Goal: Task Accomplishment & Management: Use online tool/utility

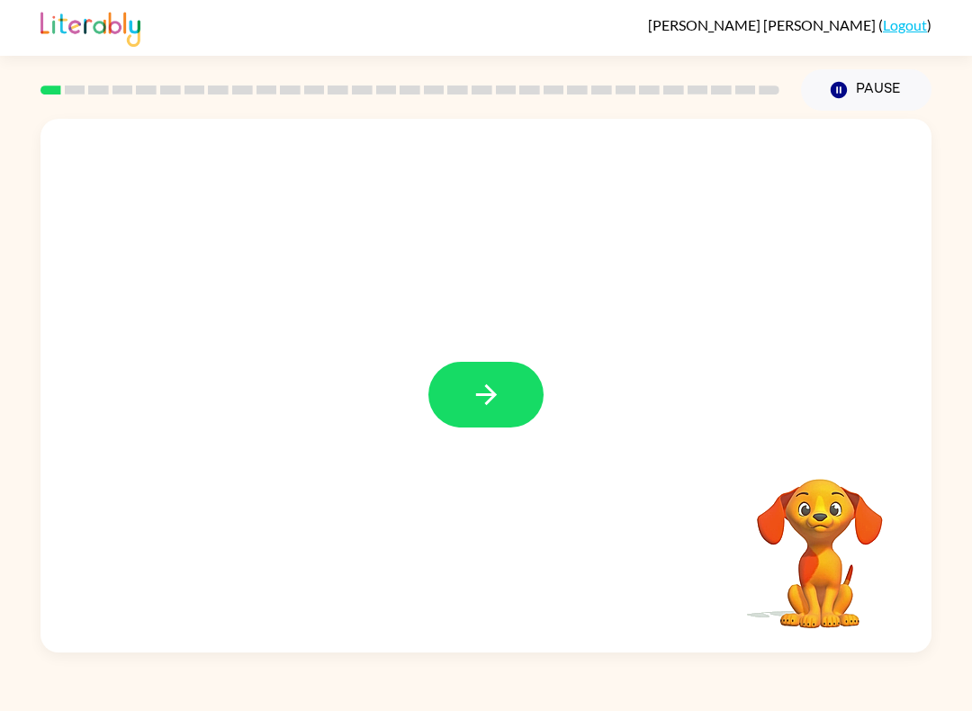
click at [507, 387] on button "button" at bounding box center [485, 395] width 115 height 66
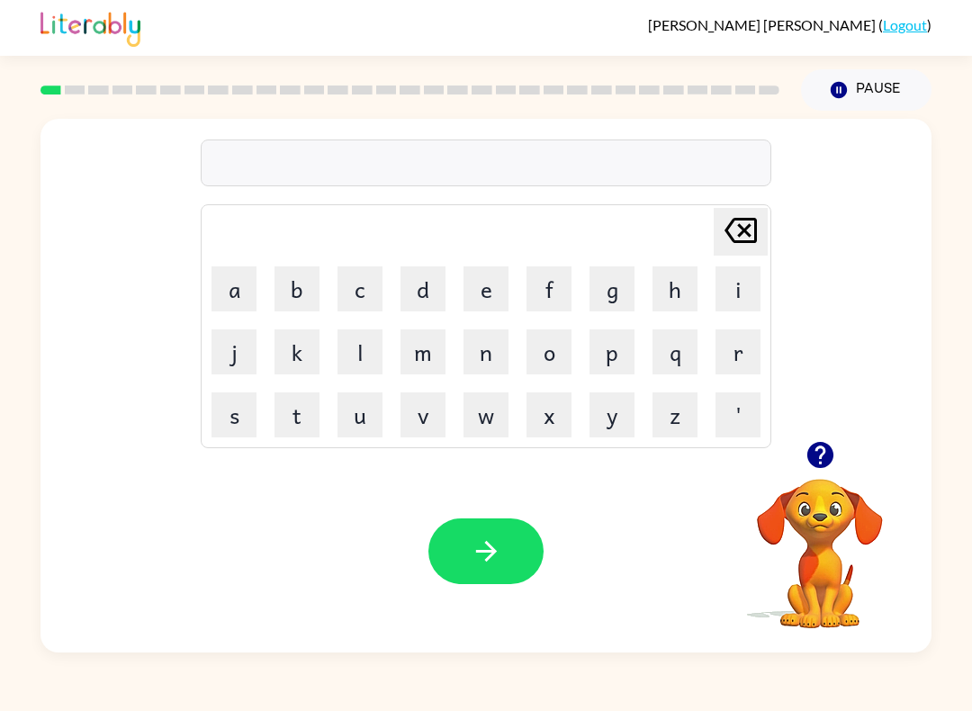
click at [236, 416] on button "s" at bounding box center [233, 414] width 45 height 45
click at [36, 21] on div "Jose-Pablo Gutierrez-Gomez ( Logout )" at bounding box center [486, 28] width 972 height 56
click at [247, 424] on button "s" at bounding box center [233, 414] width 45 height 45
click at [688, 274] on button "h" at bounding box center [674, 288] width 45 height 45
click at [372, 410] on button "u" at bounding box center [359, 414] width 45 height 45
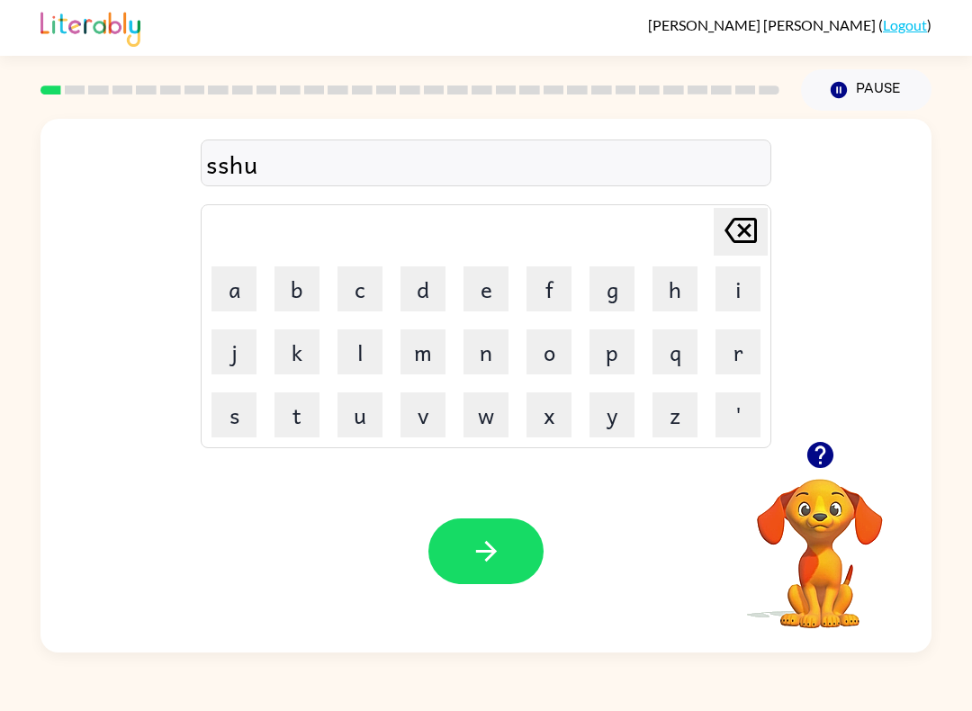
click at [241, 419] on button "s" at bounding box center [233, 414] width 45 height 45
click at [668, 282] on button "h" at bounding box center [674, 288] width 45 height 45
click at [736, 226] on icon "Delete Delete last character input" at bounding box center [740, 230] width 43 height 43
click at [735, 226] on icon "Delete Delete last character input" at bounding box center [740, 230] width 43 height 43
click at [733, 231] on icon "Delete Delete last character input" at bounding box center [740, 230] width 43 height 43
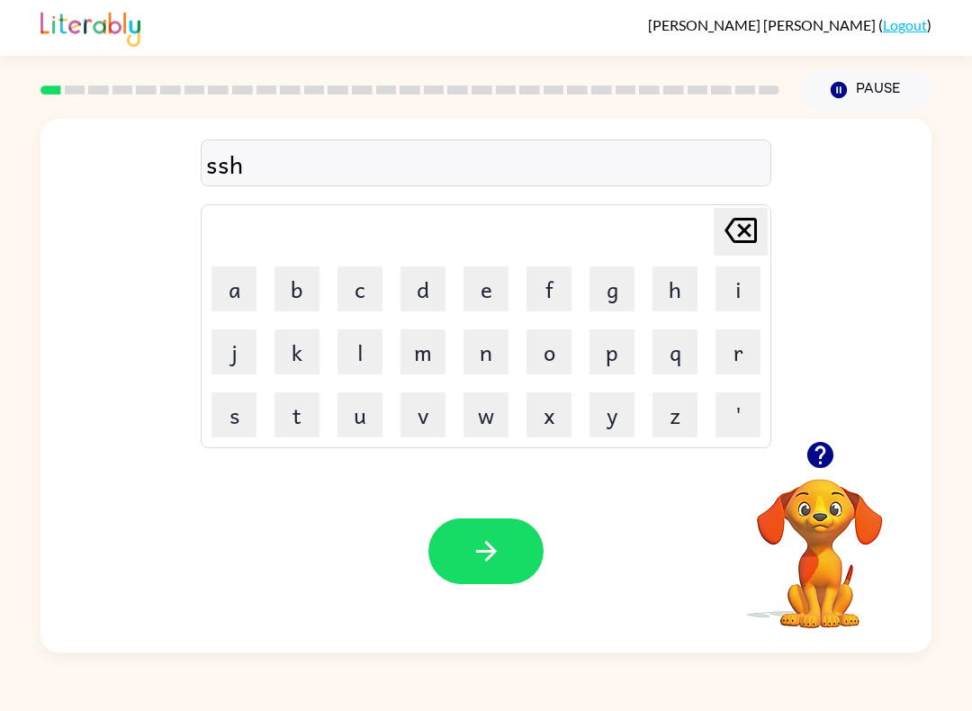
click at [732, 231] on icon "Delete Delete last character input" at bounding box center [740, 230] width 43 height 43
click at [730, 234] on icon at bounding box center [740, 230] width 32 height 25
click at [687, 282] on button "h" at bounding box center [674, 288] width 45 height 45
click at [367, 424] on button "u" at bounding box center [359, 414] width 45 height 45
click at [229, 399] on button "s" at bounding box center [233, 414] width 45 height 45
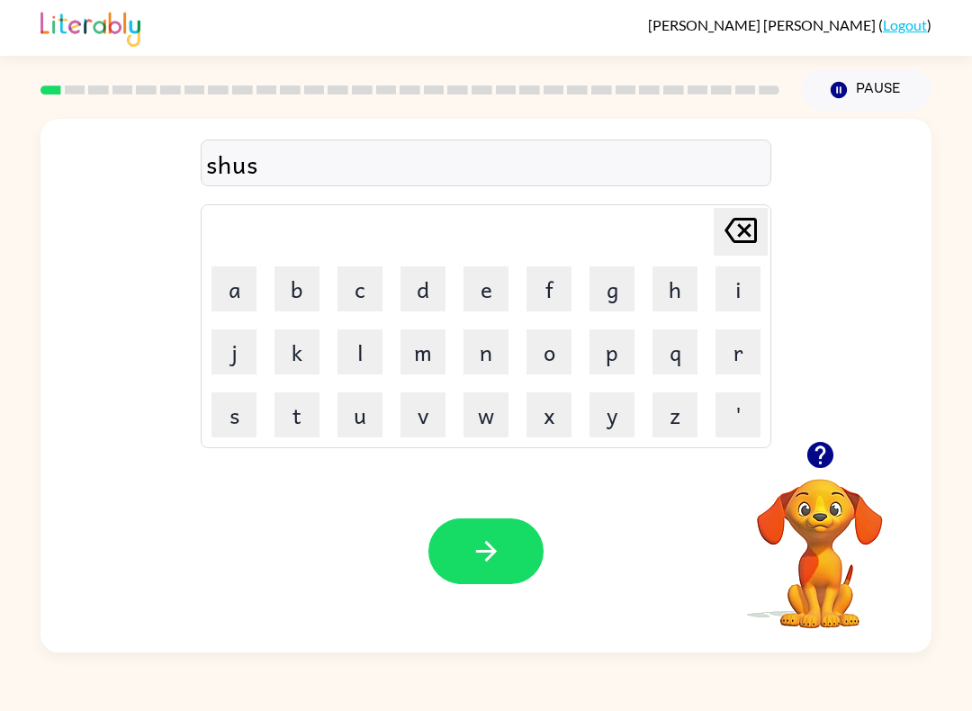
click at [671, 275] on button "h" at bounding box center [674, 288] width 45 height 45
click at [509, 540] on button "button" at bounding box center [485, 551] width 115 height 66
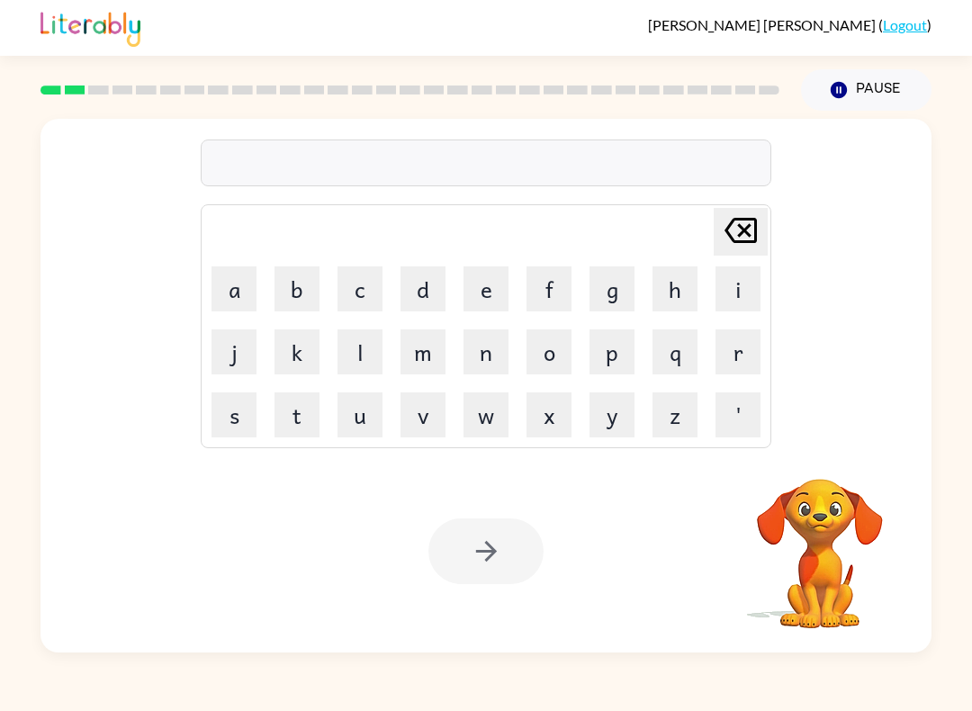
click at [226, 284] on button "a" at bounding box center [233, 288] width 45 height 45
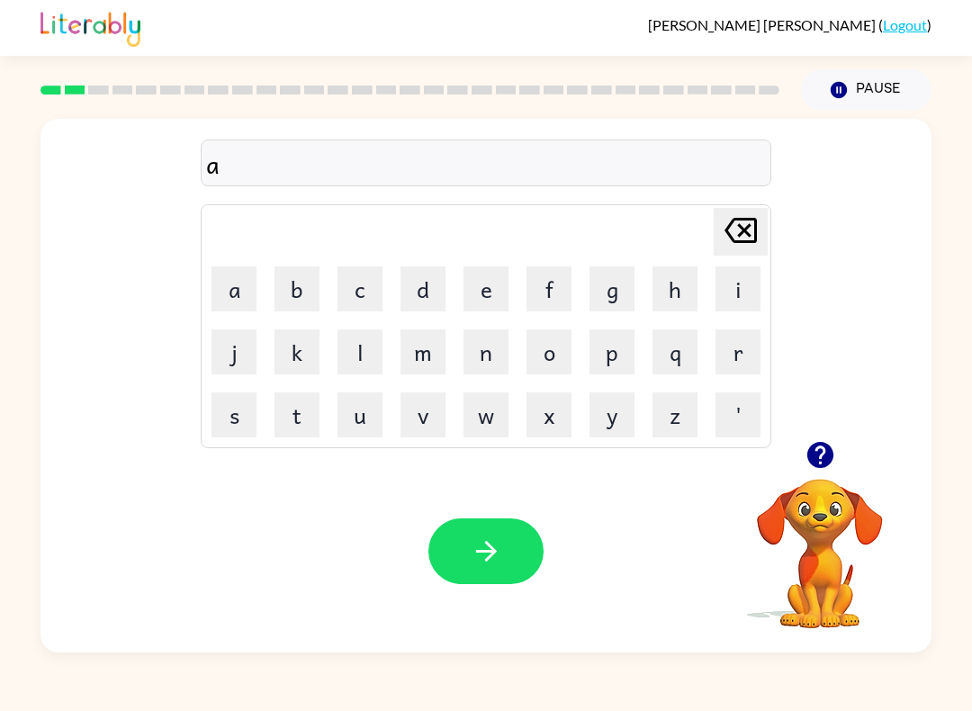
click at [617, 342] on button "p" at bounding box center [611, 351] width 45 height 45
click at [485, 288] on button "e" at bounding box center [485, 288] width 45 height 45
click at [230, 283] on button "a" at bounding box center [233, 288] width 45 height 45
click at [823, 445] on icon "button" at bounding box center [819, 455] width 26 height 26
click at [744, 337] on button "r" at bounding box center [737, 351] width 45 height 45
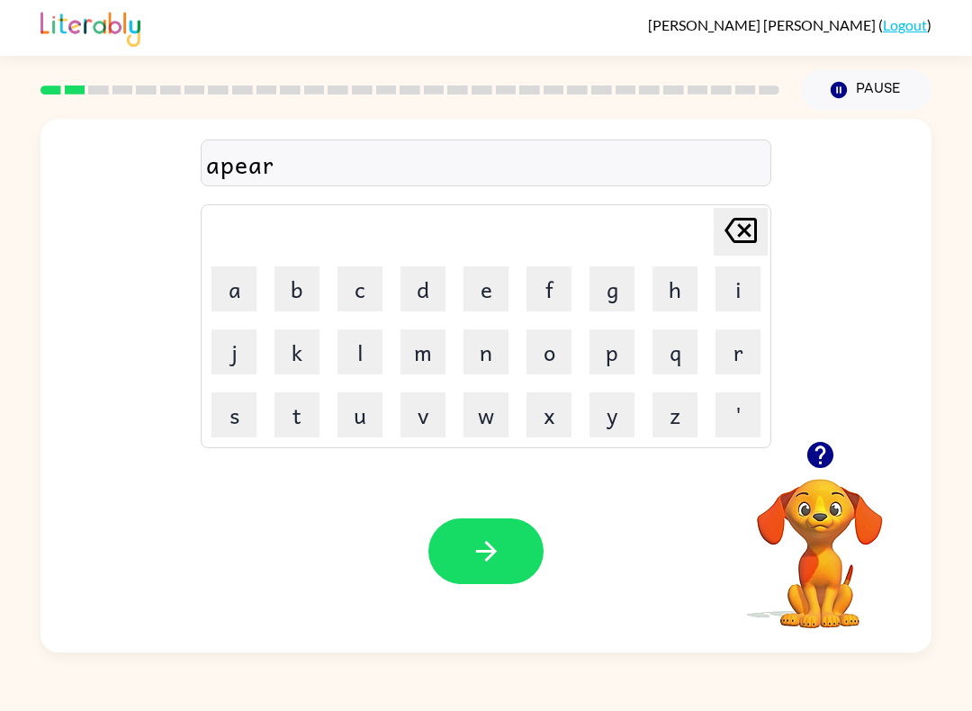
click at [229, 273] on button "a" at bounding box center [233, 288] width 45 height 45
click at [490, 338] on button "n" at bounding box center [485, 351] width 45 height 45
click at [816, 452] on icon "button" at bounding box center [820, 454] width 31 height 31
click at [370, 284] on button "c" at bounding box center [359, 288] width 45 height 45
click at [474, 290] on button "e" at bounding box center [485, 288] width 45 height 45
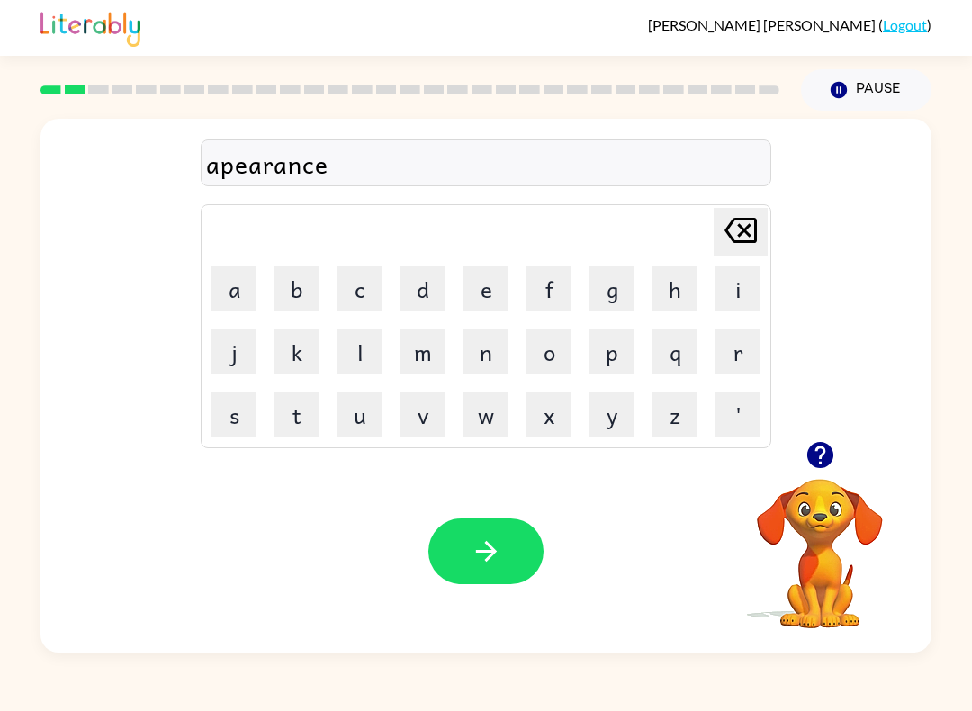
click at [242, 398] on button "s" at bounding box center [233, 414] width 45 height 45
click at [817, 444] on icon "button" at bounding box center [819, 455] width 26 height 26
click at [506, 529] on button "button" at bounding box center [485, 551] width 115 height 66
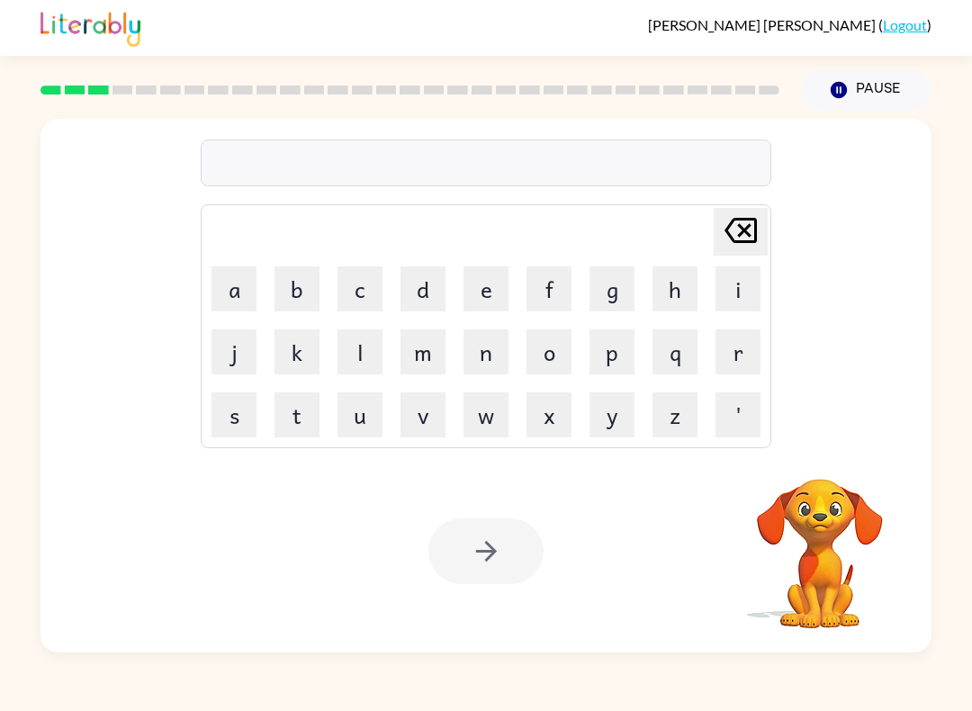
click at [728, 352] on button "r" at bounding box center [737, 351] width 45 height 45
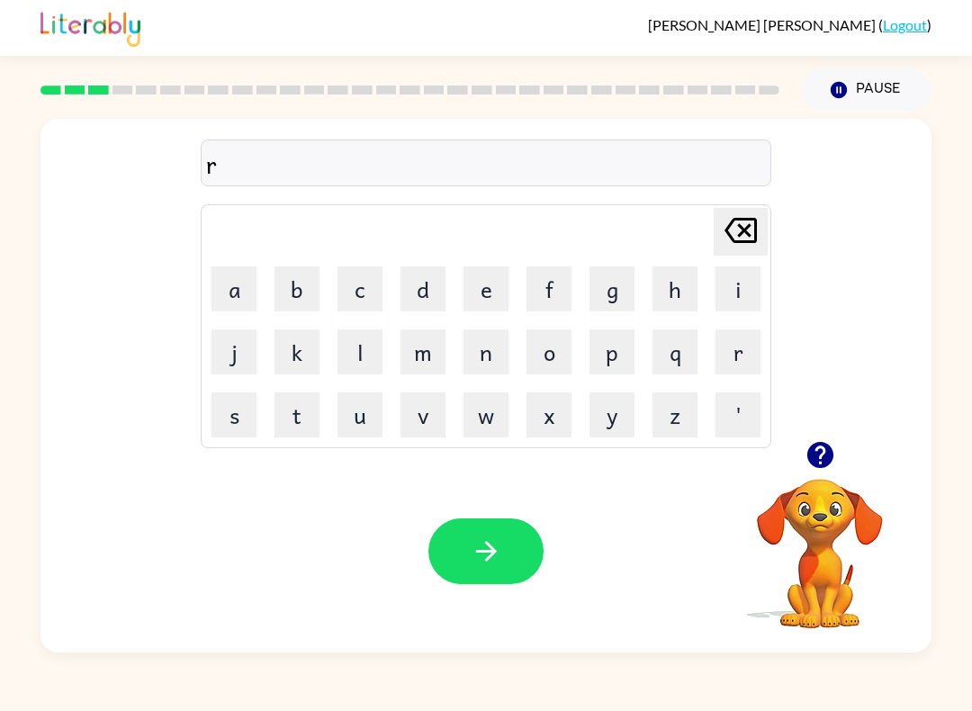
click at [495, 293] on button "e" at bounding box center [485, 288] width 45 height 45
click at [238, 284] on button "a" at bounding box center [233, 288] width 45 height 45
click at [360, 347] on button "l" at bounding box center [359, 351] width 45 height 45
click at [732, 285] on button "i" at bounding box center [737, 288] width 45 height 45
click at [317, 401] on button "t" at bounding box center [296, 414] width 45 height 45
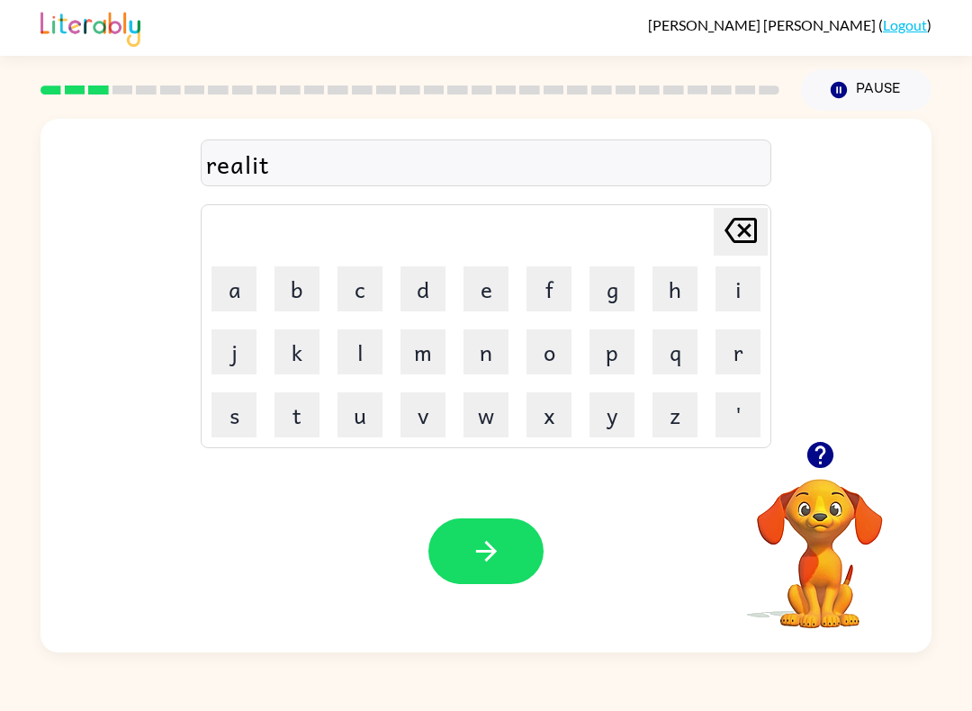
click at [623, 400] on button "y" at bounding box center [611, 414] width 45 height 45
click at [486, 550] on icon "button" at bounding box center [486, 550] width 31 height 31
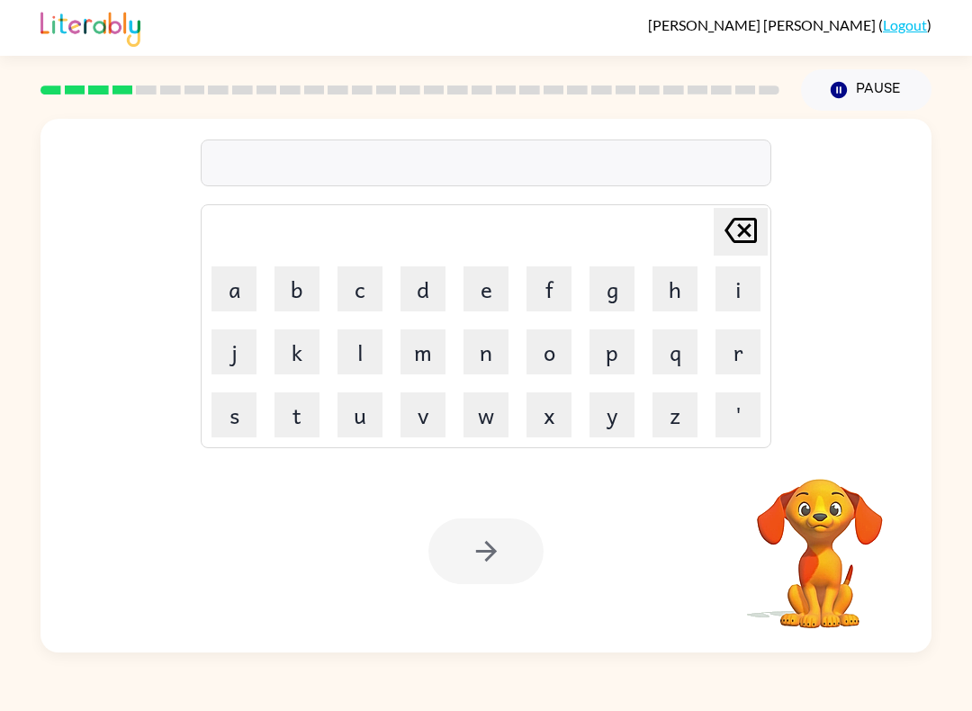
click at [492, 288] on button "e" at bounding box center [485, 288] width 45 height 45
click at [348, 352] on button "l" at bounding box center [359, 351] width 45 height 45
click at [733, 273] on button "i" at bounding box center [737, 288] width 45 height 45
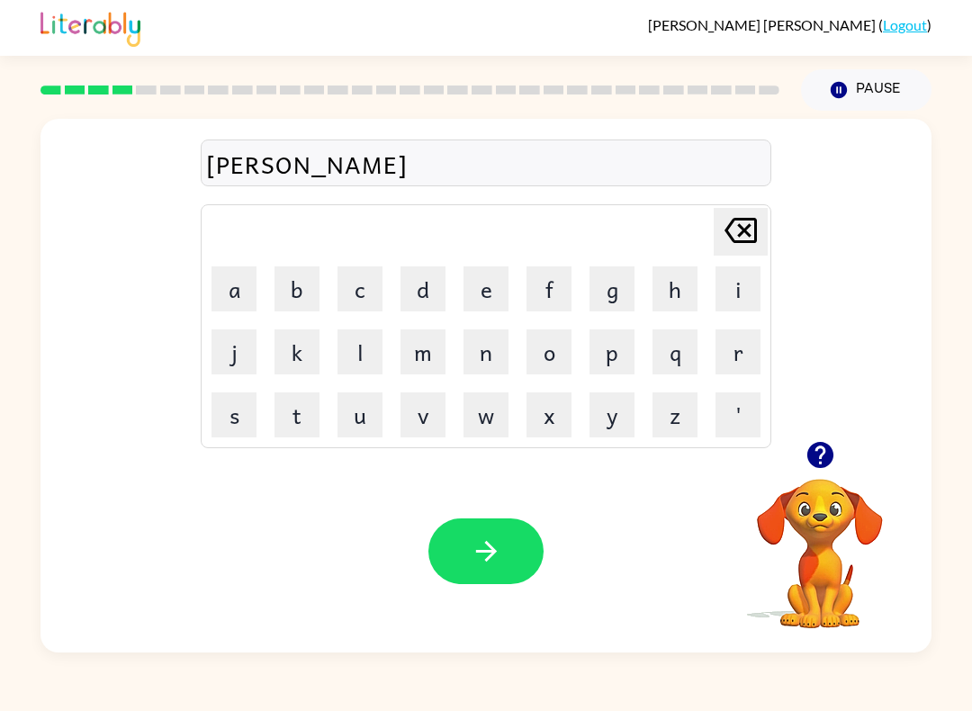
click at [440, 340] on button "m" at bounding box center [422, 351] width 45 height 45
click at [736, 255] on div "Delete Delete last character input" at bounding box center [740, 232] width 43 height 46
click at [443, 347] on button "m" at bounding box center [422, 351] width 45 height 45
click at [741, 277] on button "i" at bounding box center [737, 288] width 45 height 45
click at [488, 346] on button "n" at bounding box center [485, 351] width 45 height 45
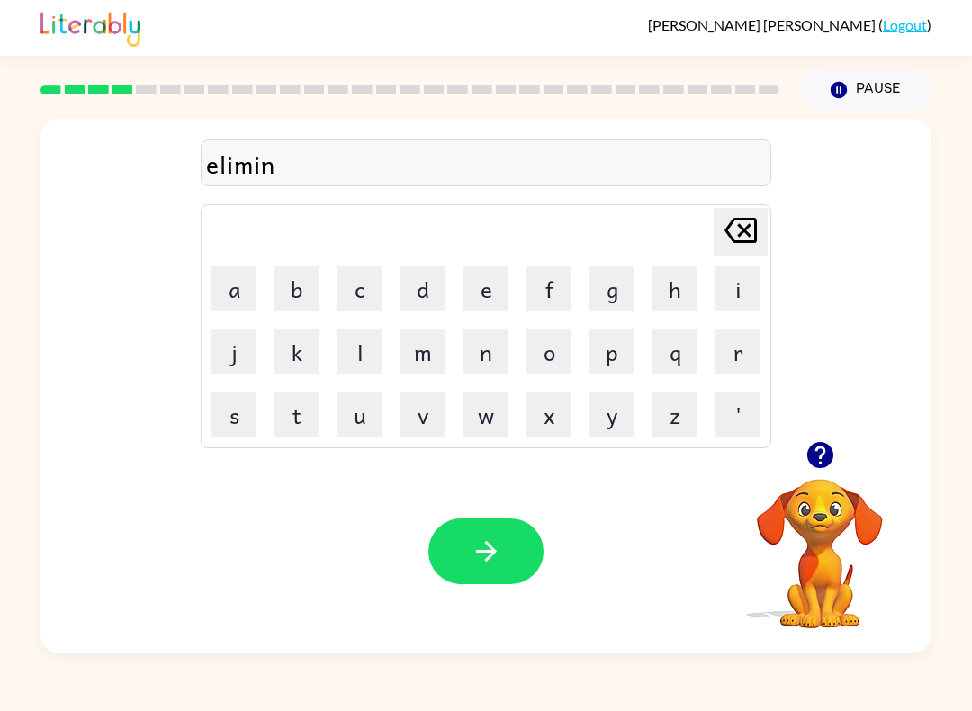
click at [232, 271] on button "a" at bounding box center [233, 288] width 45 height 45
click at [292, 406] on button "t" at bounding box center [296, 414] width 45 height 45
click at [500, 266] on button "e" at bounding box center [485, 288] width 45 height 45
click at [818, 465] on icon "button" at bounding box center [819, 455] width 26 height 26
click at [511, 544] on button "button" at bounding box center [485, 551] width 115 height 66
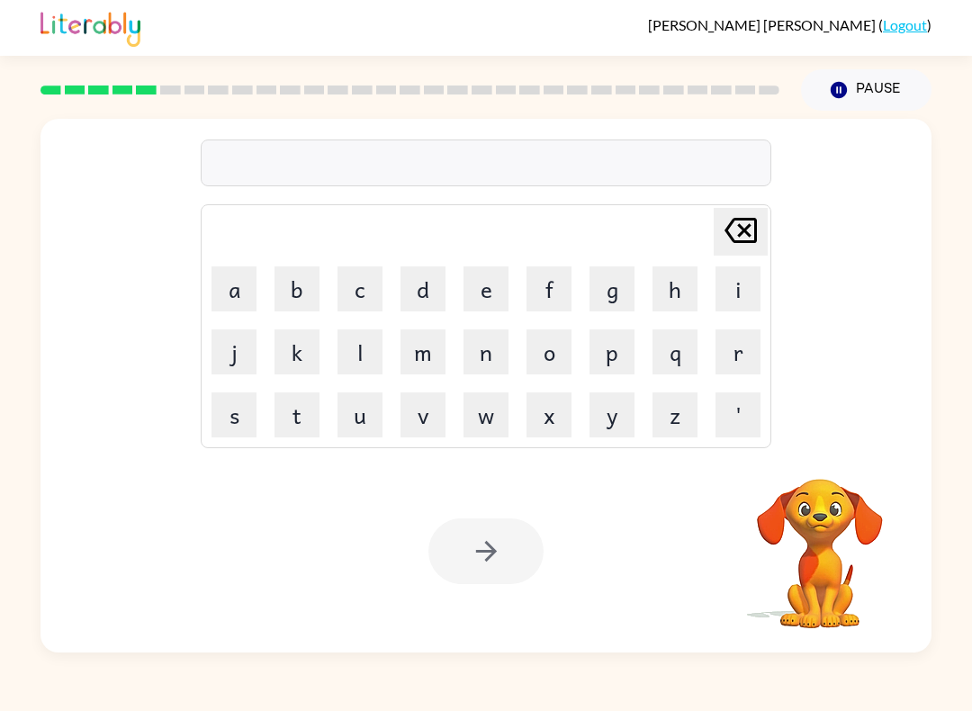
click at [421, 290] on button "d" at bounding box center [422, 288] width 45 height 45
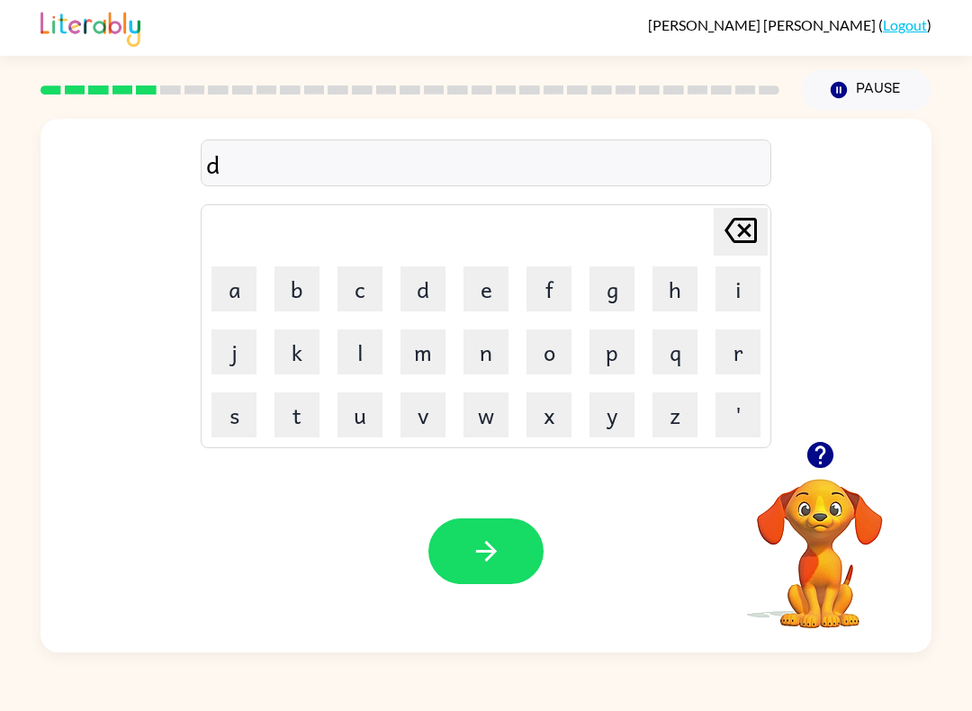
click at [364, 414] on button "u" at bounding box center [359, 414] width 45 height 45
click at [620, 341] on button "p" at bounding box center [611, 351] width 45 height 45
click at [366, 357] on button "l" at bounding box center [359, 351] width 45 height 45
click at [724, 276] on button "i" at bounding box center [737, 288] width 45 height 45
click at [364, 291] on button "c" at bounding box center [359, 288] width 45 height 45
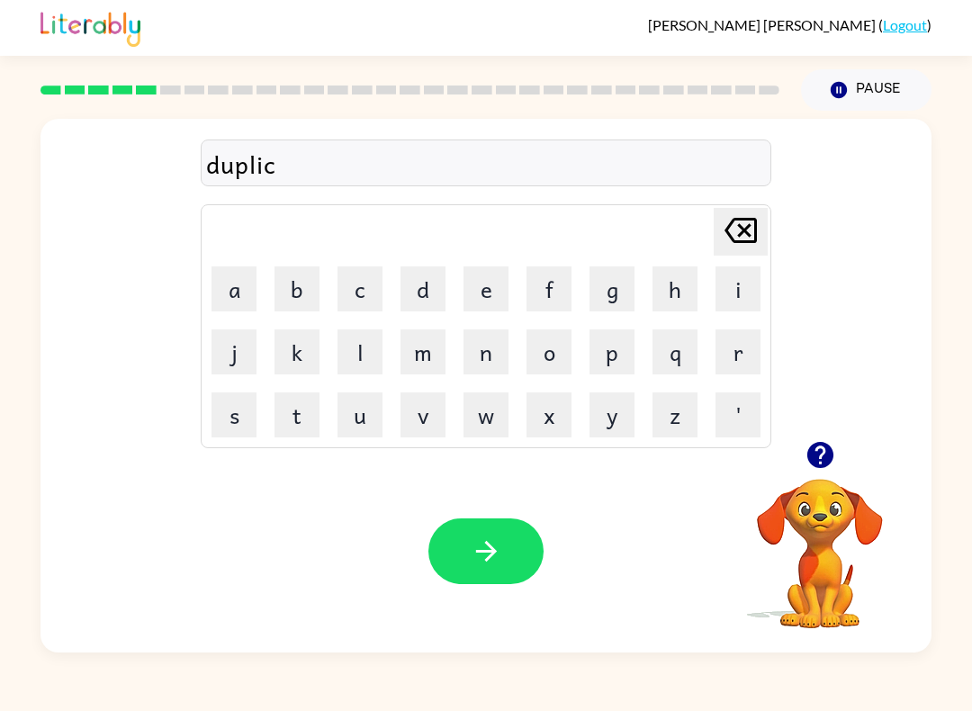
click at [233, 272] on button "a" at bounding box center [233, 288] width 45 height 45
click at [300, 402] on button "t" at bounding box center [296, 414] width 45 height 45
click at [494, 260] on td "e" at bounding box center [485, 288] width 61 height 61
click at [471, 292] on button "e" at bounding box center [485, 288] width 45 height 45
click at [481, 555] on icon "button" at bounding box center [486, 550] width 31 height 31
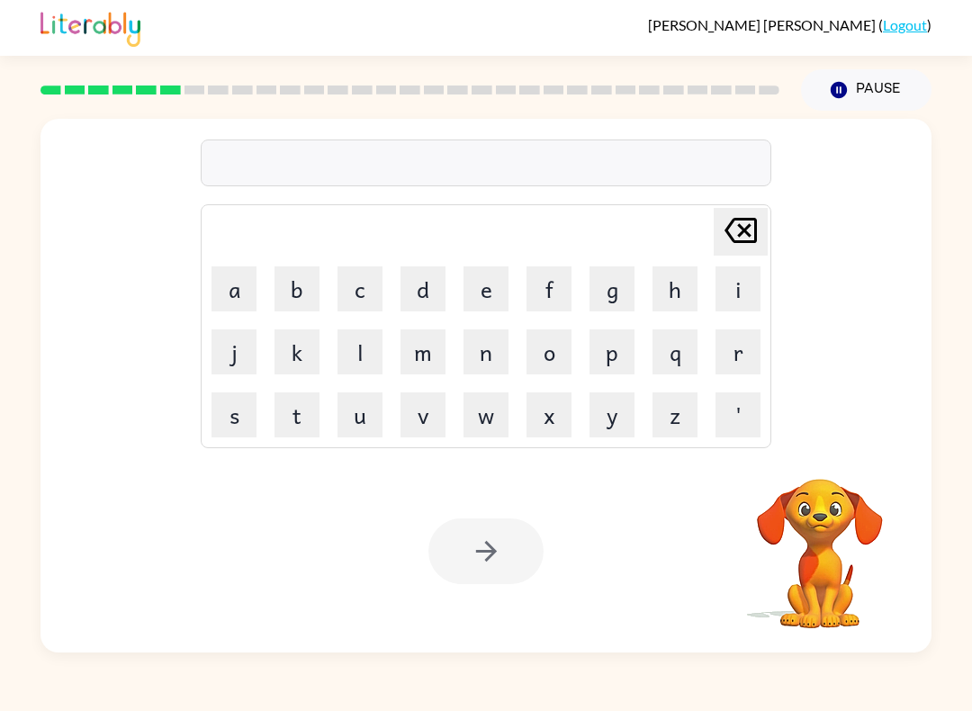
click at [427, 417] on button "v" at bounding box center [422, 414] width 45 height 45
click at [231, 279] on button "a" at bounding box center [233, 288] width 45 height 45
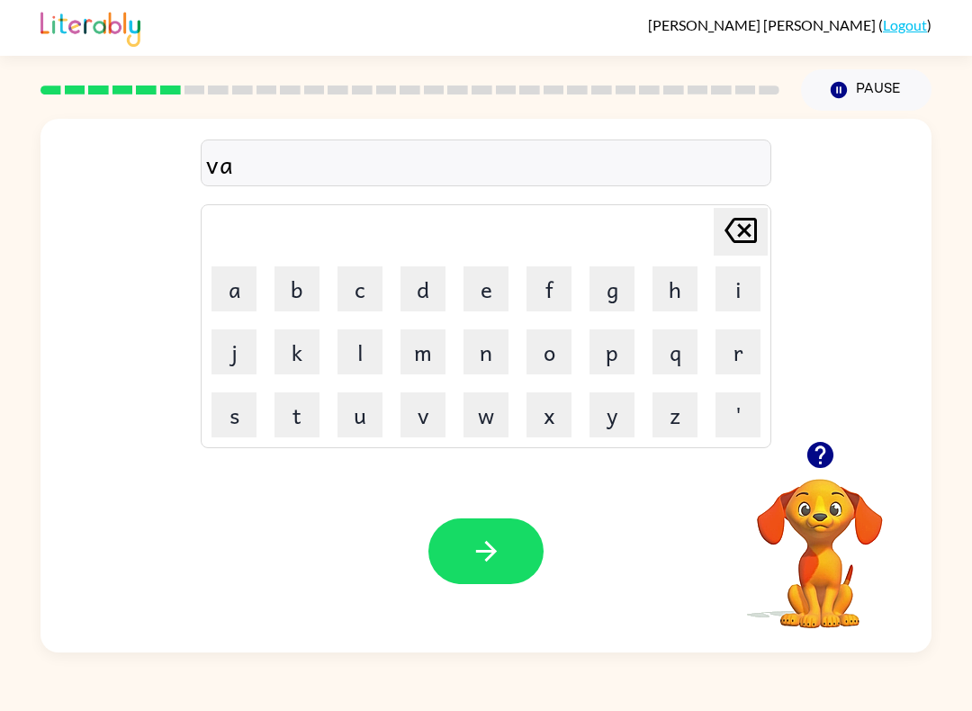
click at [356, 289] on button "c" at bounding box center [359, 288] width 45 height 45
click at [243, 285] on button "a" at bounding box center [233, 288] width 45 height 45
click at [306, 403] on button "t" at bounding box center [296, 414] width 45 height 45
click at [746, 286] on button "i" at bounding box center [737, 288] width 45 height 45
click at [555, 343] on button "o" at bounding box center [548, 351] width 45 height 45
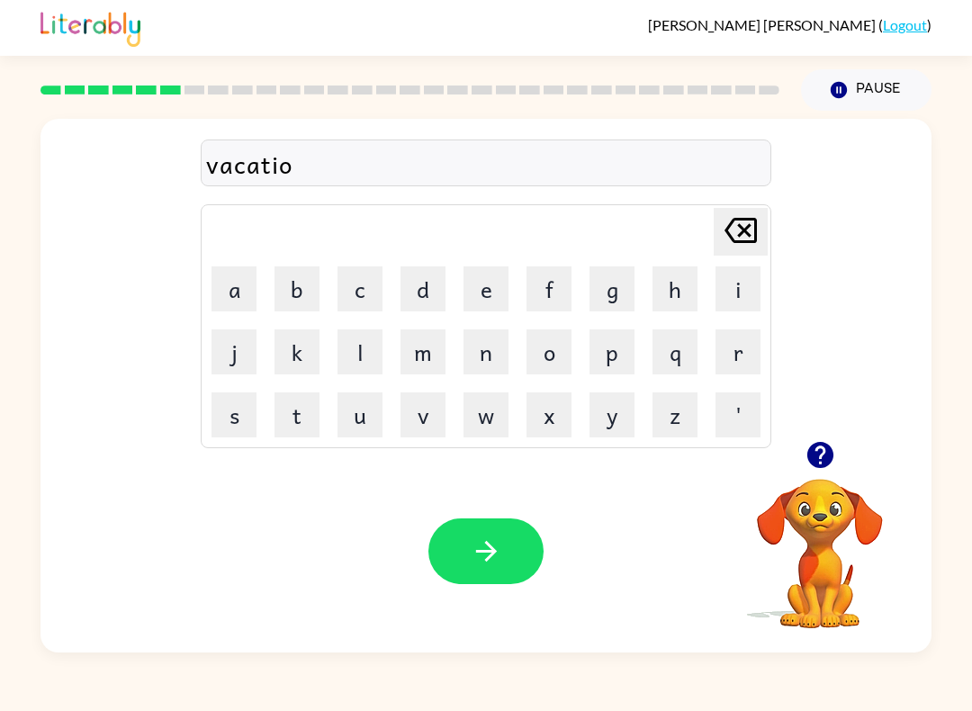
click at [498, 351] on button "n" at bounding box center [485, 351] width 45 height 45
click at [813, 454] on icon "button" at bounding box center [819, 455] width 26 height 26
click at [501, 545] on icon "button" at bounding box center [486, 550] width 31 height 31
click at [620, 352] on button "p" at bounding box center [611, 351] width 45 height 45
click at [356, 411] on button "u" at bounding box center [359, 414] width 45 height 45
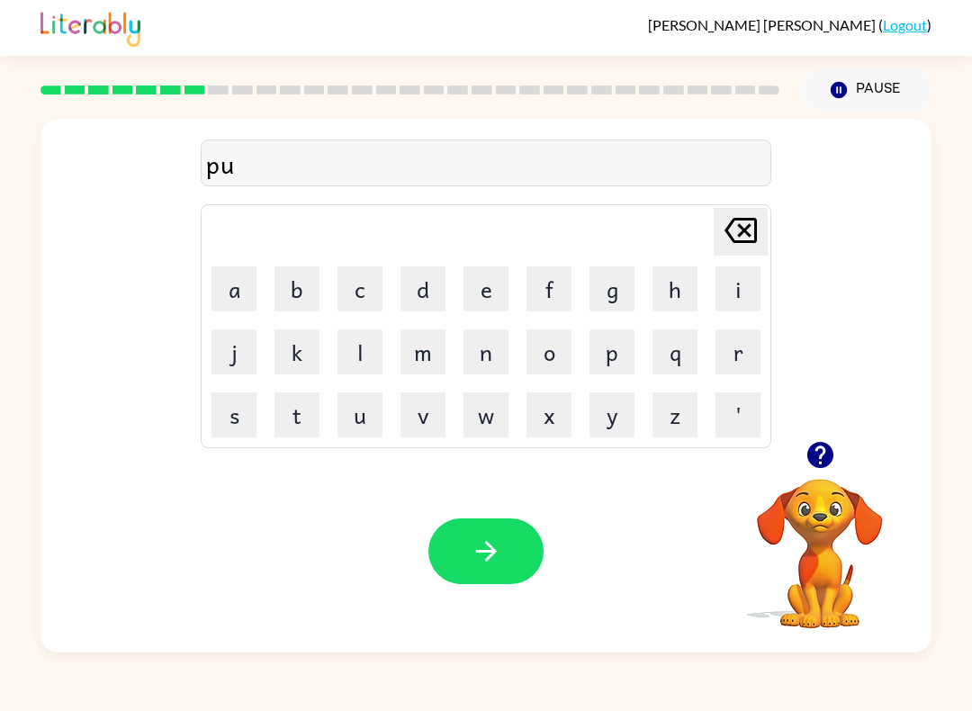
click at [422, 281] on button "d" at bounding box center [422, 288] width 45 height 45
click at [422, 280] on button "d" at bounding box center [422, 288] width 45 height 45
click at [348, 330] on button "l" at bounding box center [359, 351] width 45 height 45
click at [481, 280] on button "e" at bounding box center [485, 288] width 45 height 45
click at [497, 547] on icon "button" at bounding box center [486, 550] width 31 height 31
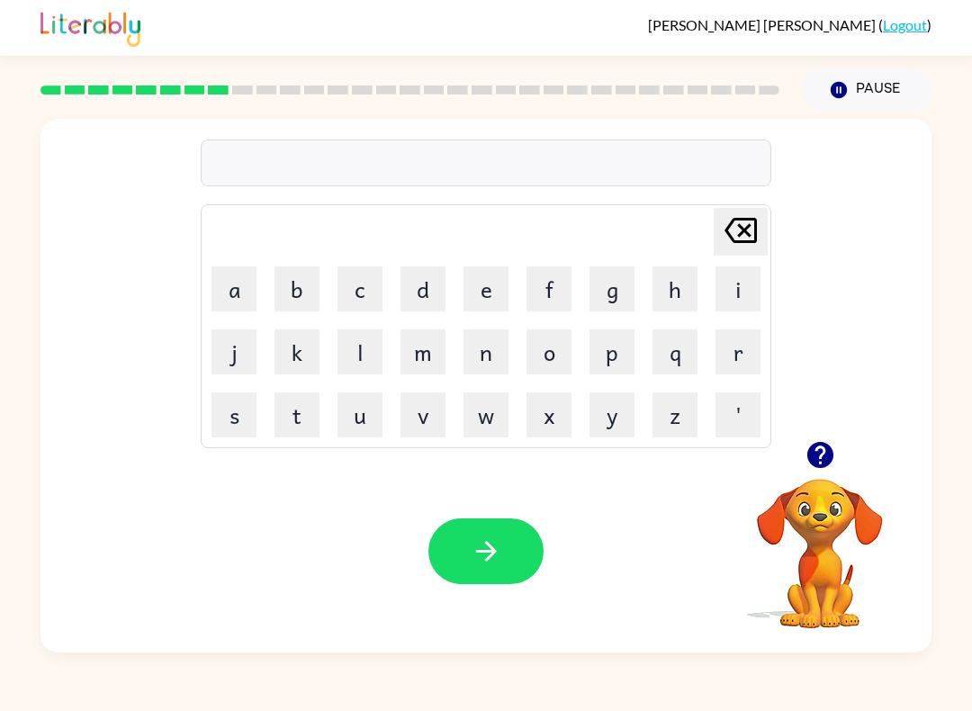
click at [615, 357] on button "p" at bounding box center [611, 351] width 45 height 45
click at [241, 276] on button "a" at bounding box center [233, 288] width 45 height 45
click at [742, 358] on button "r" at bounding box center [737, 351] width 45 height 45
click at [295, 404] on button "t" at bounding box center [296, 414] width 45 height 45
click at [730, 275] on button "i" at bounding box center [737, 288] width 45 height 45
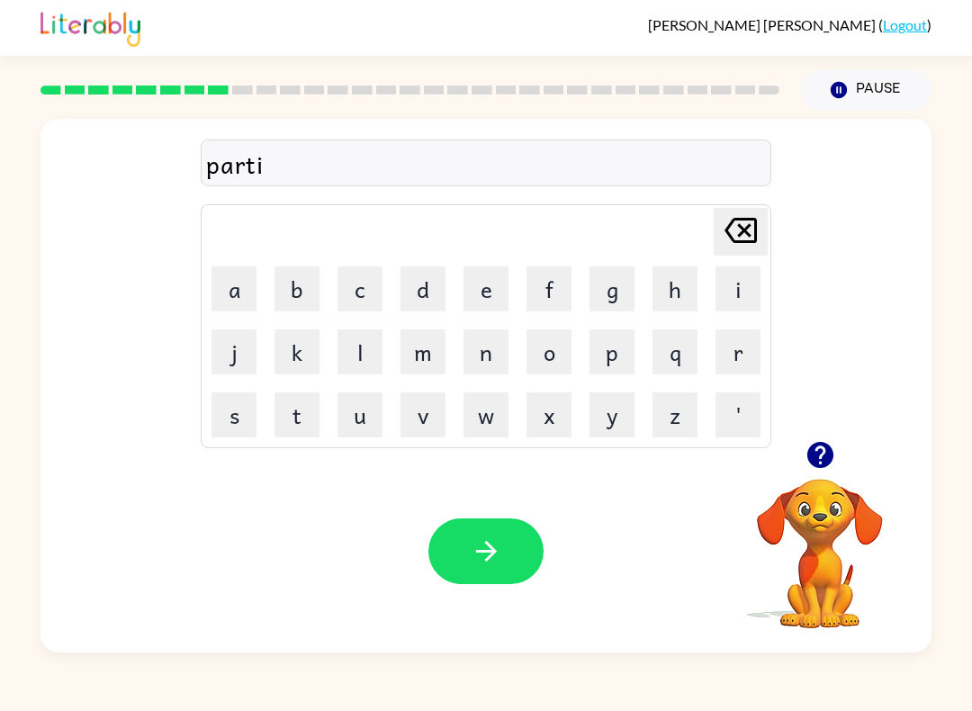
click at [367, 291] on button "c" at bounding box center [359, 288] width 45 height 45
click at [247, 272] on button "a" at bounding box center [233, 288] width 45 height 45
click at [364, 345] on button "l" at bounding box center [359, 351] width 45 height 45
click at [829, 444] on icon "button" at bounding box center [820, 454] width 31 height 31
click at [492, 552] on icon "button" at bounding box center [485, 551] width 21 height 21
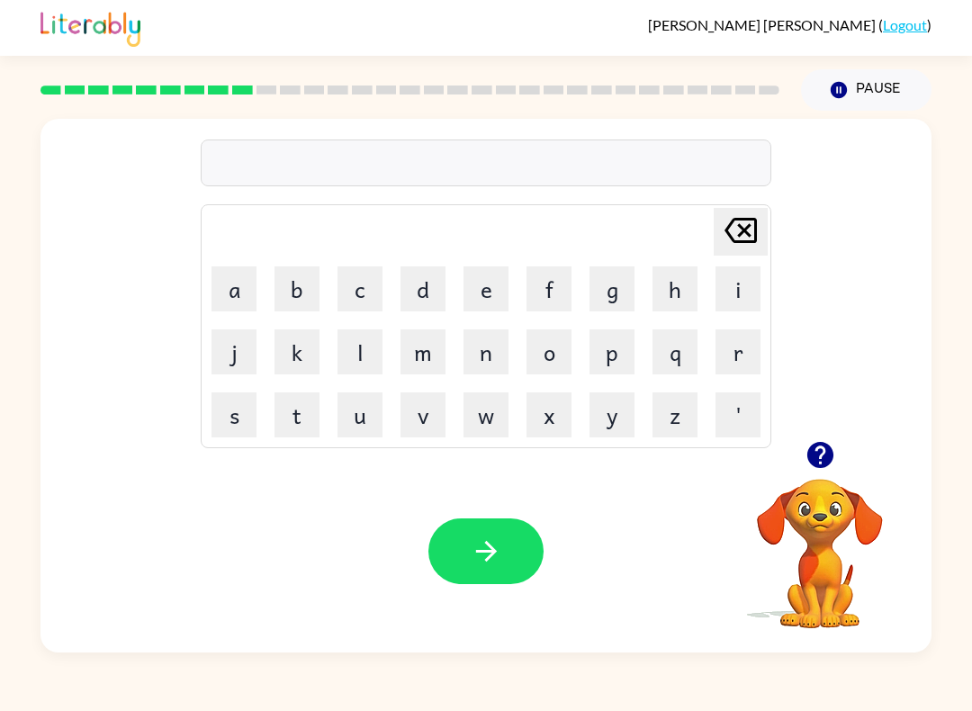
click at [819, 451] on icon "button" at bounding box center [819, 455] width 26 height 26
click at [744, 344] on button "r" at bounding box center [737, 351] width 45 height 45
click at [488, 280] on button "e" at bounding box center [485, 288] width 45 height 45
click at [359, 296] on button "c" at bounding box center [359, 288] width 45 height 45
click at [228, 280] on button "a" at bounding box center [233, 288] width 45 height 45
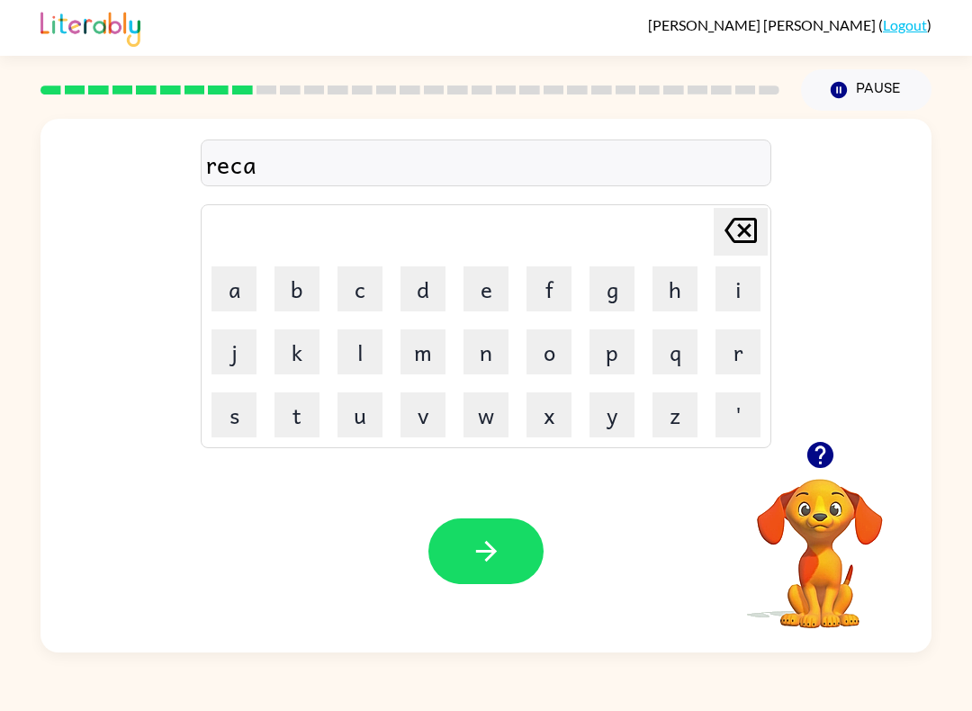
click at [615, 343] on button "p" at bounding box center [611, 351] width 45 height 45
click at [301, 413] on button "t" at bounding box center [296, 414] width 45 height 45
click at [356, 404] on button "u" at bounding box center [359, 414] width 45 height 45
click at [742, 347] on button "r" at bounding box center [737, 351] width 45 height 45
click at [482, 271] on button "e" at bounding box center [485, 288] width 45 height 45
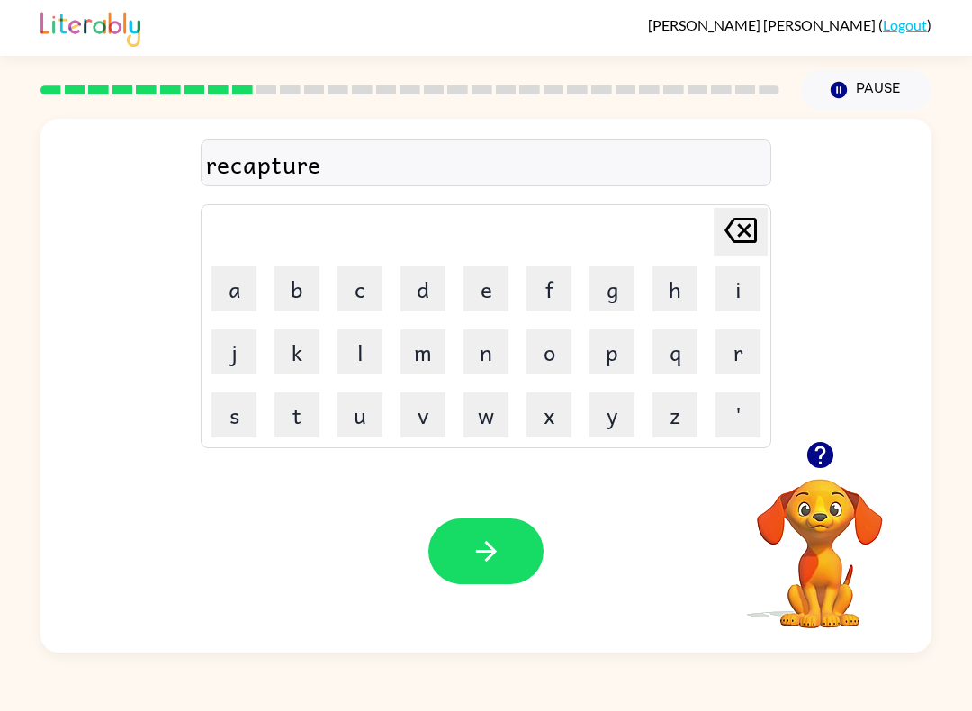
click at [510, 544] on button "button" at bounding box center [485, 551] width 115 height 66
click at [822, 445] on icon "button" at bounding box center [819, 455] width 26 height 26
click at [619, 352] on button "p" at bounding box center [611, 351] width 45 height 45
click at [735, 361] on button "r" at bounding box center [737, 351] width 45 height 45
click at [823, 455] on icon "button" at bounding box center [819, 455] width 26 height 26
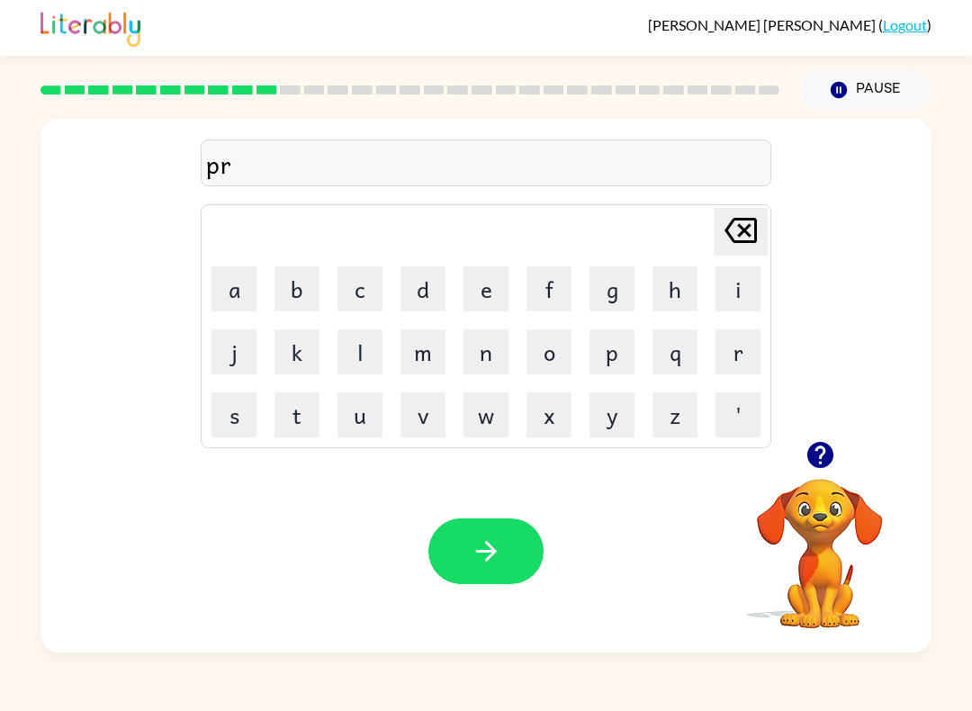
click at [477, 295] on button "e" at bounding box center [485, 288] width 45 height 45
click at [244, 271] on button "a" at bounding box center [233, 288] width 45 height 45
click at [748, 225] on icon "Delete Delete last character input" at bounding box center [740, 230] width 43 height 43
click at [486, 295] on button "e" at bounding box center [485, 288] width 45 height 45
click at [748, 219] on icon at bounding box center [740, 230] width 32 height 25
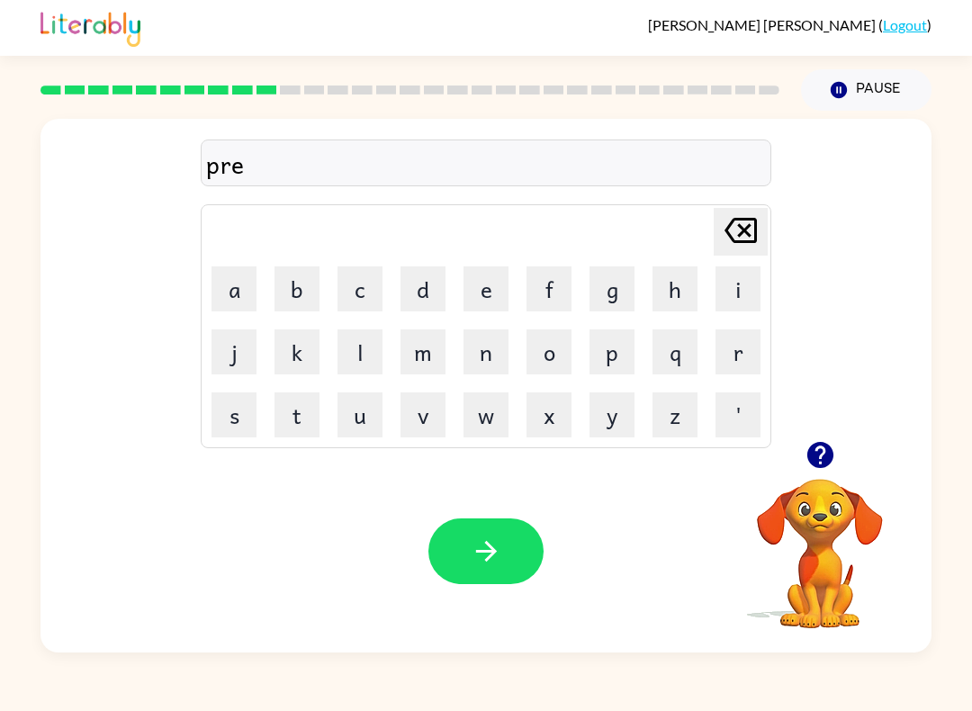
click at [241, 292] on button "a" at bounding box center [233, 288] width 45 height 45
click at [235, 414] on button "s" at bounding box center [233, 414] width 45 height 45
click at [354, 288] on button "c" at bounding box center [359, 288] width 45 height 45
click at [676, 280] on button "h" at bounding box center [674, 288] width 45 height 45
click at [548, 350] on button "o" at bounding box center [548, 351] width 45 height 45
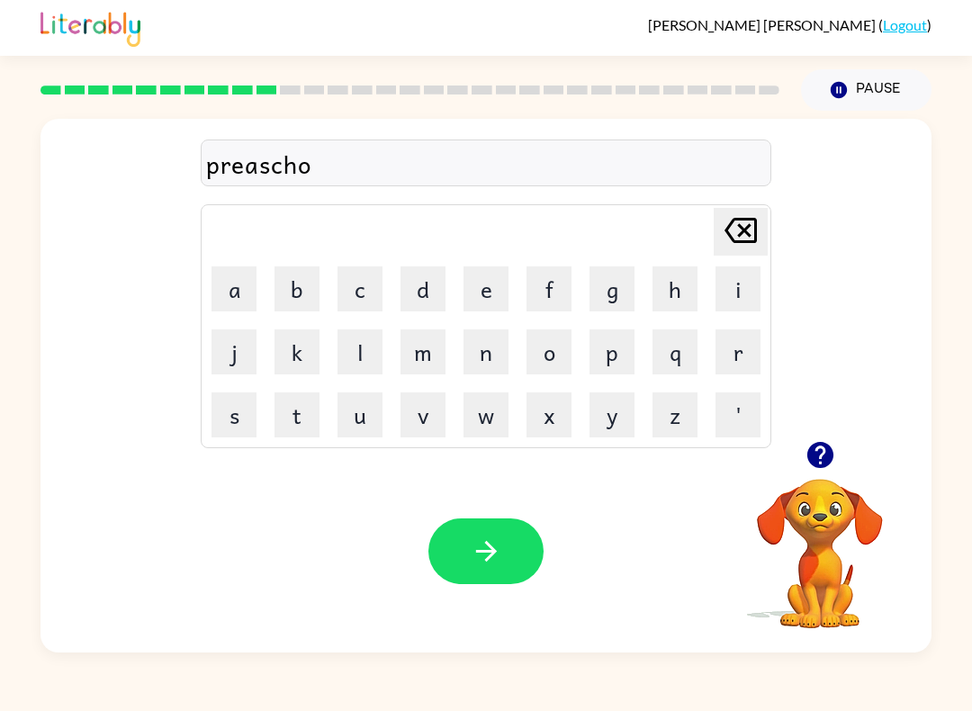
click at [547, 349] on button "o" at bounding box center [548, 351] width 45 height 45
click at [360, 350] on button "l" at bounding box center [359, 351] width 45 height 45
click at [260, 162] on div "preaschool" at bounding box center [486, 164] width 560 height 38
click at [256, 166] on div "preaschool" at bounding box center [486, 164] width 560 height 38
click at [755, 227] on icon at bounding box center [740, 230] width 32 height 25
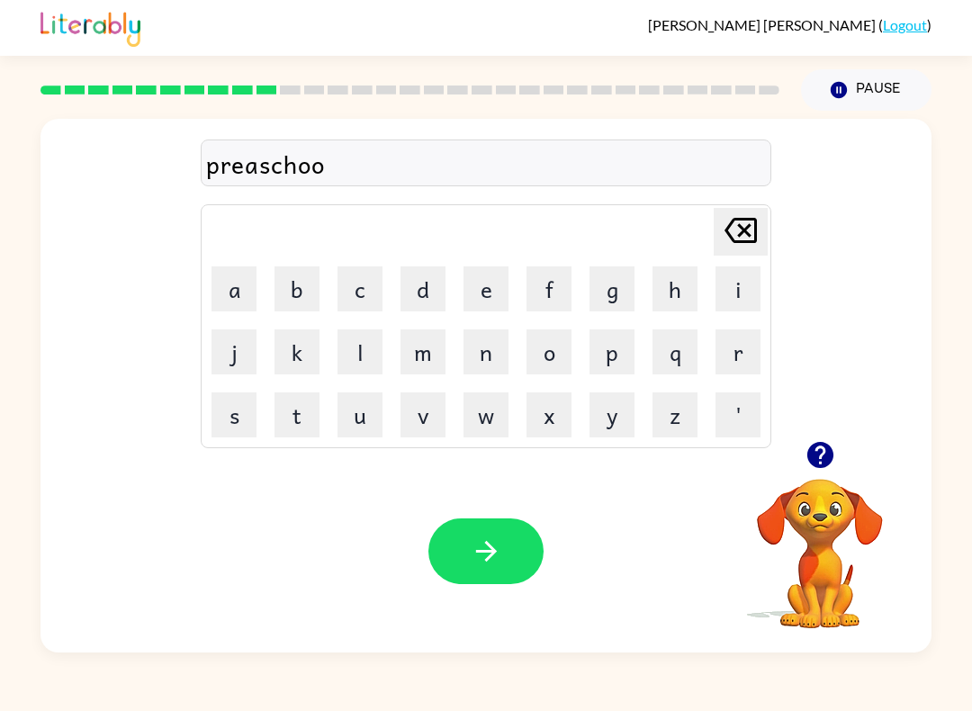
click at [754, 227] on icon at bounding box center [740, 230] width 32 height 25
click at [748, 233] on icon at bounding box center [740, 230] width 32 height 25
click at [747, 233] on icon at bounding box center [740, 230] width 32 height 25
click at [727, 240] on icon "Delete Delete last character input" at bounding box center [740, 230] width 43 height 43
click at [726, 240] on icon "Delete Delete last character input" at bounding box center [740, 230] width 43 height 43
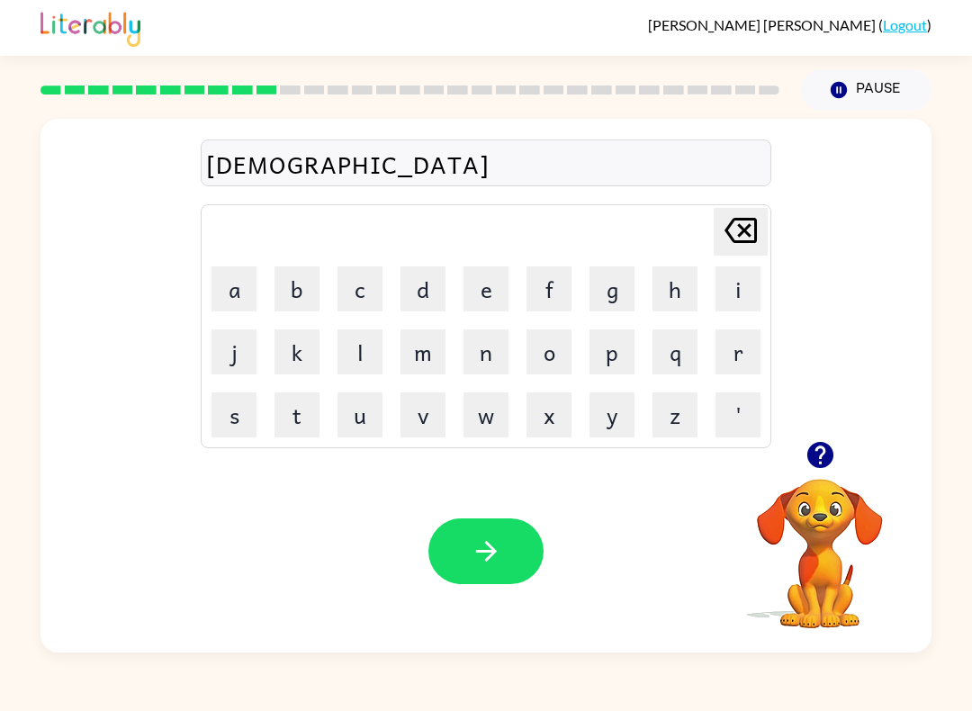
click at [729, 249] on icon "Delete Delete last character input" at bounding box center [740, 230] width 43 height 43
click at [234, 275] on button "a" at bounding box center [233, 288] width 45 height 45
click at [751, 231] on icon "Delete Delete last character input" at bounding box center [740, 230] width 43 height 43
click at [490, 294] on button "e" at bounding box center [485, 288] width 45 height 45
click at [240, 406] on button "s" at bounding box center [233, 414] width 45 height 45
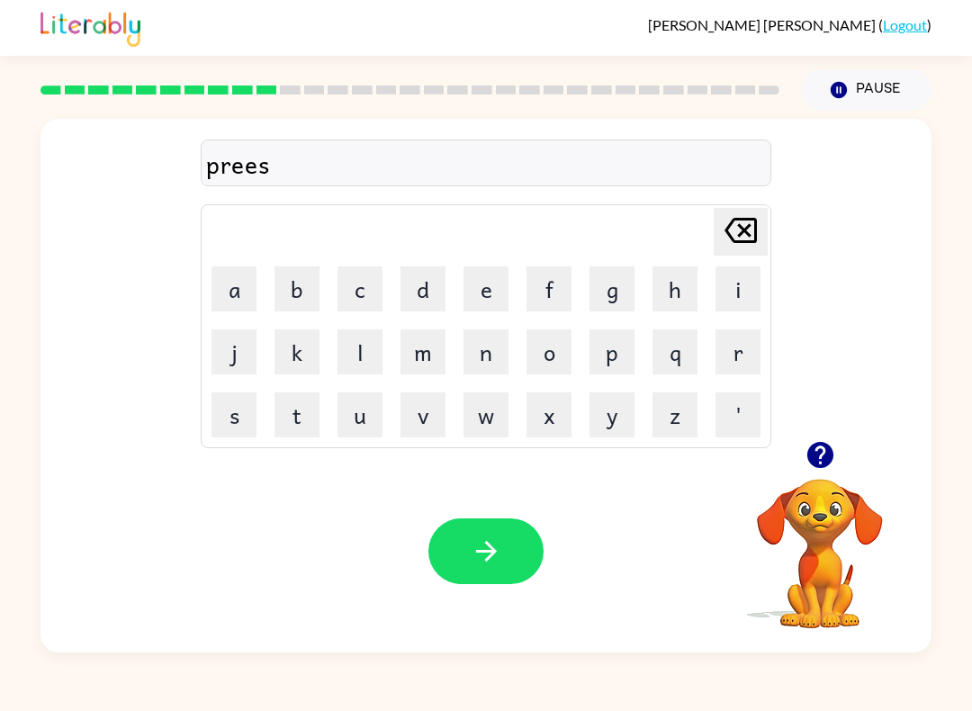
click at [348, 288] on button "c" at bounding box center [359, 288] width 45 height 45
click at [749, 220] on icon at bounding box center [740, 230] width 32 height 25
click at [346, 283] on button "c" at bounding box center [359, 288] width 45 height 45
click at [675, 273] on button "h" at bounding box center [674, 288] width 45 height 45
click at [559, 349] on button "o" at bounding box center [548, 351] width 45 height 45
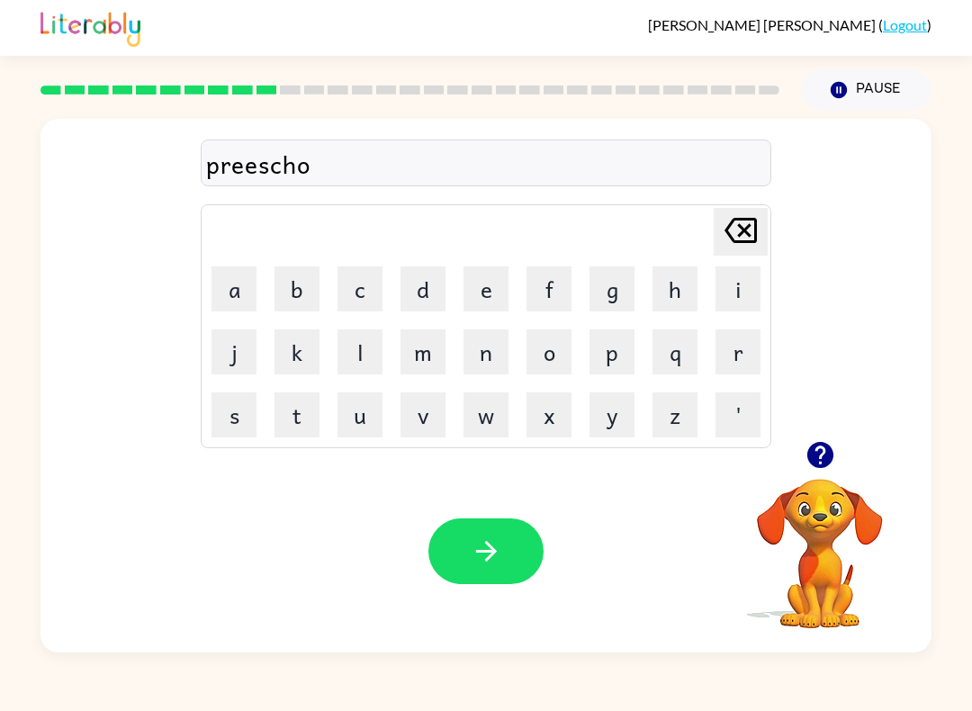
click at [558, 348] on button "o" at bounding box center [548, 351] width 45 height 45
click at [357, 347] on button "l" at bounding box center [359, 351] width 45 height 45
click at [815, 450] on icon "button" at bounding box center [820, 454] width 31 height 31
click at [511, 539] on button "button" at bounding box center [485, 551] width 115 height 66
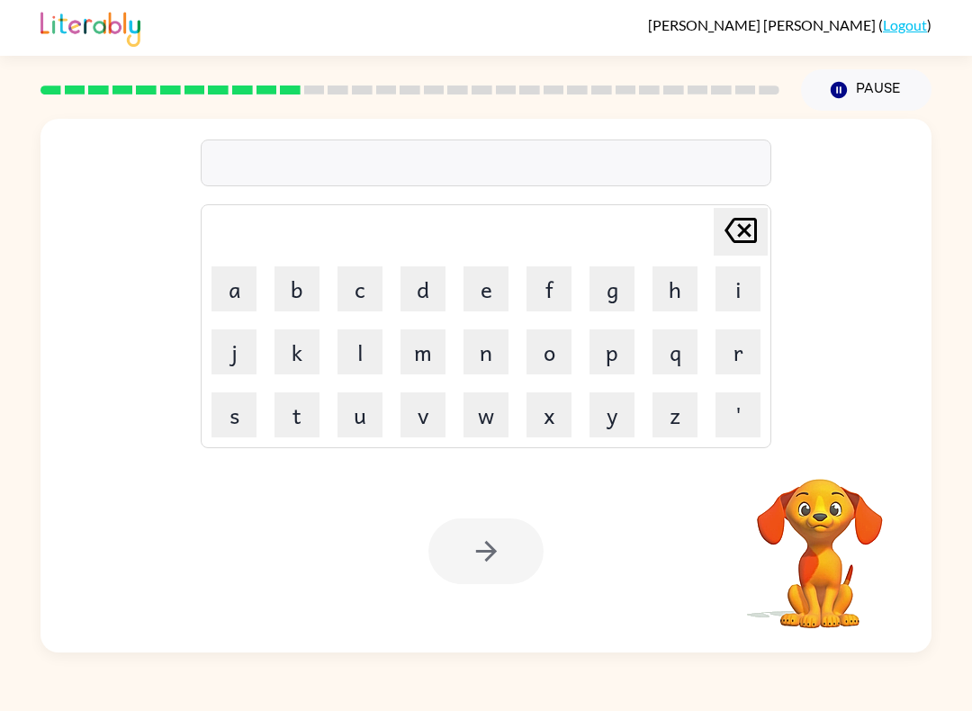
click at [356, 280] on button "c" at bounding box center [359, 288] width 45 height 45
click at [745, 354] on button "r" at bounding box center [737, 351] width 45 height 45
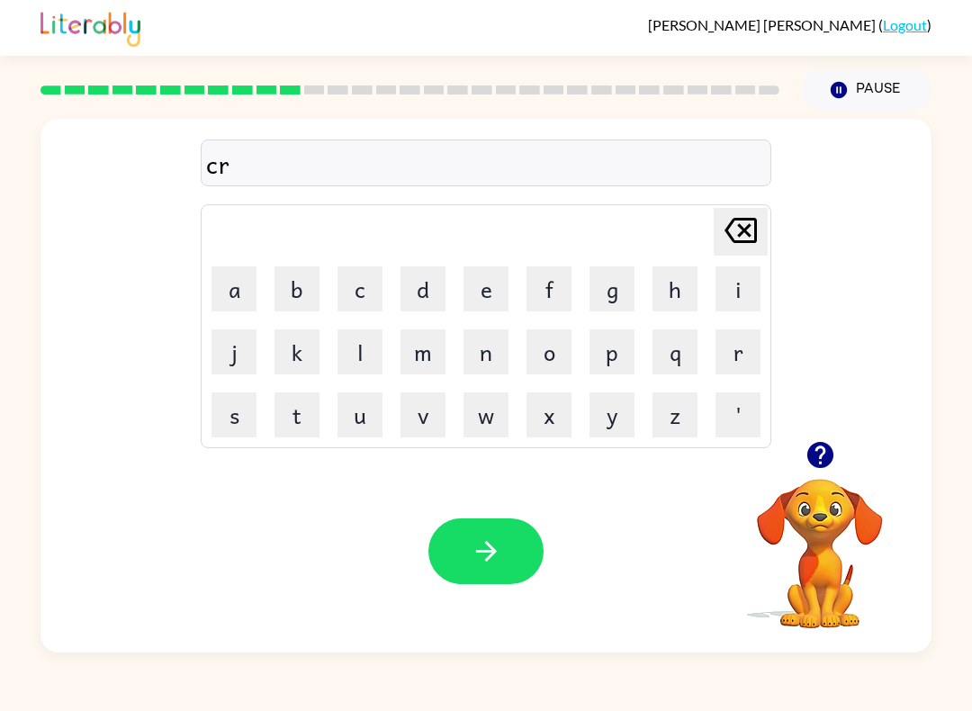
click at [234, 280] on button "a" at bounding box center [233, 288] width 45 height 45
click at [415, 409] on button "v" at bounding box center [422, 414] width 45 height 45
click at [491, 291] on button "e" at bounding box center [485, 288] width 45 height 45
click at [508, 529] on button "button" at bounding box center [485, 551] width 115 height 66
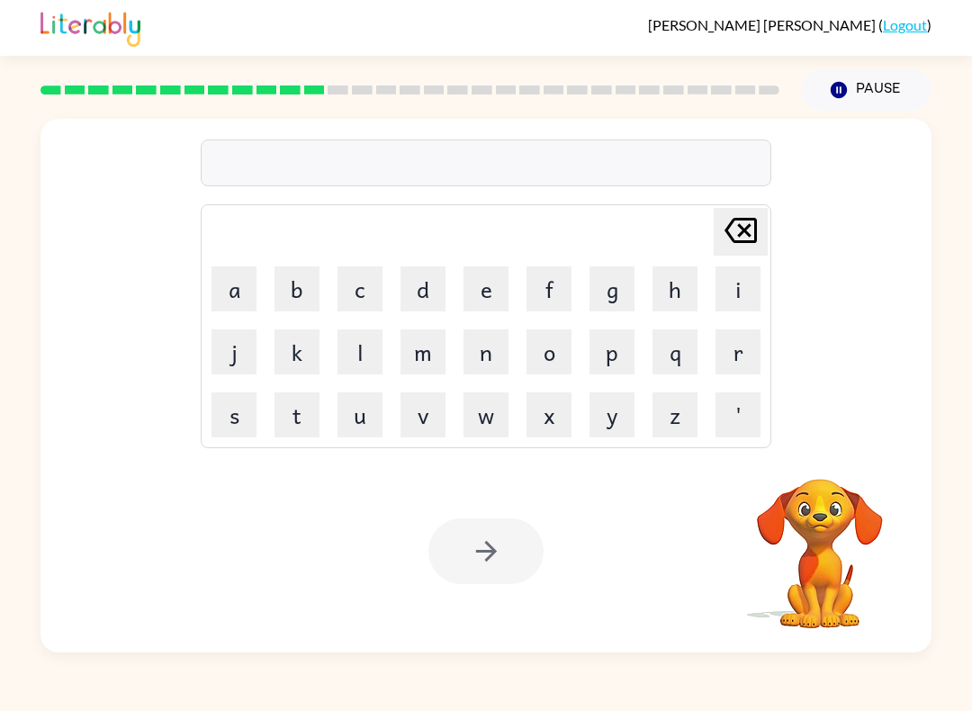
click at [419, 292] on button "d" at bounding box center [422, 288] width 45 height 45
click at [721, 281] on button "i" at bounding box center [737, 288] width 45 height 45
click at [362, 287] on button "c" at bounding box center [359, 288] width 45 height 45
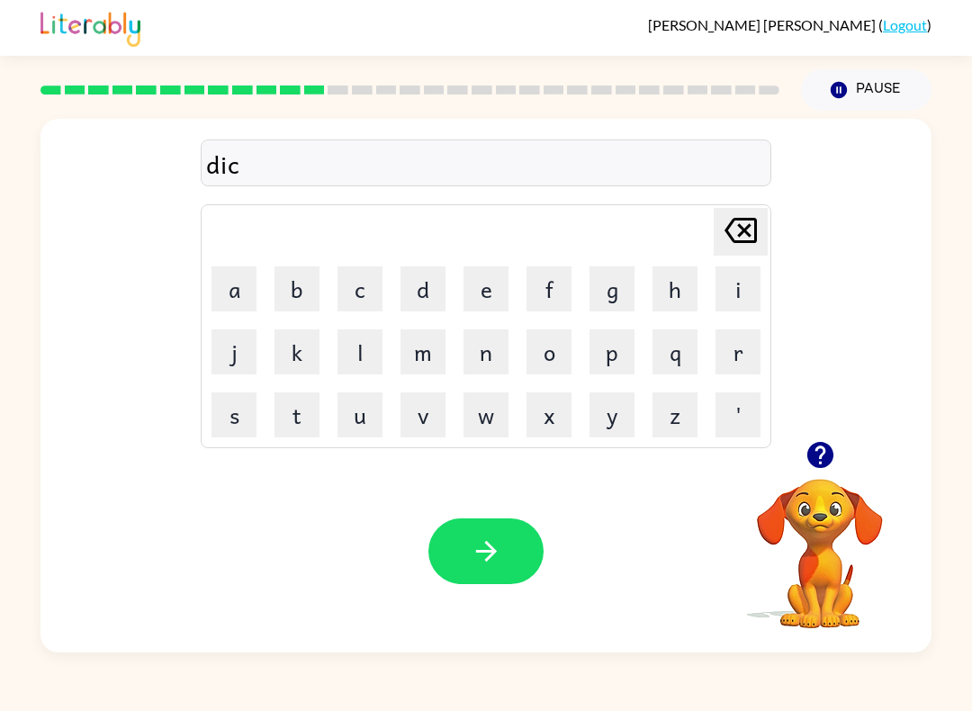
click at [298, 409] on button "t" at bounding box center [296, 414] width 45 height 45
click at [224, 274] on button "a" at bounding box center [233, 288] width 45 height 45
click at [298, 409] on button "t" at bounding box center [296, 414] width 45 height 45
click at [487, 267] on button "e" at bounding box center [485, 288] width 45 height 45
click at [816, 445] on icon "button" at bounding box center [819, 455] width 26 height 26
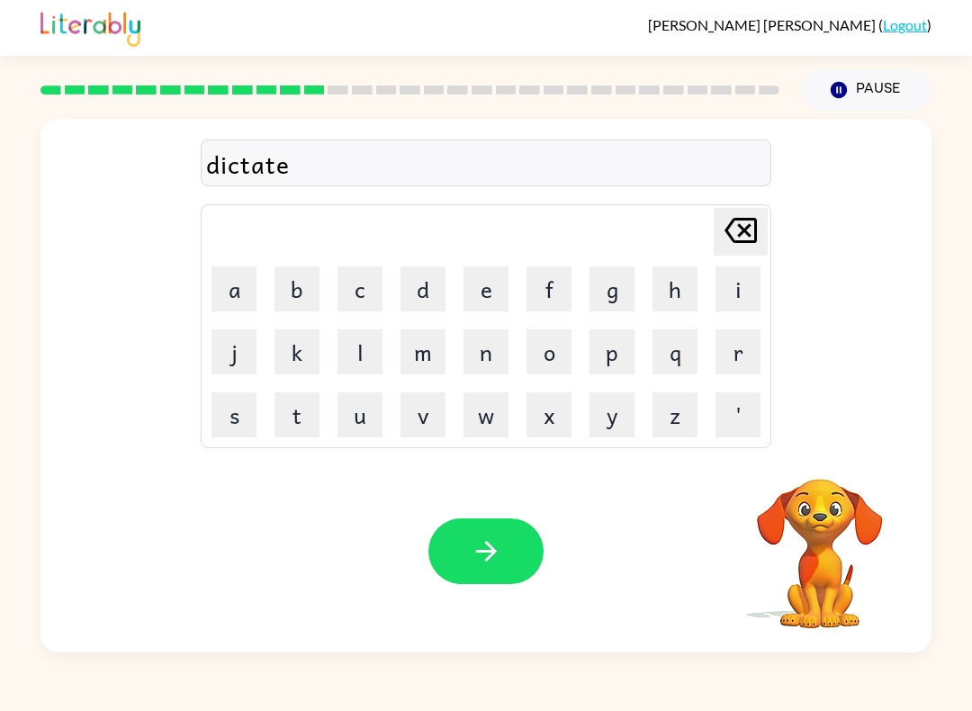
click at [505, 530] on button "button" at bounding box center [485, 551] width 115 height 66
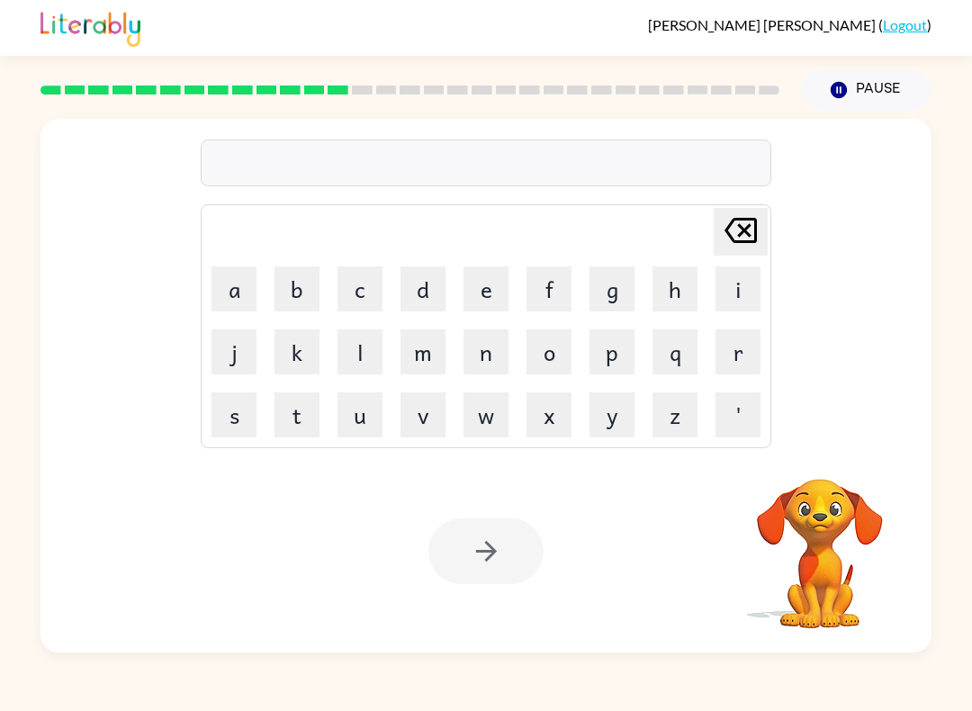
click at [620, 354] on button "p" at bounding box center [611, 351] width 45 height 45
click at [240, 277] on button "a" at bounding box center [233, 288] width 45 height 45
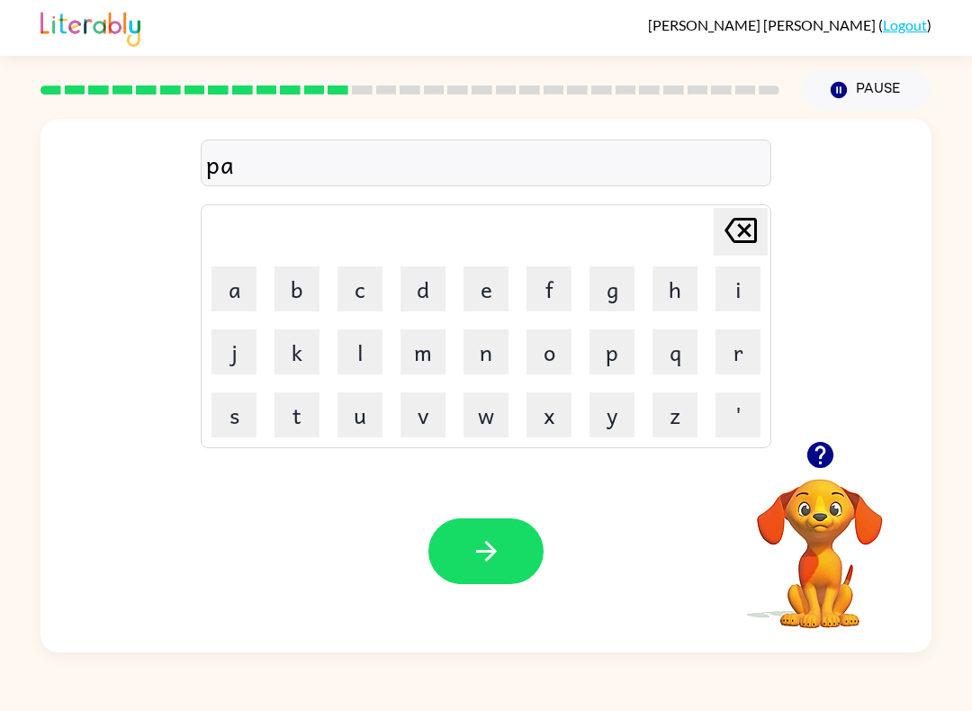
click at [613, 416] on button "y" at bounding box center [611, 414] width 45 height 45
click at [436, 349] on button "m" at bounding box center [422, 351] width 45 height 45
click at [490, 291] on button "e" at bounding box center [485, 288] width 45 height 45
click at [495, 331] on button "n" at bounding box center [485, 351] width 45 height 45
click at [297, 403] on button "t" at bounding box center [296, 414] width 45 height 45
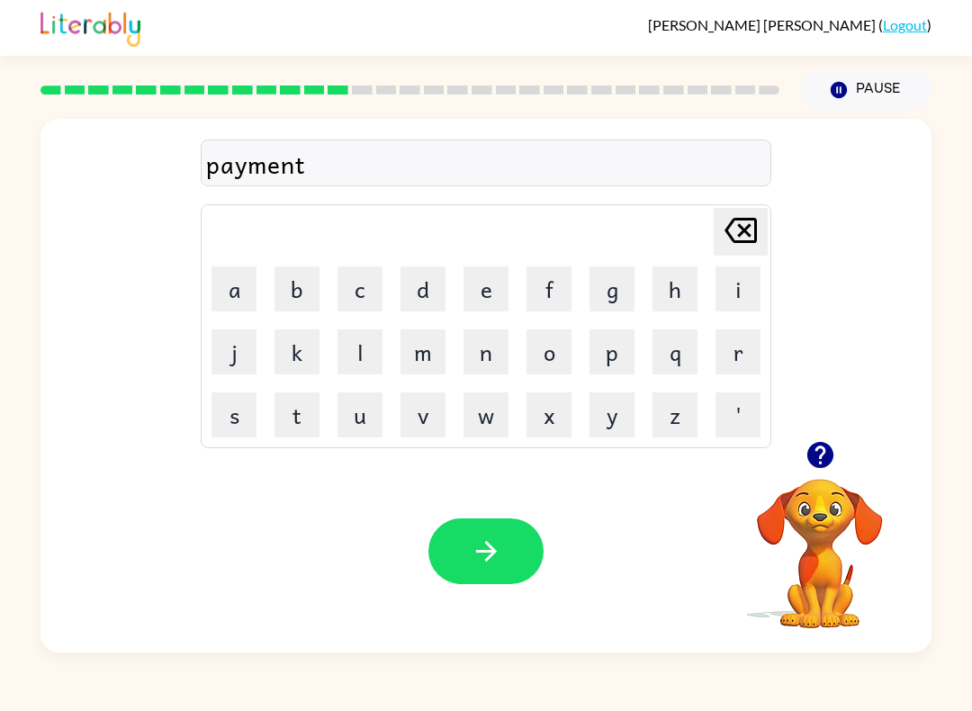
click at [502, 540] on button "button" at bounding box center [485, 551] width 115 height 66
click at [422, 360] on button "m" at bounding box center [422, 351] width 45 height 45
click at [236, 296] on button "a" at bounding box center [233, 288] width 45 height 45
click at [234, 356] on button "j" at bounding box center [233, 351] width 45 height 45
click at [562, 350] on button "o" at bounding box center [548, 351] width 45 height 45
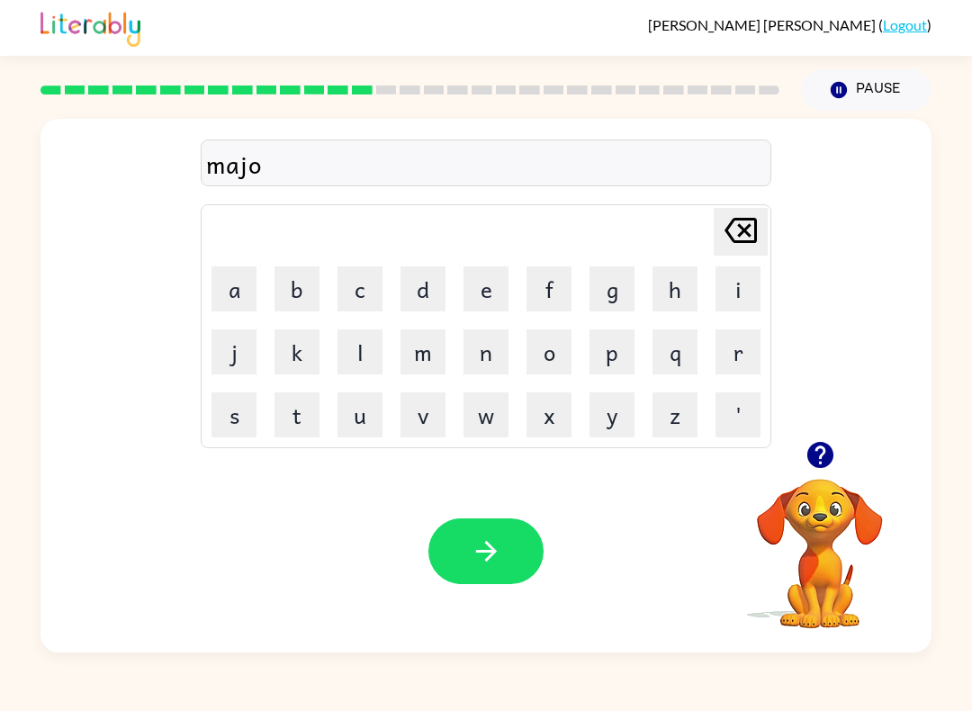
click at [738, 347] on button "r" at bounding box center [737, 351] width 45 height 45
click at [816, 459] on icon "button" at bounding box center [819, 455] width 26 height 26
click at [502, 549] on button "button" at bounding box center [485, 551] width 115 height 66
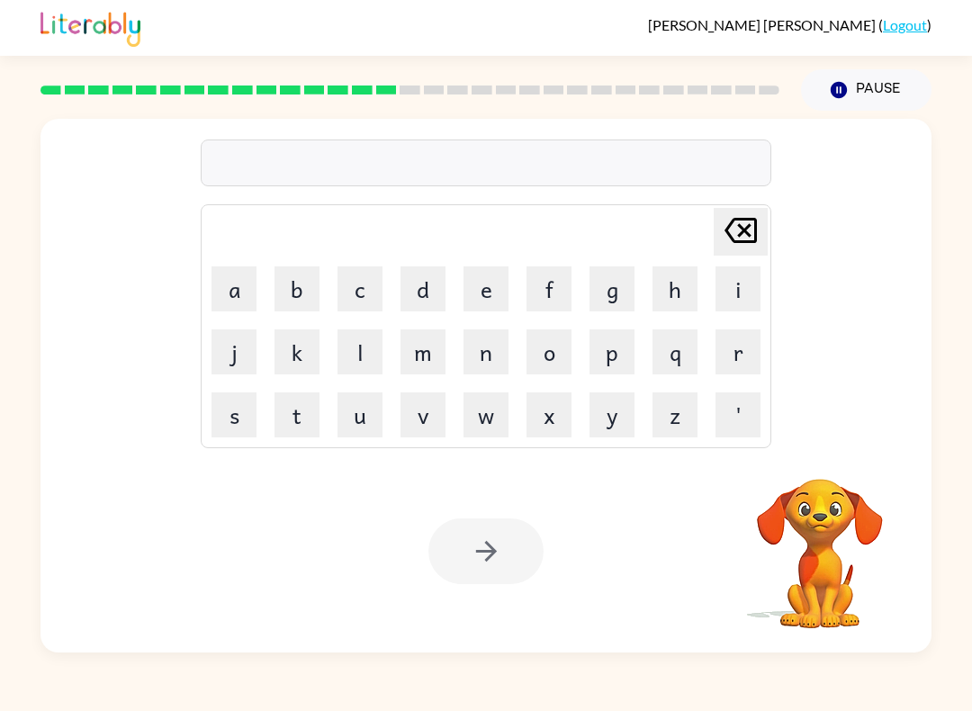
click at [243, 407] on button "s" at bounding box center [233, 414] width 45 height 45
click at [614, 354] on button "p" at bounding box center [611, 351] width 45 height 45
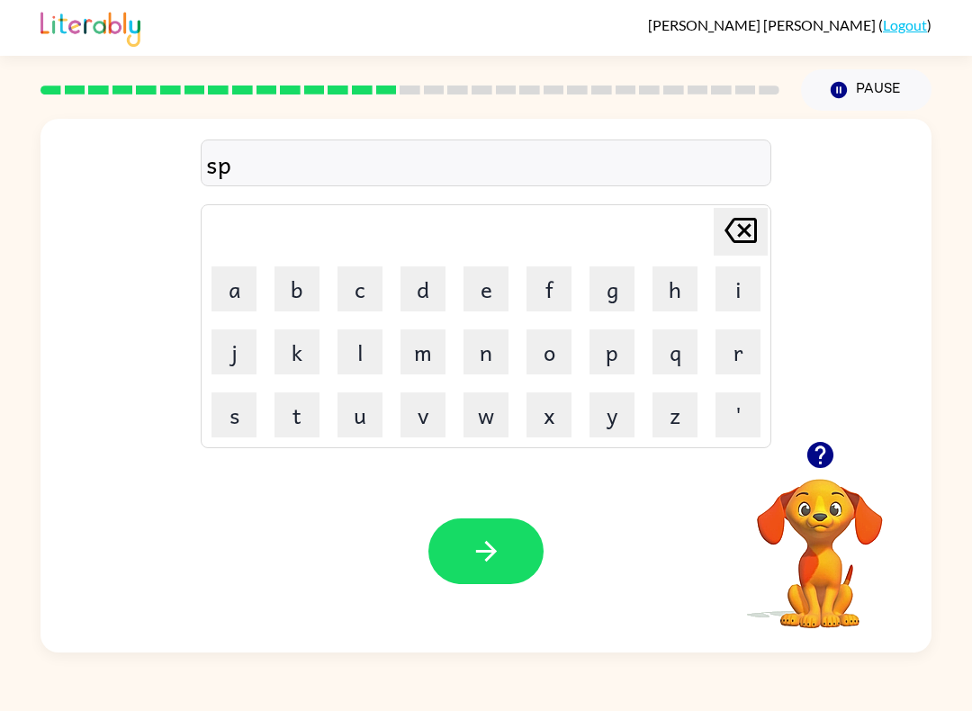
click at [235, 279] on button "a" at bounding box center [233, 288] width 45 height 45
click at [734, 345] on button "r" at bounding box center [737, 351] width 45 height 45
click at [291, 346] on button "k" at bounding box center [296, 351] width 45 height 45
click at [499, 536] on icon "button" at bounding box center [486, 550] width 31 height 31
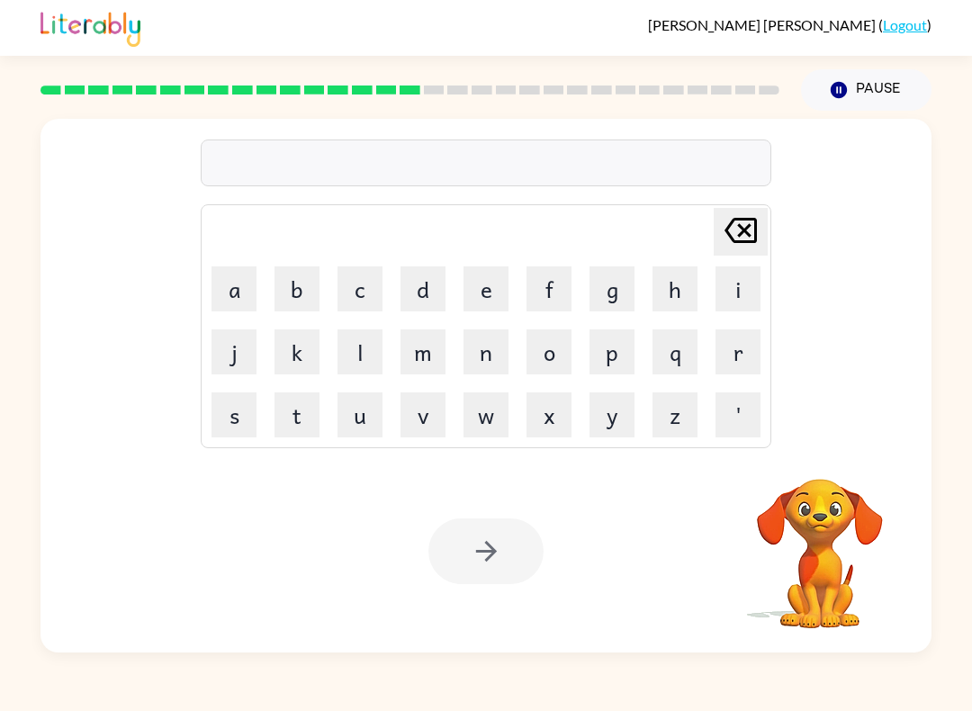
click at [620, 347] on button "p" at bounding box center [611, 351] width 45 height 45
click at [235, 281] on button "a" at bounding box center [233, 288] width 45 height 45
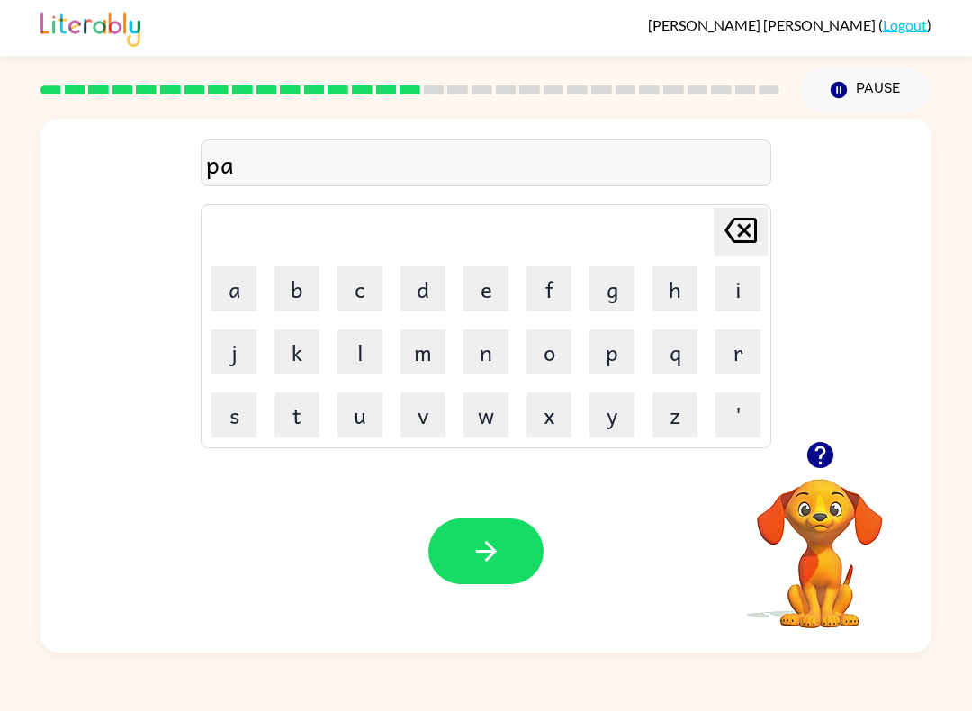
click at [359, 351] on button "l" at bounding box center [359, 351] width 45 height 45
click at [493, 546] on icon "button" at bounding box center [486, 550] width 31 height 31
click at [242, 409] on button "s" at bounding box center [233, 414] width 45 height 45
click at [622, 346] on button "p" at bounding box center [611, 351] width 45 height 45
click at [736, 281] on button "i" at bounding box center [737, 288] width 45 height 45
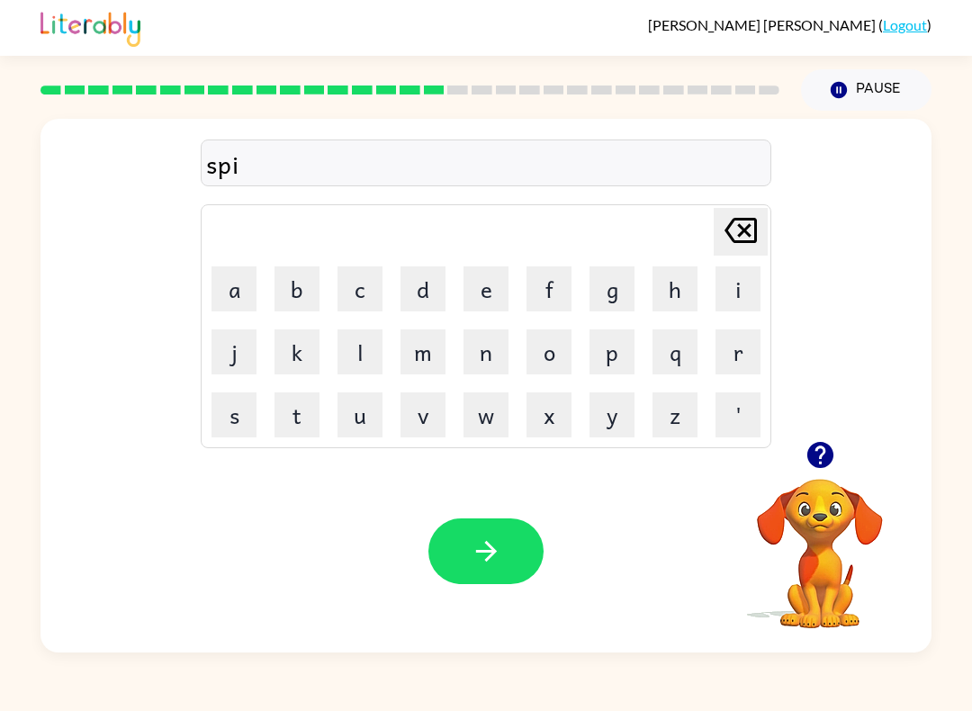
click at [819, 437] on button "button" at bounding box center [820, 455] width 46 height 46
click at [495, 353] on button "n" at bounding box center [485, 351] width 45 height 45
click at [494, 353] on button "n" at bounding box center [485, 351] width 45 height 45
click at [724, 274] on button "i" at bounding box center [737, 288] width 45 height 45
click at [492, 345] on button "n" at bounding box center [485, 351] width 45 height 45
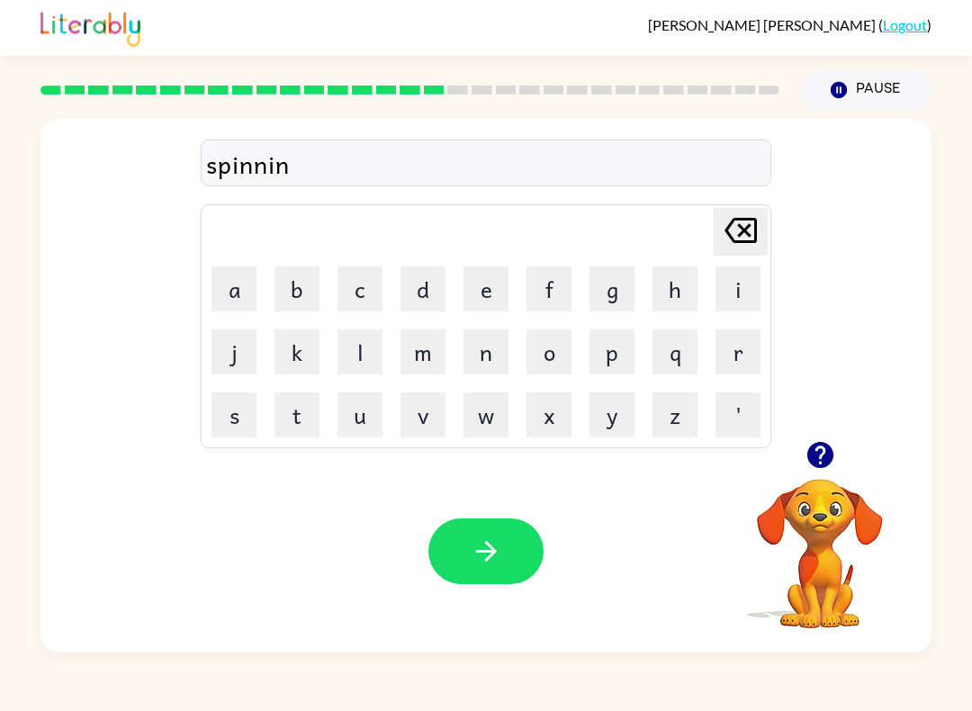
click at [615, 290] on button "g" at bounding box center [611, 288] width 45 height 45
click at [749, 220] on icon at bounding box center [740, 230] width 32 height 25
click at [748, 220] on icon at bounding box center [740, 230] width 32 height 25
click at [742, 235] on icon at bounding box center [740, 230] width 32 height 25
click at [741, 235] on icon at bounding box center [740, 230] width 32 height 25
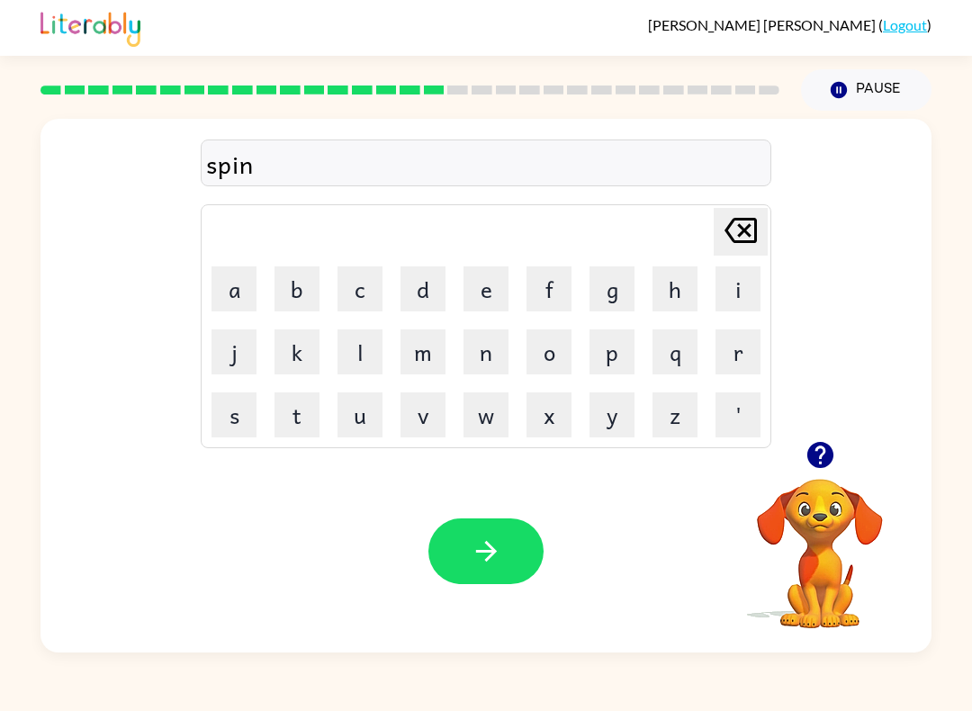
click at [733, 282] on button "i" at bounding box center [737, 288] width 45 height 45
click at [501, 345] on button "n" at bounding box center [485, 351] width 45 height 45
click at [608, 288] on button "g" at bounding box center [611, 288] width 45 height 45
click at [733, 220] on icon at bounding box center [740, 230] width 32 height 25
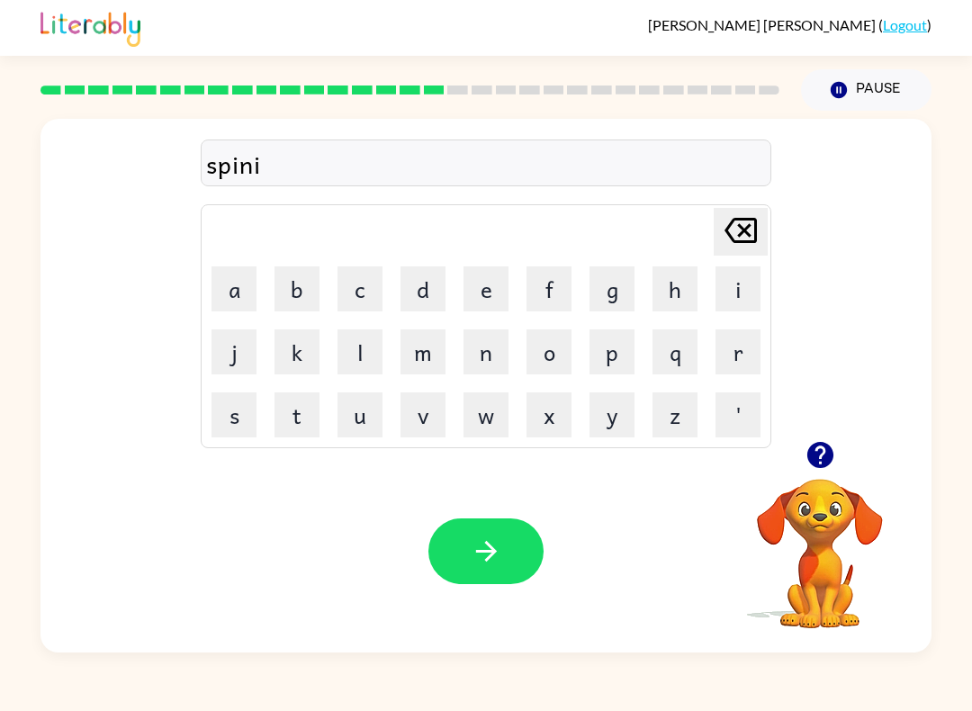
click at [724, 243] on icon "Delete Delete last character input" at bounding box center [740, 230] width 43 height 43
click at [499, 345] on button "n" at bounding box center [485, 351] width 45 height 45
click at [742, 278] on button "i" at bounding box center [737, 288] width 45 height 45
click at [496, 347] on button "n" at bounding box center [485, 351] width 45 height 45
click at [609, 283] on button "g" at bounding box center [611, 288] width 45 height 45
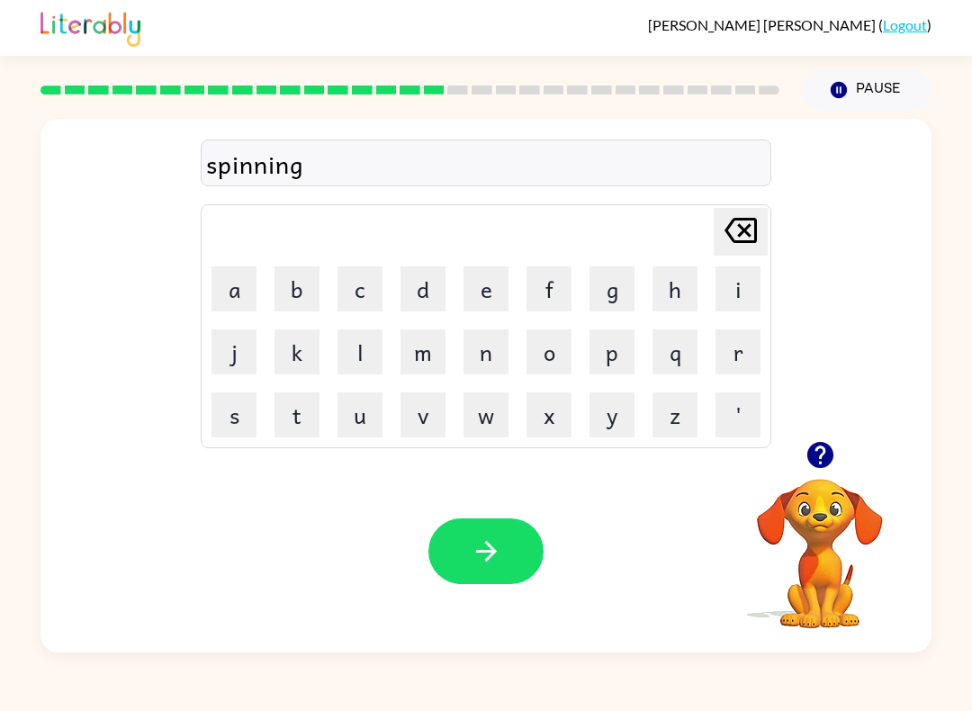
click at [825, 438] on button "button" at bounding box center [820, 455] width 46 height 46
click at [507, 537] on button "button" at bounding box center [485, 551] width 115 height 66
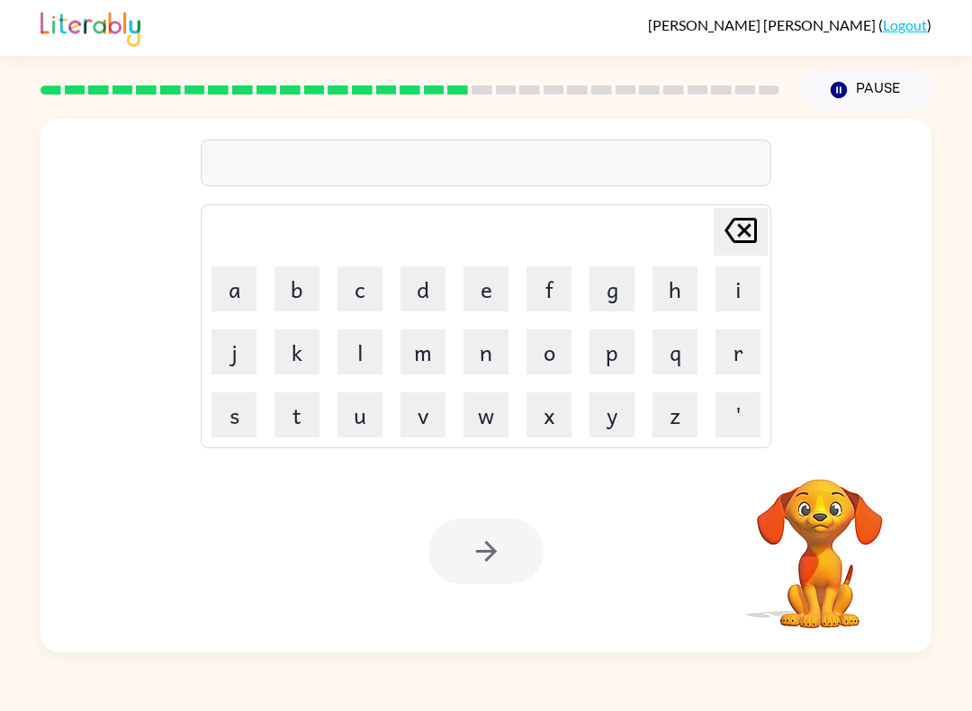
click at [617, 294] on button "g" at bounding box center [611, 288] width 45 height 45
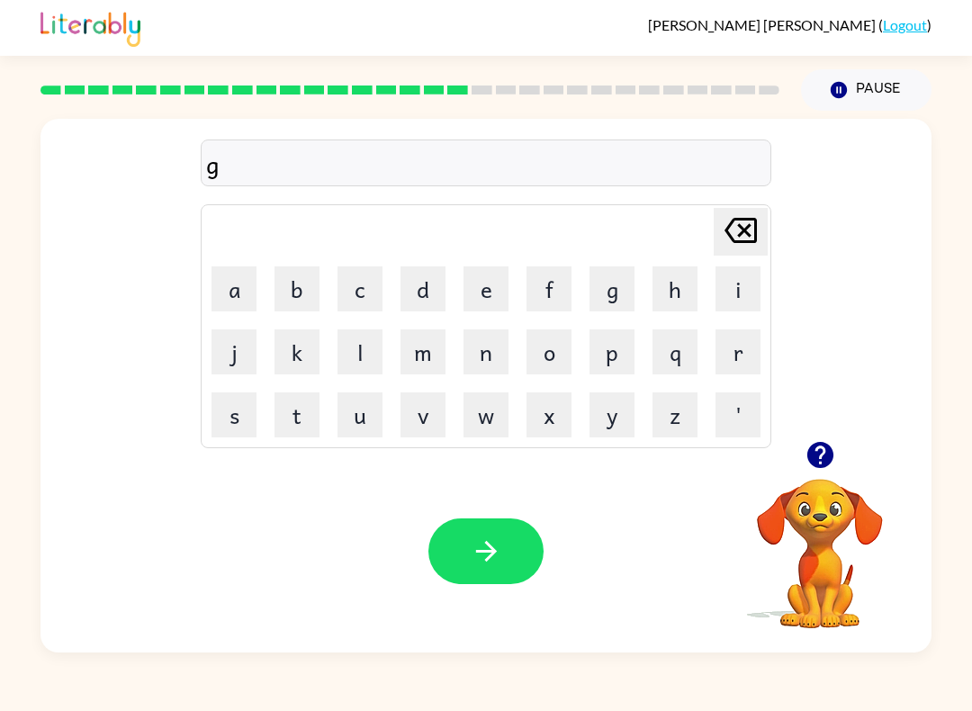
click at [751, 341] on button "r" at bounding box center [737, 351] width 45 height 45
click at [359, 405] on button "u" at bounding box center [359, 414] width 45 height 45
click at [429, 357] on button "m" at bounding box center [422, 351] width 45 height 45
click at [622, 337] on button "p" at bounding box center [611, 351] width 45 height 45
click at [835, 454] on icon "button" at bounding box center [820, 454] width 31 height 31
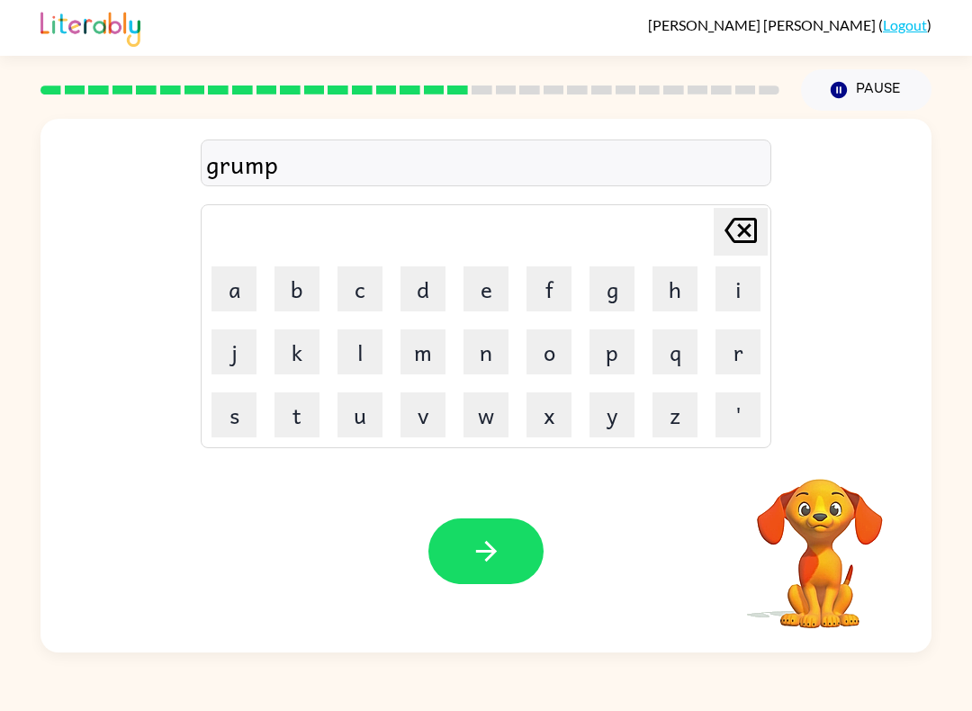
click at [739, 282] on button "i" at bounding box center [737, 288] width 45 height 45
click at [491, 288] on button "e" at bounding box center [485, 288] width 45 height 45
click at [249, 392] on button "s" at bounding box center [233, 414] width 45 height 45
click at [298, 414] on button "t" at bounding box center [296, 414] width 45 height 45
click at [734, 220] on icon at bounding box center [740, 230] width 32 height 25
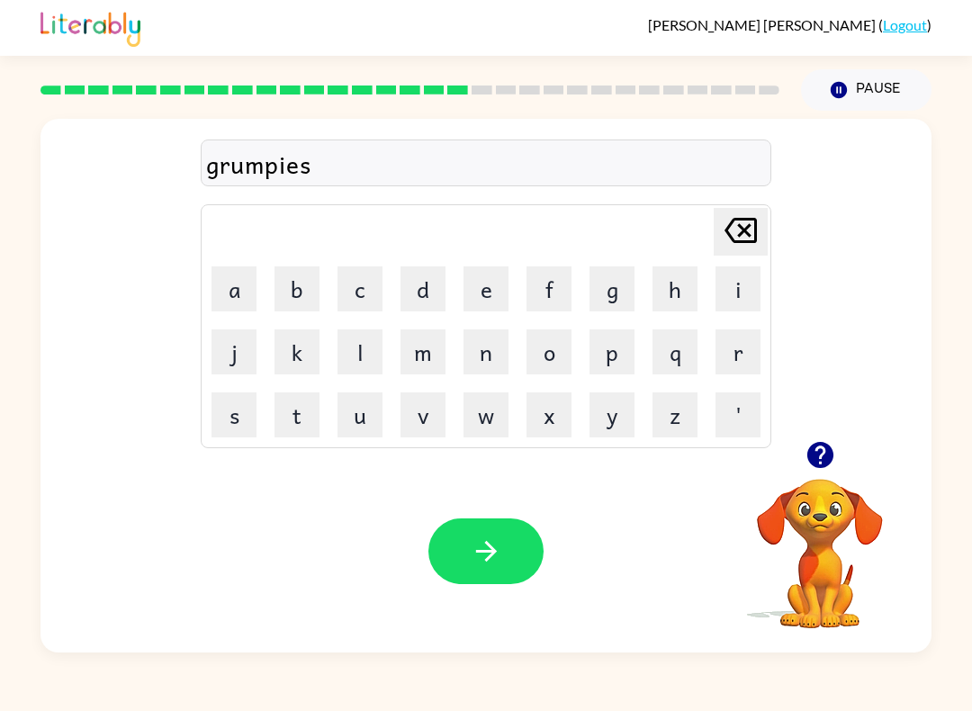
click at [734, 220] on icon at bounding box center [740, 230] width 32 height 25
click at [722, 247] on icon "Delete Delete last character input" at bounding box center [740, 230] width 43 height 43
click at [722, 246] on icon "Delete Delete last character input" at bounding box center [740, 230] width 43 height 43
click at [617, 399] on button "y" at bounding box center [611, 414] width 45 height 45
click at [482, 289] on button "e" at bounding box center [485, 288] width 45 height 45
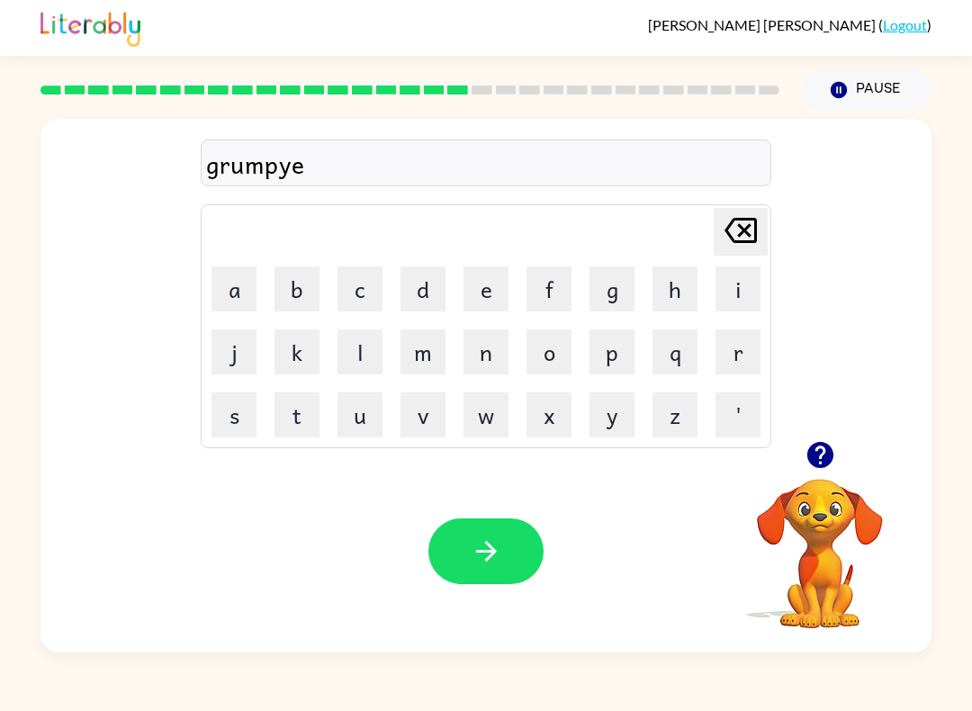
click at [235, 418] on button "s" at bounding box center [233, 414] width 45 height 45
click at [286, 396] on button "t" at bounding box center [296, 414] width 45 height 45
click at [831, 450] on icon "button" at bounding box center [819, 455] width 26 height 26
click at [736, 223] on icon "Delete Delete last character input" at bounding box center [740, 230] width 43 height 43
click at [736, 222] on icon "Delete Delete last character input" at bounding box center [740, 230] width 43 height 43
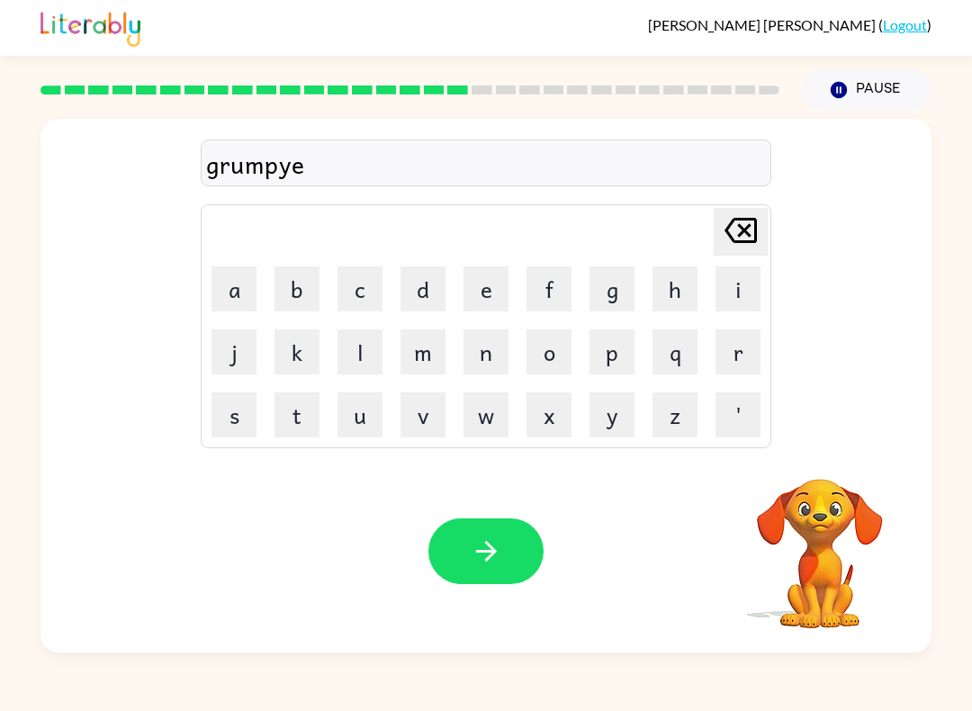
click at [737, 233] on icon "Delete Delete last character input" at bounding box center [740, 230] width 43 height 43
click at [736, 233] on icon "Delete Delete last character input" at bounding box center [740, 230] width 43 height 43
click at [743, 281] on button "i" at bounding box center [737, 288] width 45 height 45
click at [493, 281] on button "e" at bounding box center [485, 288] width 45 height 45
click at [234, 409] on button "s" at bounding box center [233, 414] width 45 height 45
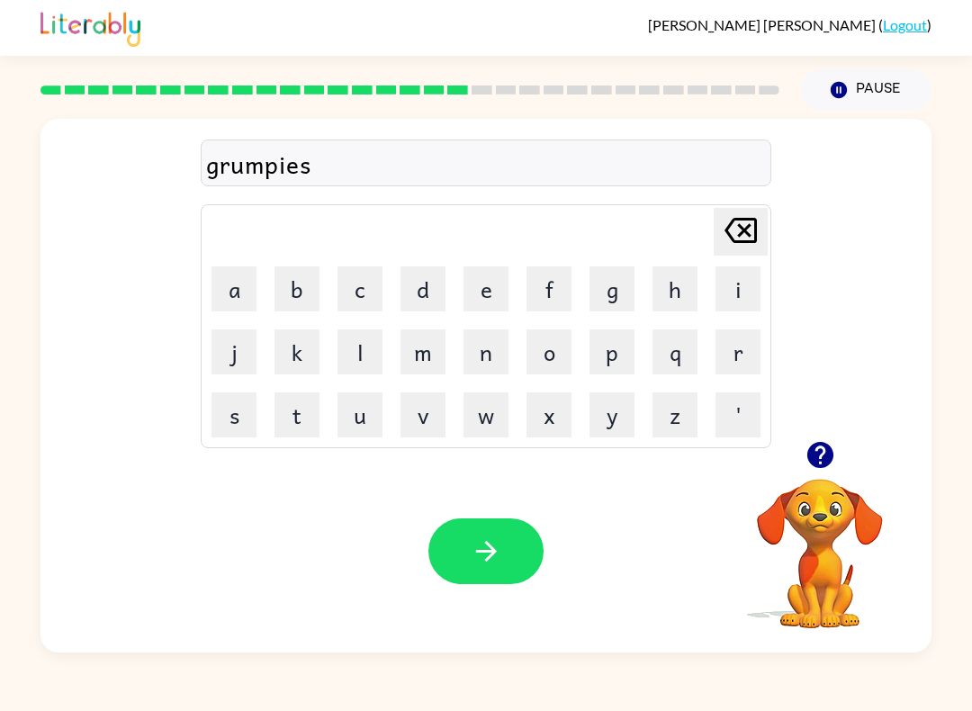
click at [302, 423] on button "t" at bounding box center [296, 414] width 45 height 45
click at [815, 455] on icon "button" at bounding box center [819, 455] width 26 height 26
click at [499, 545] on icon "button" at bounding box center [486, 550] width 31 height 31
click at [739, 280] on button "i" at bounding box center [737, 288] width 45 height 45
click at [819, 444] on icon "button" at bounding box center [819, 455] width 26 height 26
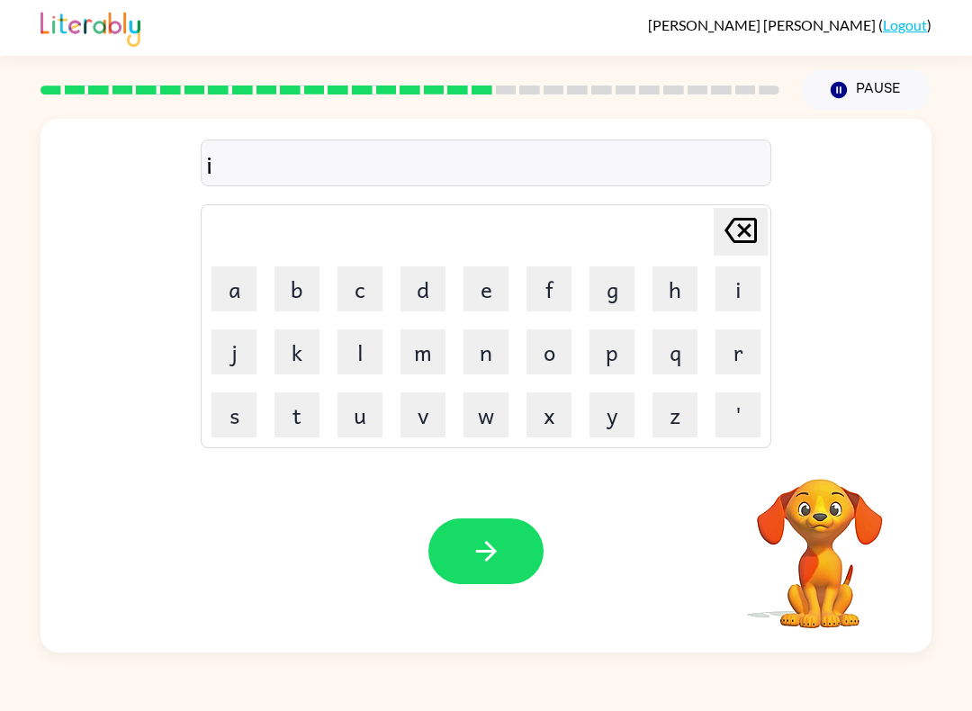
click at [495, 351] on button "n" at bounding box center [485, 351] width 45 height 45
click at [352, 292] on button "c" at bounding box center [359, 288] width 45 height 45
click at [742, 347] on button "r" at bounding box center [737, 351] width 45 height 45
click at [497, 282] on button "e" at bounding box center [485, 288] width 45 height 45
click at [425, 292] on button "d" at bounding box center [422, 288] width 45 height 45
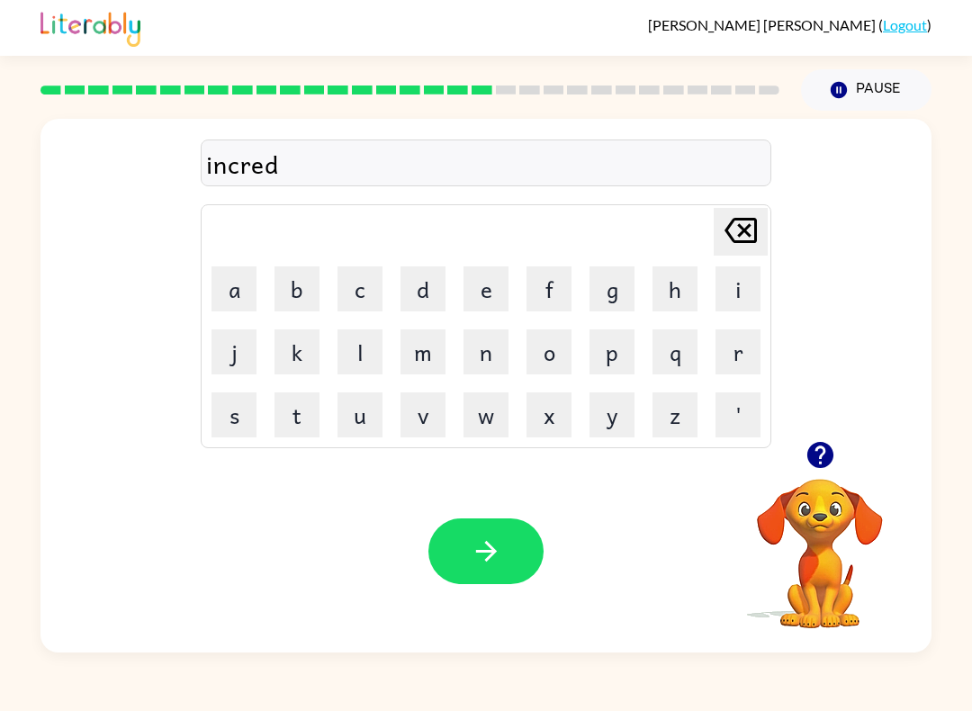
click at [739, 281] on button "i" at bounding box center [737, 288] width 45 height 45
click at [301, 293] on button "b" at bounding box center [296, 288] width 45 height 45
click at [368, 350] on button "l" at bounding box center [359, 351] width 45 height 45
click at [499, 266] on button "e" at bounding box center [485, 288] width 45 height 45
click at [805, 446] on icon "button" at bounding box center [820, 454] width 31 height 31
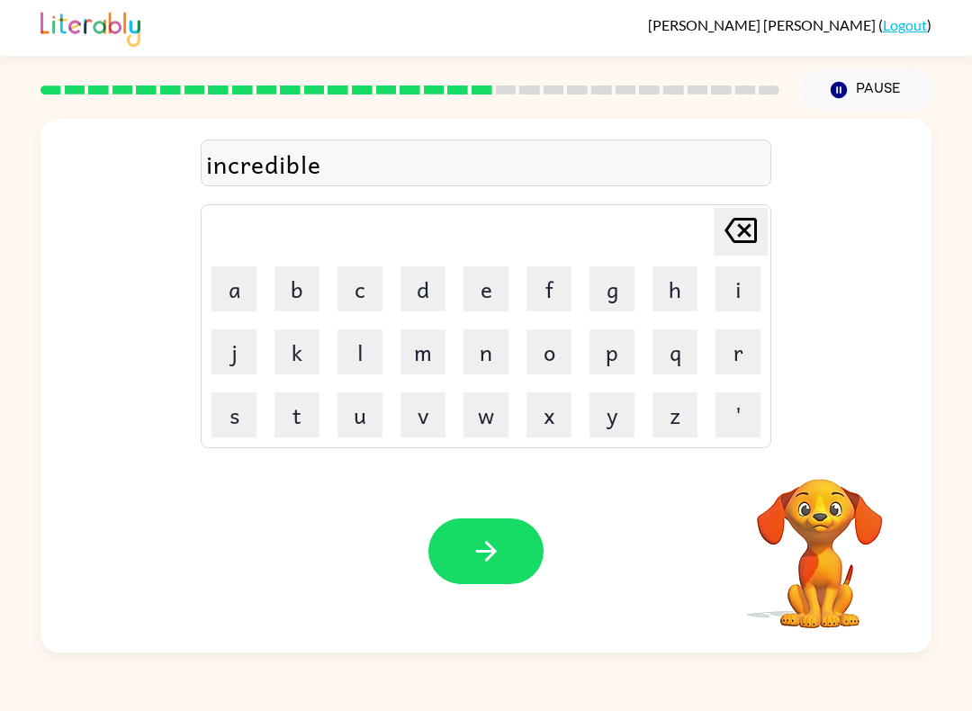
click at [490, 544] on icon "button" at bounding box center [486, 550] width 31 height 31
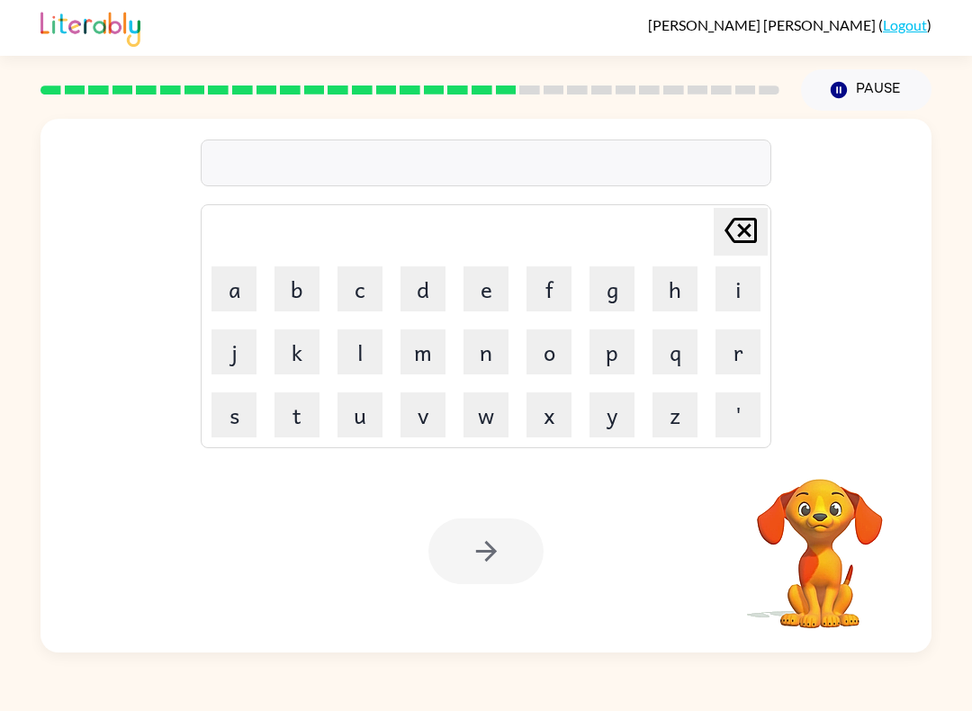
click at [355, 350] on button "l" at bounding box center [359, 351] width 45 height 45
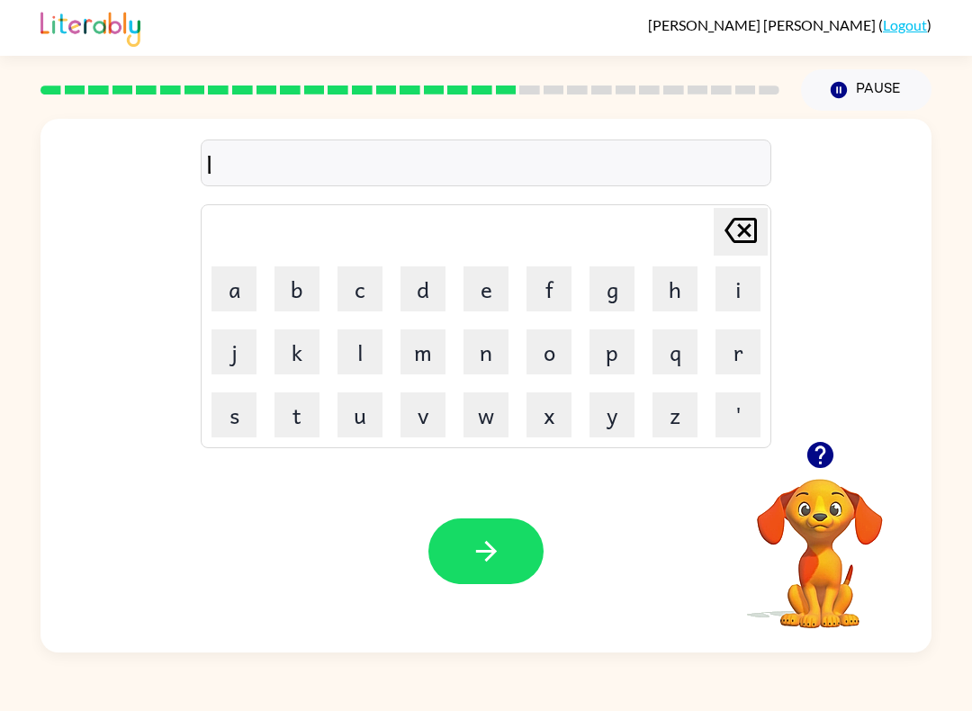
click at [728, 275] on button "i" at bounding box center [737, 288] width 45 height 45
click at [245, 413] on button "s" at bounding box center [233, 414] width 45 height 45
click at [297, 416] on button "t" at bounding box center [296, 414] width 45 height 45
click at [494, 287] on button "e" at bounding box center [485, 288] width 45 height 45
click at [492, 354] on button "n" at bounding box center [485, 351] width 45 height 45
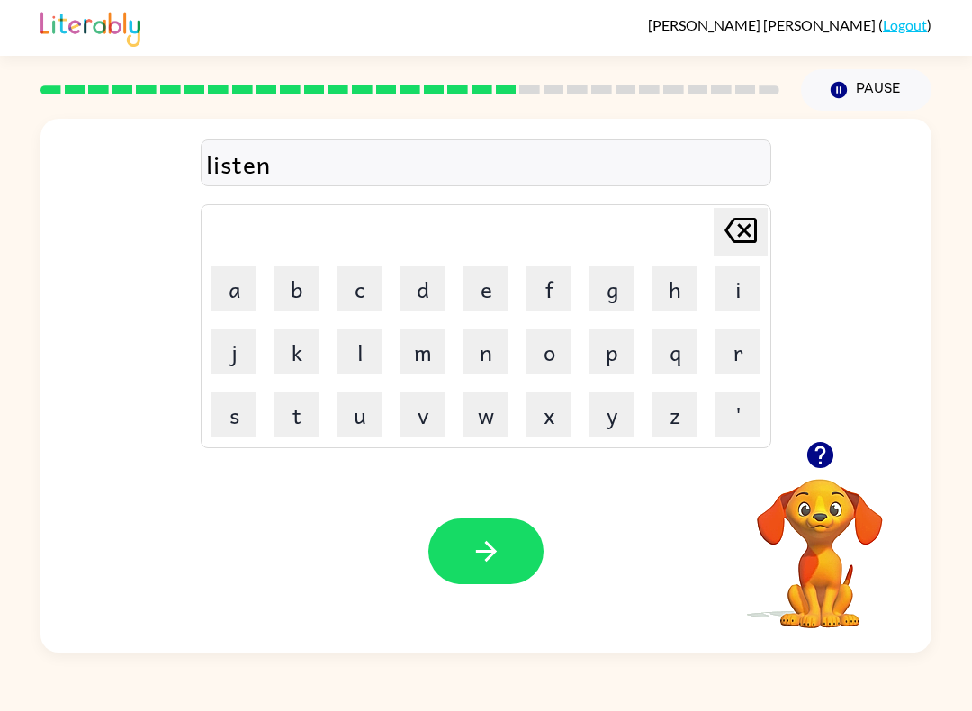
click at [819, 449] on icon "button" at bounding box center [820, 454] width 31 height 31
click at [491, 282] on button "e" at bounding box center [485, 288] width 45 height 45
click at [433, 286] on button "d" at bounding box center [422, 288] width 45 height 45
click at [755, 220] on icon at bounding box center [740, 230] width 32 height 25
click at [739, 224] on icon "Delete Delete last character input" at bounding box center [740, 230] width 43 height 43
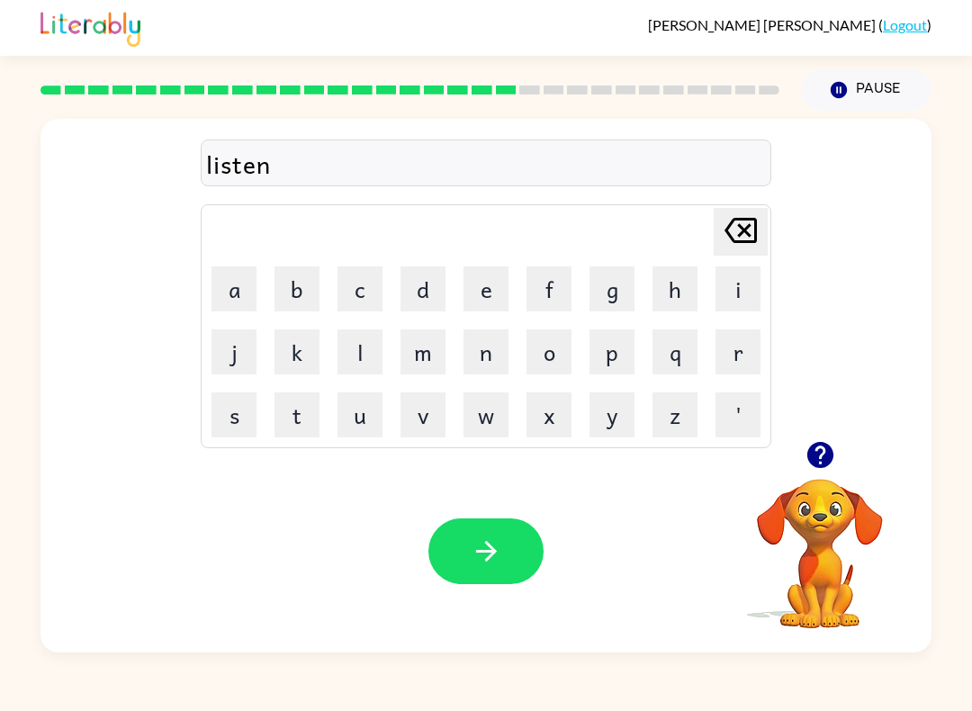
click at [815, 459] on icon "button" at bounding box center [819, 455] width 26 height 26
click at [418, 272] on button "d" at bounding box center [422, 288] width 45 height 45
click at [751, 213] on icon "Delete Delete last character input" at bounding box center [740, 230] width 43 height 43
click at [476, 290] on button "e" at bounding box center [485, 288] width 45 height 45
click at [427, 284] on button "d" at bounding box center [422, 288] width 45 height 45
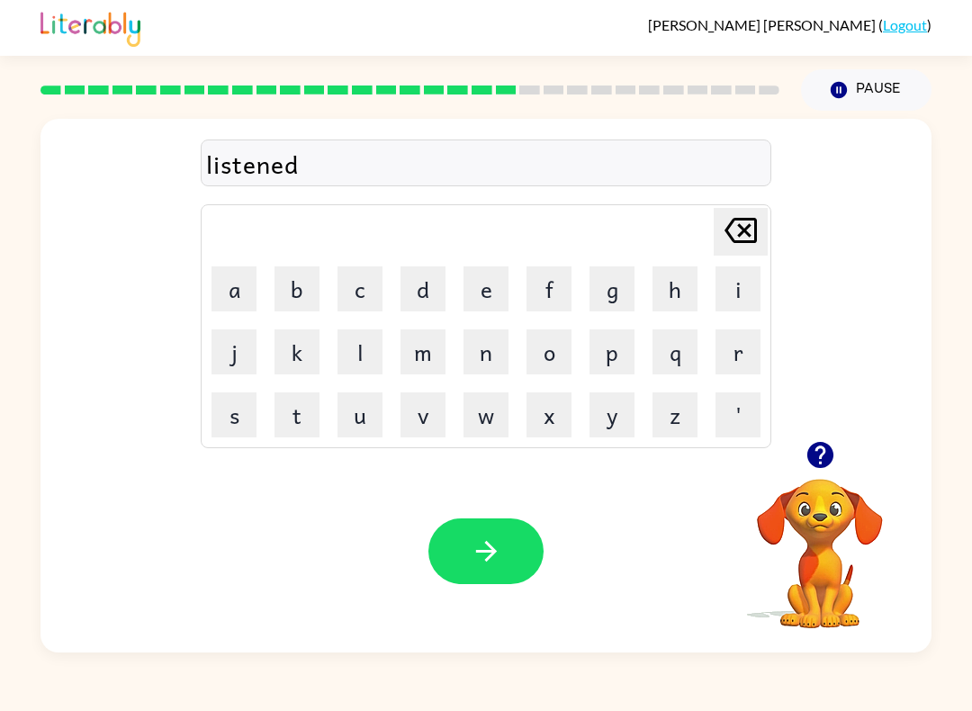
click at [834, 440] on icon "button" at bounding box center [820, 454] width 31 height 31
click at [495, 526] on button "button" at bounding box center [485, 551] width 115 height 66
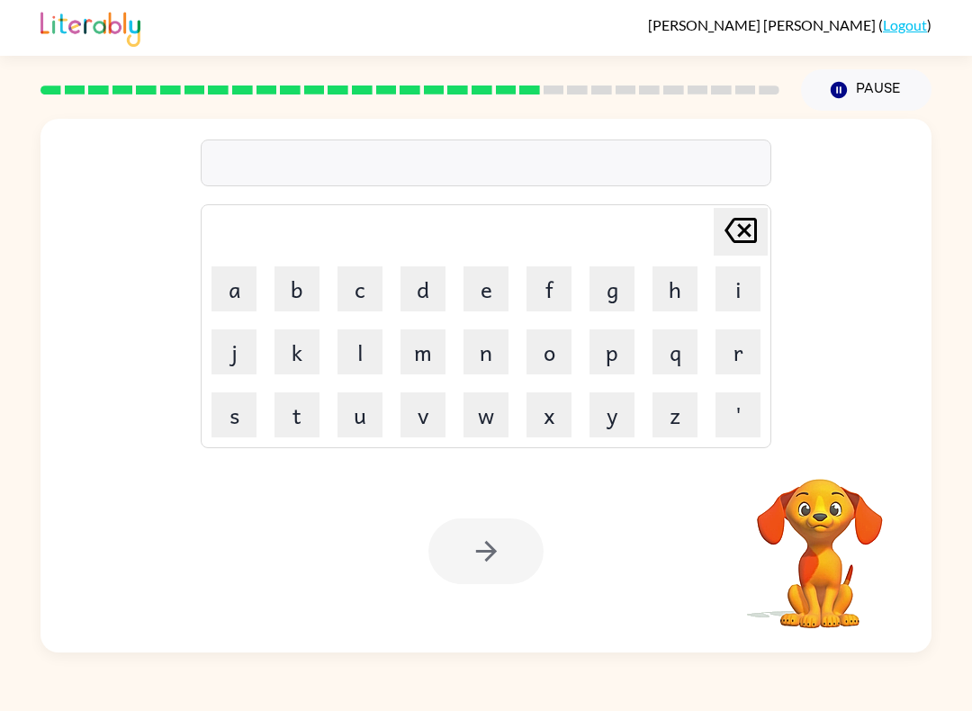
click at [490, 341] on button "n" at bounding box center [485, 351] width 45 height 45
click at [548, 348] on button "o" at bounding box center [548, 351] width 45 height 45
click at [419, 348] on button "m" at bounding box center [422, 351] width 45 height 45
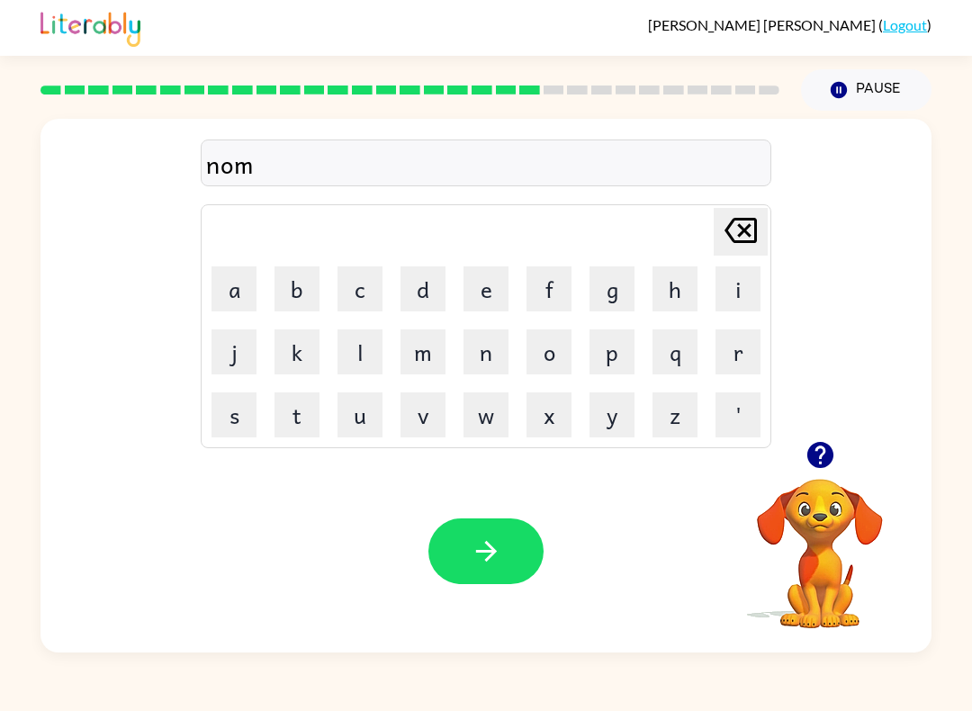
click at [736, 291] on button "i" at bounding box center [737, 288] width 45 height 45
click at [502, 354] on button "n" at bounding box center [485, 351] width 45 height 45
click at [242, 292] on button "a" at bounding box center [233, 288] width 45 height 45
click at [296, 416] on button "t" at bounding box center [296, 414] width 45 height 45
click at [477, 270] on button "e" at bounding box center [485, 288] width 45 height 45
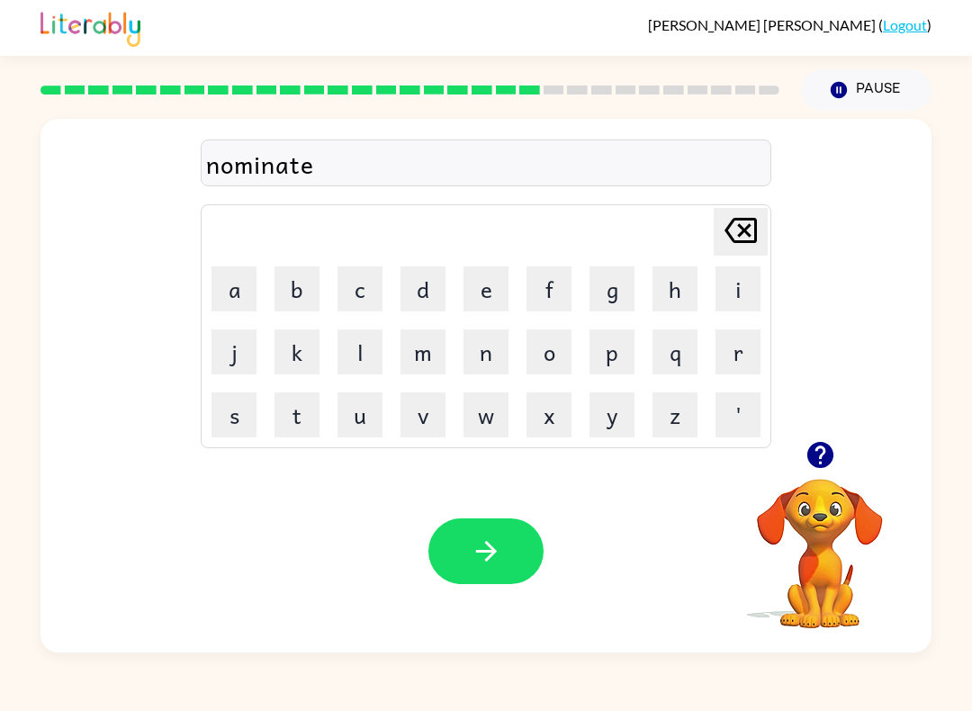
click at [497, 542] on icon "button" at bounding box center [486, 550] width 31 height 31
click at [245, 409] on button "s" at bounding box center [233, 414] width 45 height 45
click at [364, 399] on button "u" at bounding box center [359, 414] width 45 height 45
click at [226, 406] on button "s" at bounding box center [233, 414] width 45 height 45
click at [308, 401] on button "t" at bounding box center [296, 414] width 45 height 45
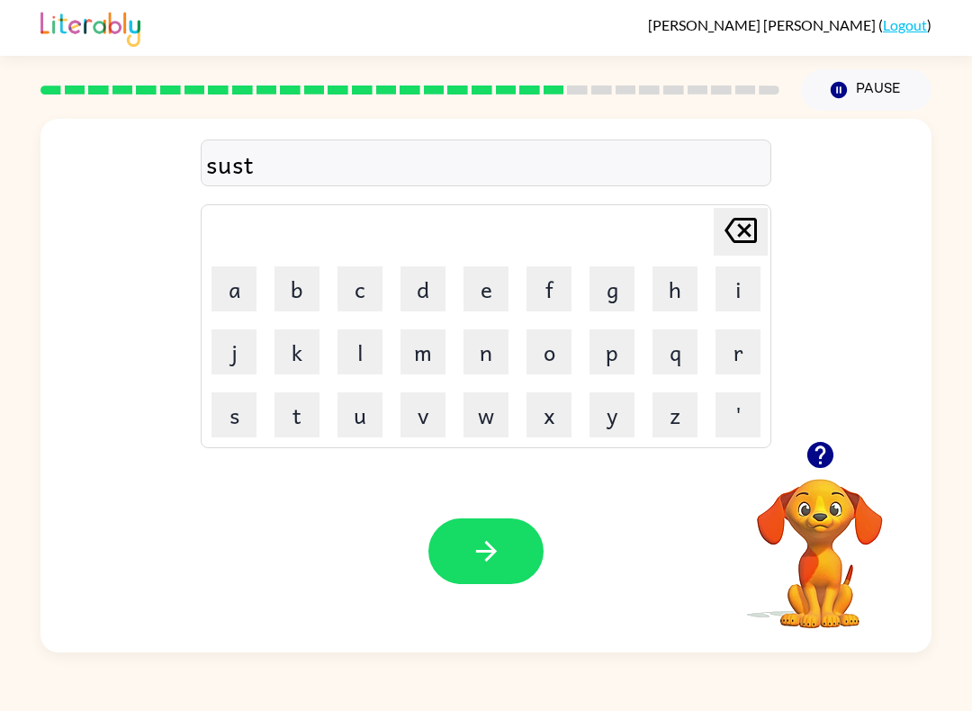
click at [229, 279] on button "a" at bounding box center [233, 288] width 45 height 45
click at [741, 275] on button "i" at bounding box center [737, 288] width 45 height 45
click at [485, 346] on button "n" at bounding box center [485, 351] width 45 height 45
click at [816, 439] on button "button" at bounding box center [820, 455] width 46 height 46
click at [511, 543] on button "button" at bounding box center [485, 551] width 115 height 66
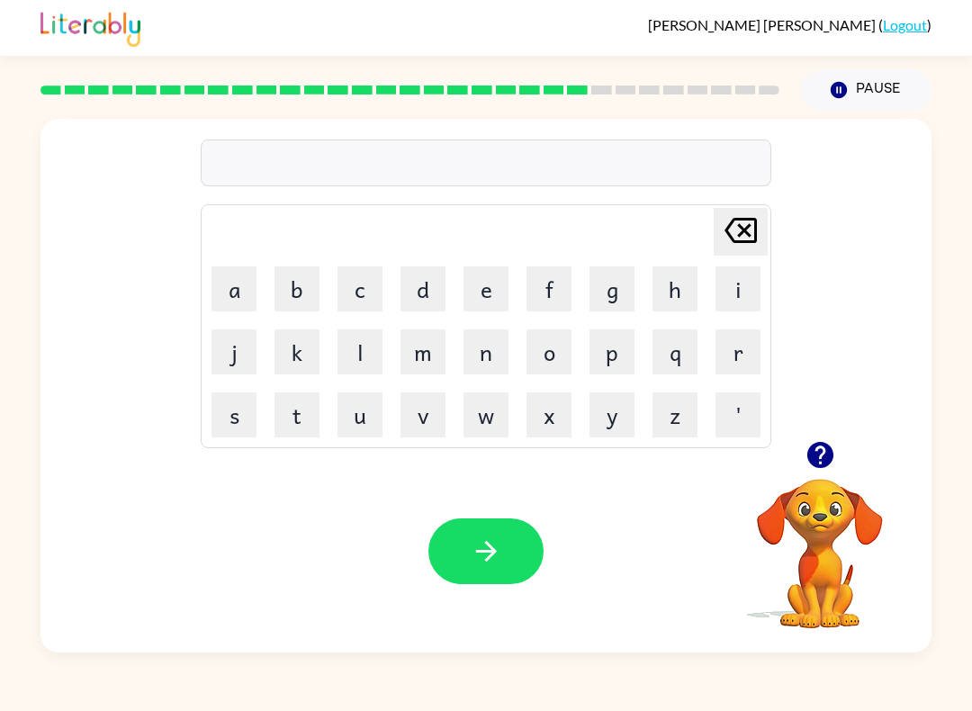
click at [503, 411] on button "w" at bounding box center [485, 414] width 45 height 45
click at [558, 346] on button "o" at bounding box center [548, 351] width 45 height 45
click at [748, 351] on button "r" at bounding box center [737, 351] width 45 height 45
click at [423, 294] on button "d" at bounding box center [422, 288] width 45 height 45
click at [613, 413] on button "y" at bounding box center [611, 414] width 45 height 45
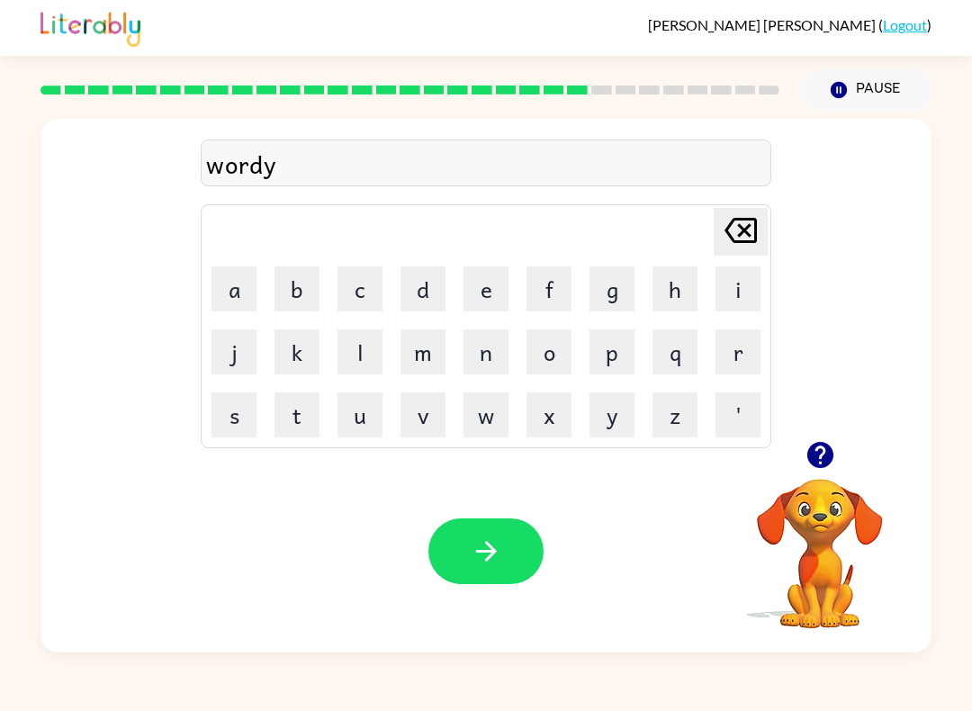
click at [504, 541] on button "button" at bounding box center [485, 551] width 115 height 66
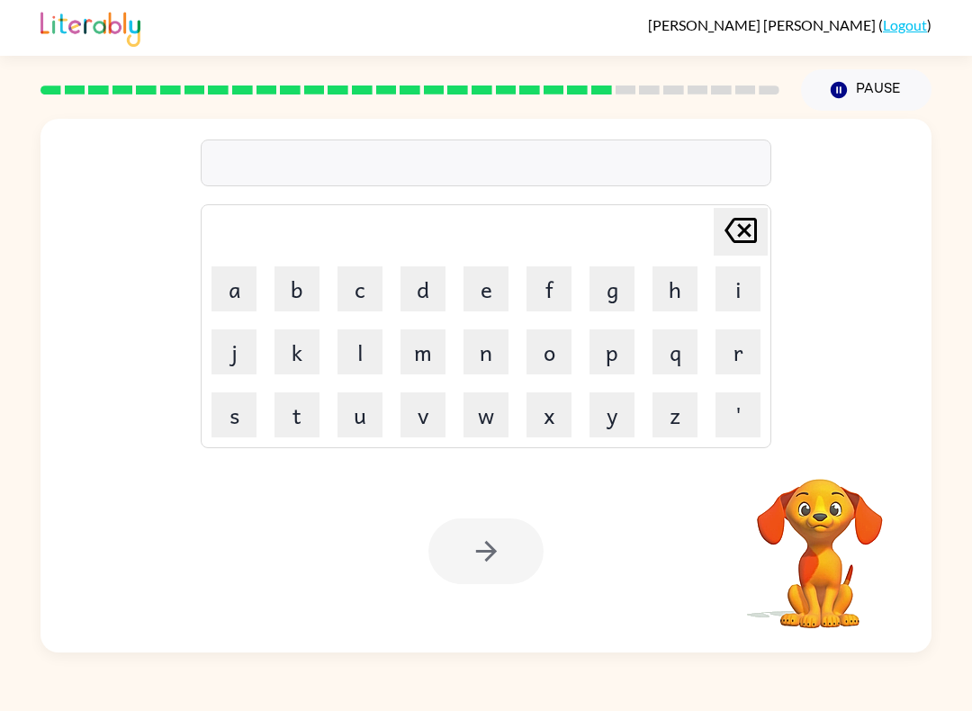
click at [734, 353] on button "r" at bounding box center [737, 351] width 45 height 45
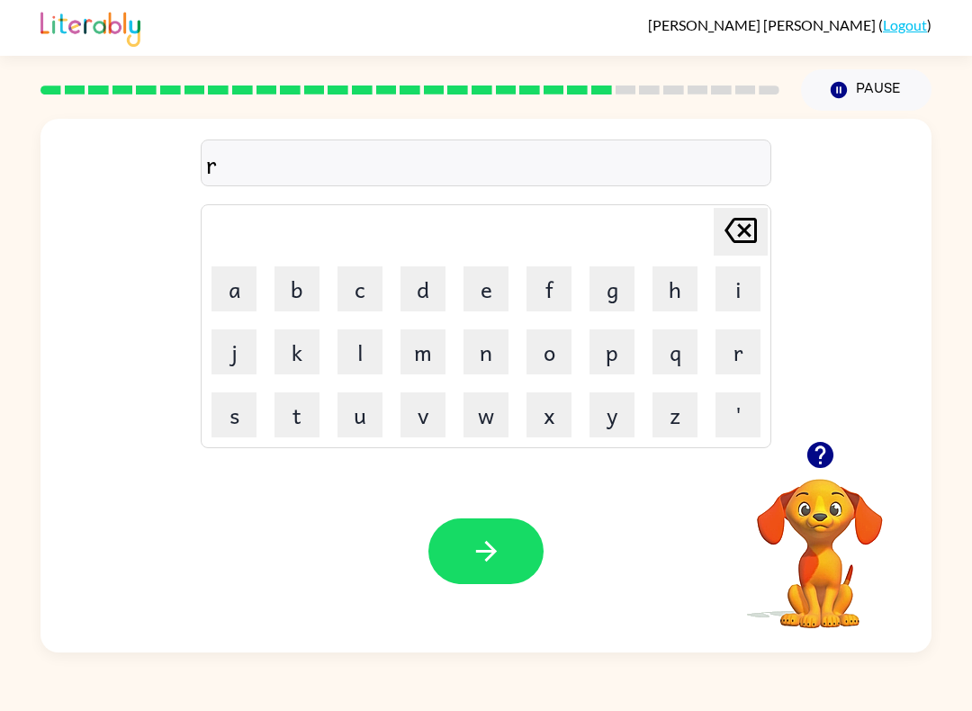
click at [486, 280] on button "e" at bounding box center [485, 288] width 45 height 45
click at [236, 277] on button "a" at bounding box center [233, 288] width 45 height 45
click at [742, 216] on icon "Delete Delete last character input" at bounding box center [740, 230] width 43 height 43
click at [354, 353] on button "l" at bounding box center [359, 351] width 45 height 45
click at [240, 277] on button "a" at bounding box center [233, 288] width 45 height 45
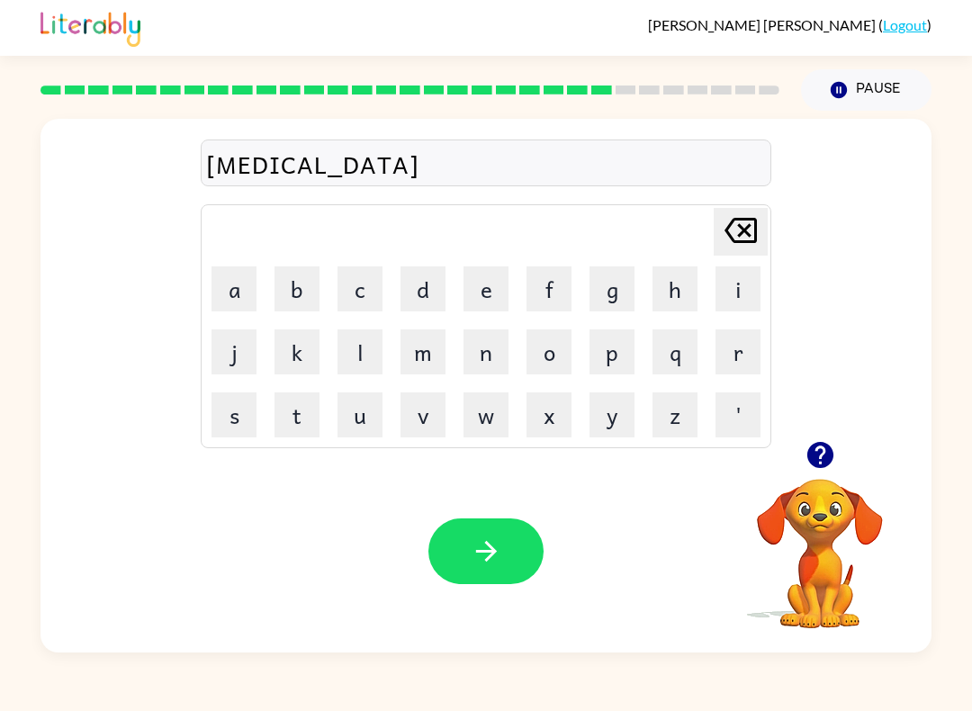
click at [303, 421] on button "t" at bounding box center [296, 414] width 45 height 45
click at [486, 266] on button "e" at bounding box center [485, 288] width 45 height 45
click at [410, 283] on button "d" at bounding box center [422, 288] width 45 height 45
click at [823, 439] on button "button" at bounding box center [820, 455] width 46 height 46
click at [507, 534] on button "button" at bounding box center [485, 551] width 115 height 66
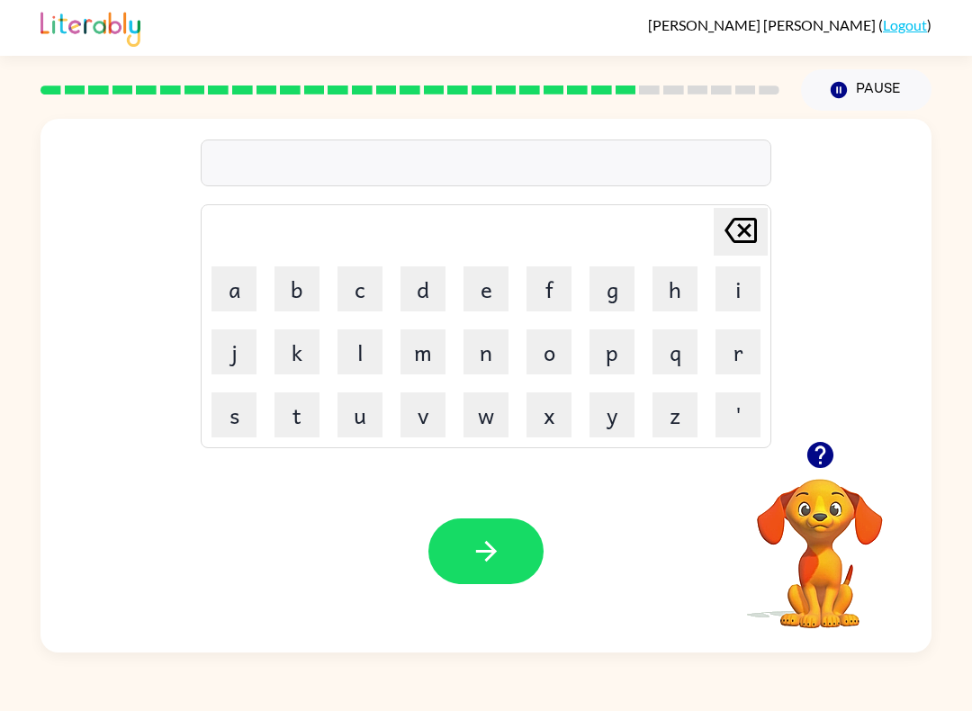
click at [295, 355] on button "k" at bounding box center [296, 351] width 45 height 45
click at [720, 276] on button "i" at bounding box center [737, 288] width 45 height 45
click at [295, 413] on button "t" at bounding box center [296, 414] width 45 height 45
click at [294, 412] on button "t" at bounding box center [296, 414] width 45 height 45
click at [490, 281] on button "e" at bounding box center [485, 288] width 45 height 45
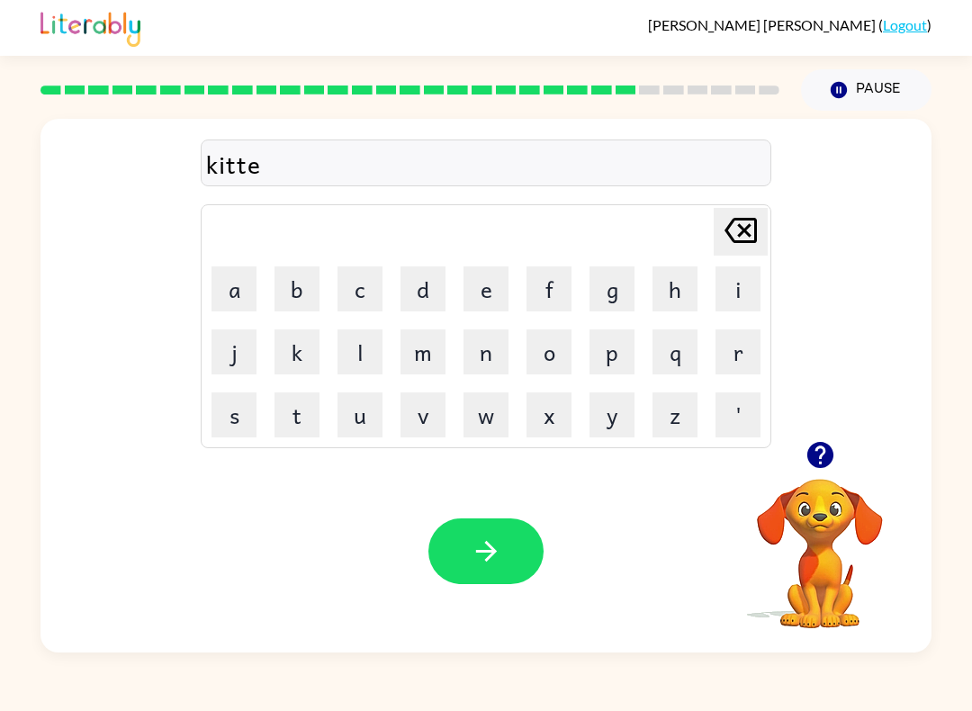
click at [485, 344] on button "n" at bounding box center [485, 351] width 45 height 45
click at [823, 463] on icon "button" at bounding box center [819, 455] width 26 height 26
click at [516, 544] on button "button" at bounding box center [485, 551] width 115 height 66
click at [235, 283] on button "a" at bounding box center [233, 288] width 45 height 45
click at [616, 347] on button "p" at bounding box center [611, 351] width 45 height 45
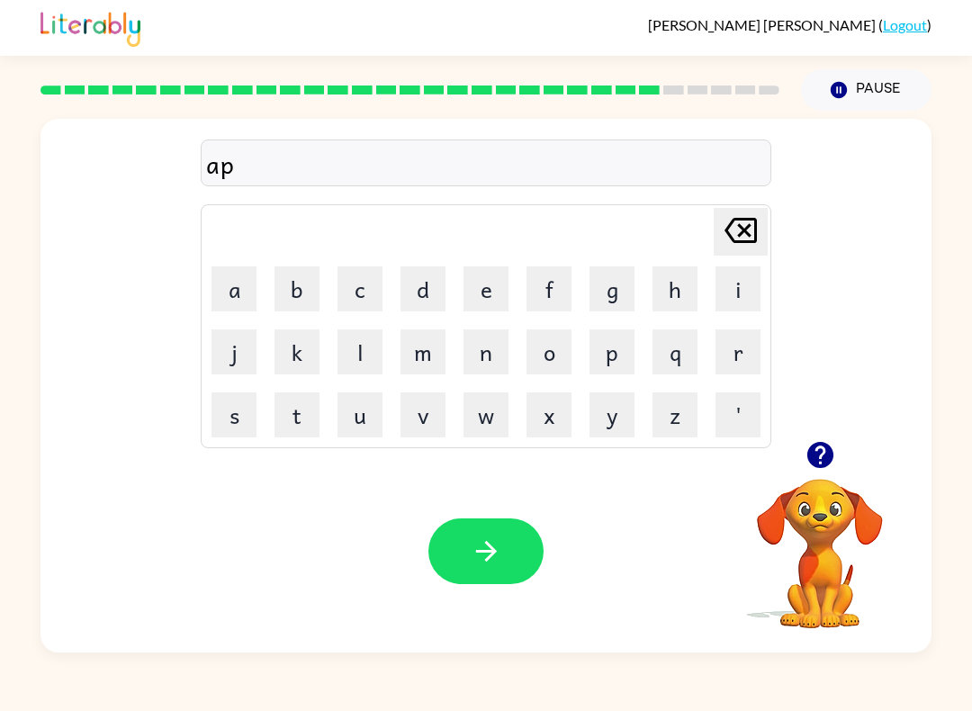
click at [218, 299] on button "a" at bounding box center [233, 288] width 45 height 45
click at [738, 352] on button "r" at bounding box center [737, 351] width 45 height 45
click at [294, 407] on button "t" at bounding box center [296, 414] width 45 height 45
click at [418, 339] on button "m" at bounding box center [422, 351] width 45 height 45
click at [491, 273] on button "e" at bounding box center [485, 288] width 45 height 45
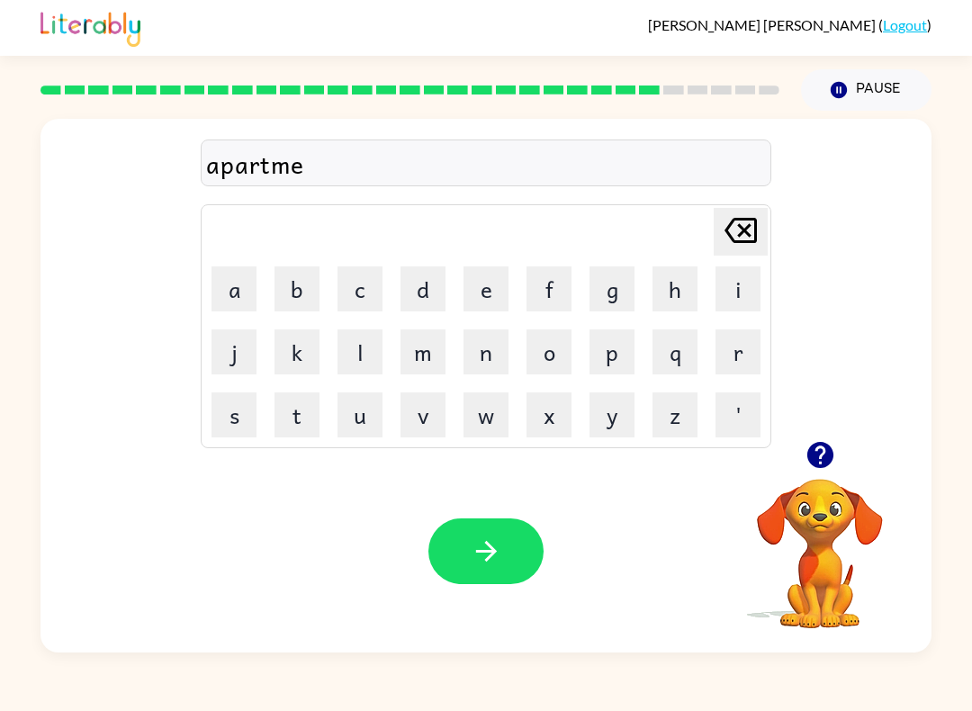
click at [490, 347] on button "n" at bounding box center [485, 351] width 45 height 45
click at [306, 386] on td "t" at bounding box center [296, 414] width 61 height 61
click at [291, 407] on button "t" at bounding box center [296, 414] width 45 height 45
click at [511, 542] on button "button" at bounding box center [485, 551] width 115 height 66
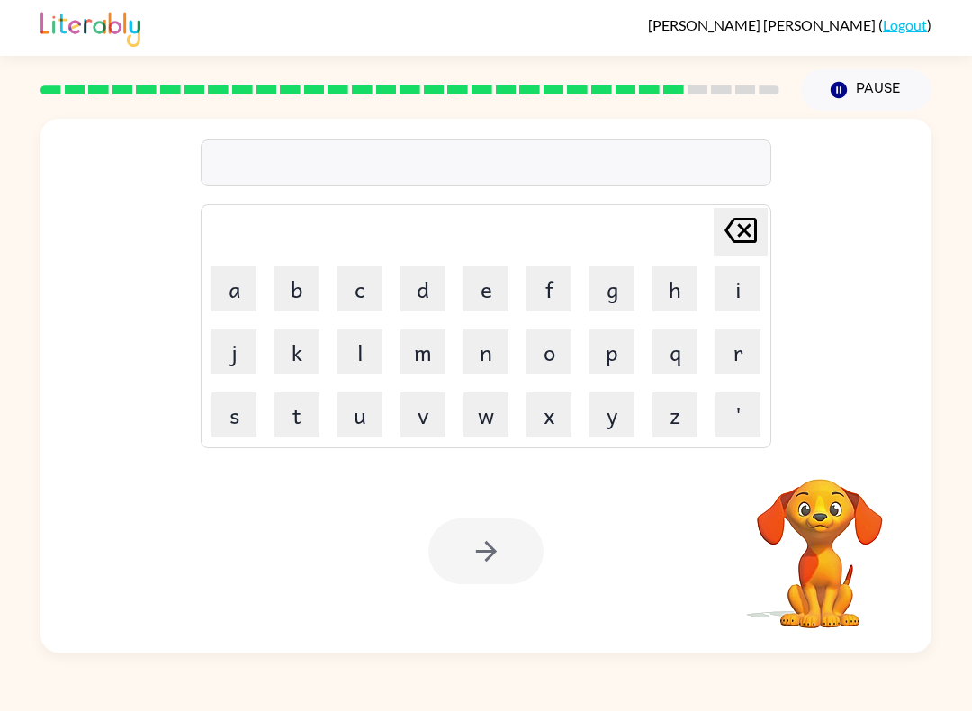
click at [240, 406] on button "s" at bounding box center [233, 414] width 45 height 45
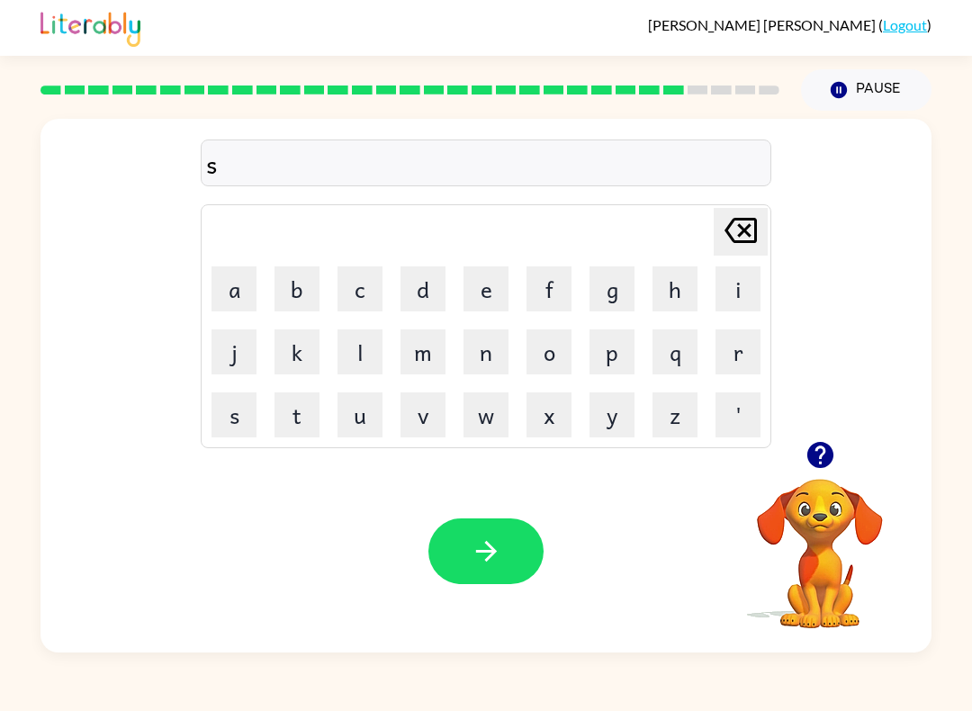
click at [381, 347] on button "l" at bounding box center [359, 351] width 45 height 45
click at [726, 285] on button "i" at bounding box center [737, 288] width 45 height 45
click at [604, 289] on button "g" at bounding box center [611, 288] width 45 height 45
click at [678, 280] on button "h" at bounding box center [674, 288] width 45 height 45
click at [283, 414] on button "t" at bounding box center [296, 414] width 45 height 45
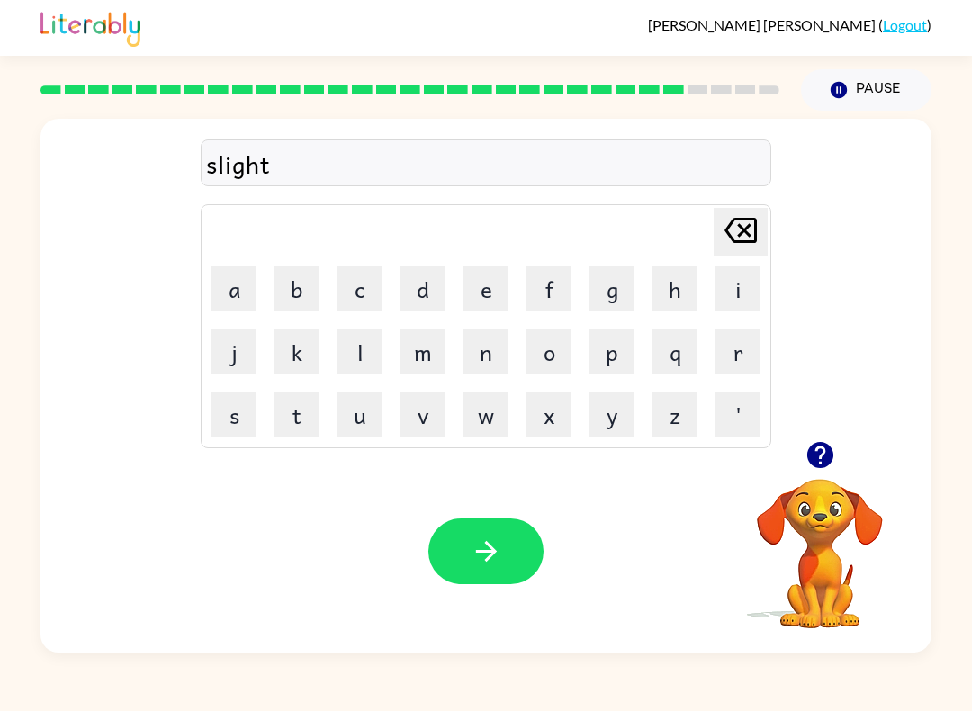
click at [831, 430] on div "slight Delete Delete last character input a b c d e f g h i j k l m n o p q r s…" at bounding box center [485, 280] width 891 height 322
click at [815, 458] on icon "button" at bounding box center [819, 455] width 26 height 26
click at [502, 534] on button "button" at bounding box center [485, 551] width 115 height 66
click at [364, 413] on button "u" at bounding box center [359, 414] width 45 height 45
click at [501, 355] on button "n" at bounding box center [485, 351] width 45 height 45
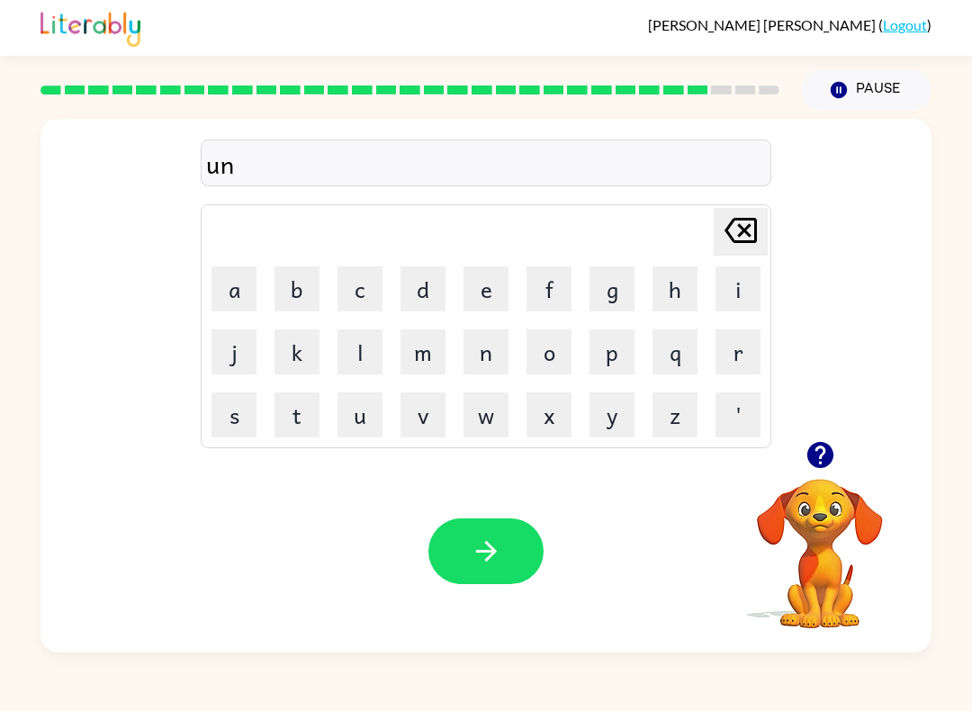
click at [737, 282] on button "i" at bounding box center [737, 288] width 45 height 45
click at [416, 413] on button "v" at bounding box center [422, 414] width 45 height 45
click at [499, 285] on button "e" at bounding box center [485, 288] width 45 height 45
click at [734, 351] on button "r" at bounding box center [737, 351] width 45 height 45
click at [236, 418] on button "s" at bounding box center [233, 414] width 45 height 45
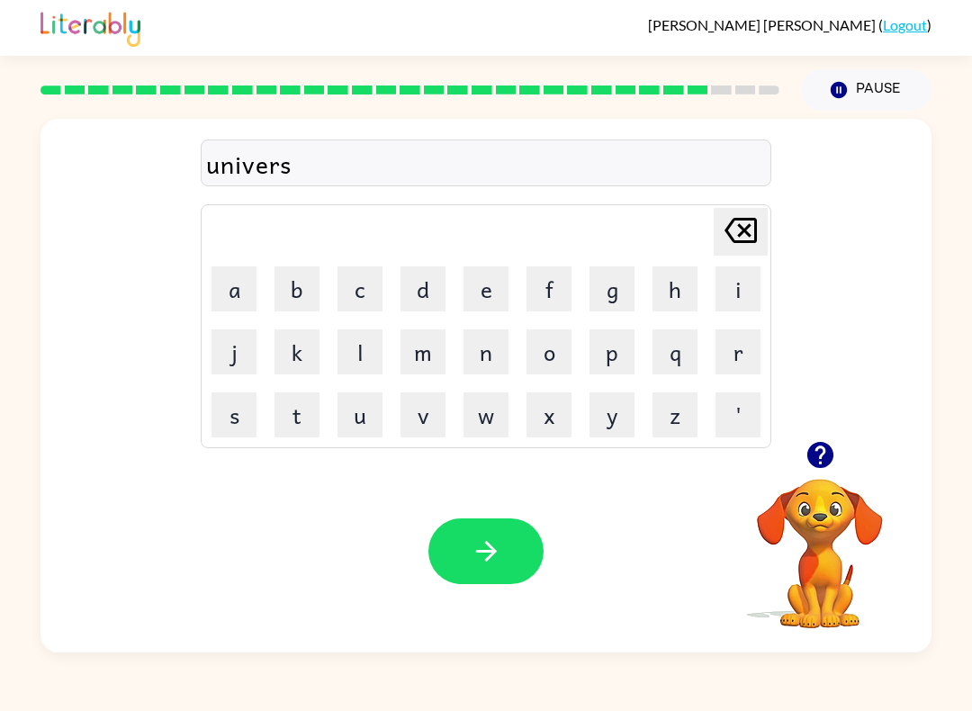
click at [229, 276] on button "a" at bounding box center [233, 288] width 45 height 45
click at [346, 352] on button "l" at bounding box center [359, 351] width 45 height 45
click at [473, 563] on icon "button" at bounding box center [486, 550] width 31 height 31
click at [240, 423] on button "s" at bounding box center [233, 414] width 45 height 45
click at [739, 267] on button "i" at bounding box center [737, 288] width 45 height 45
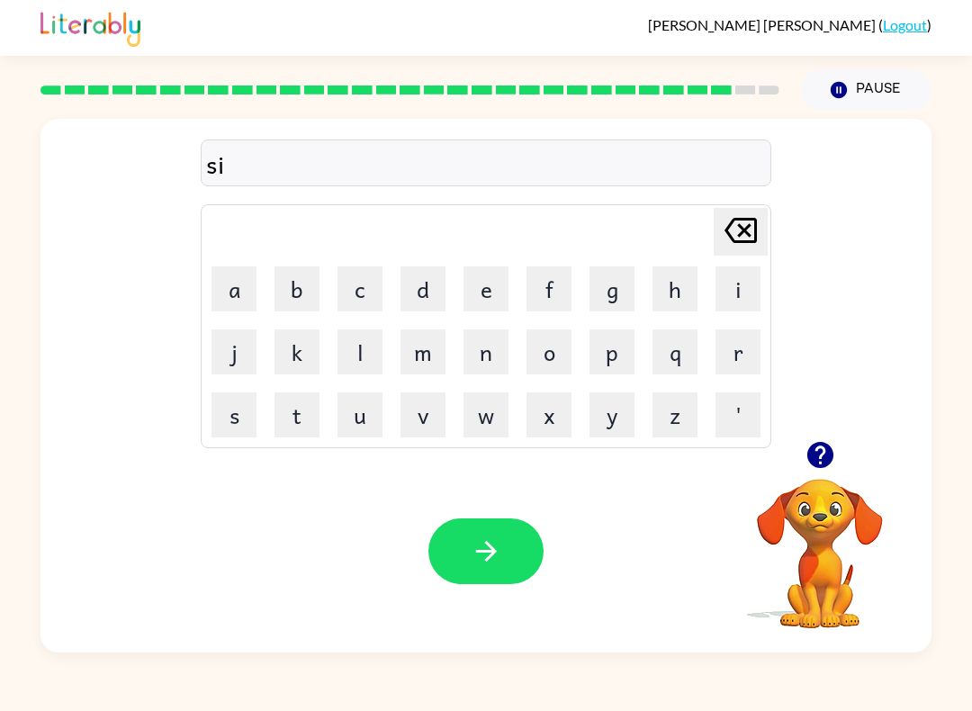
click at [353, 345] on button "l" at bounding box center [359, 351] width 45 height 45
click at [419, 413] on button "v" at bounding box center [422, 414] width 45 height 45
click at [495, 275] on button "e" at bounding box center [485, 288] width 45 height 45
click at [733, 354] on button "r" at bounding box center [737, 351] width 45 height 45
click at [502, 416] on button "w" at bounding box center [485, 414] width 45 height 45
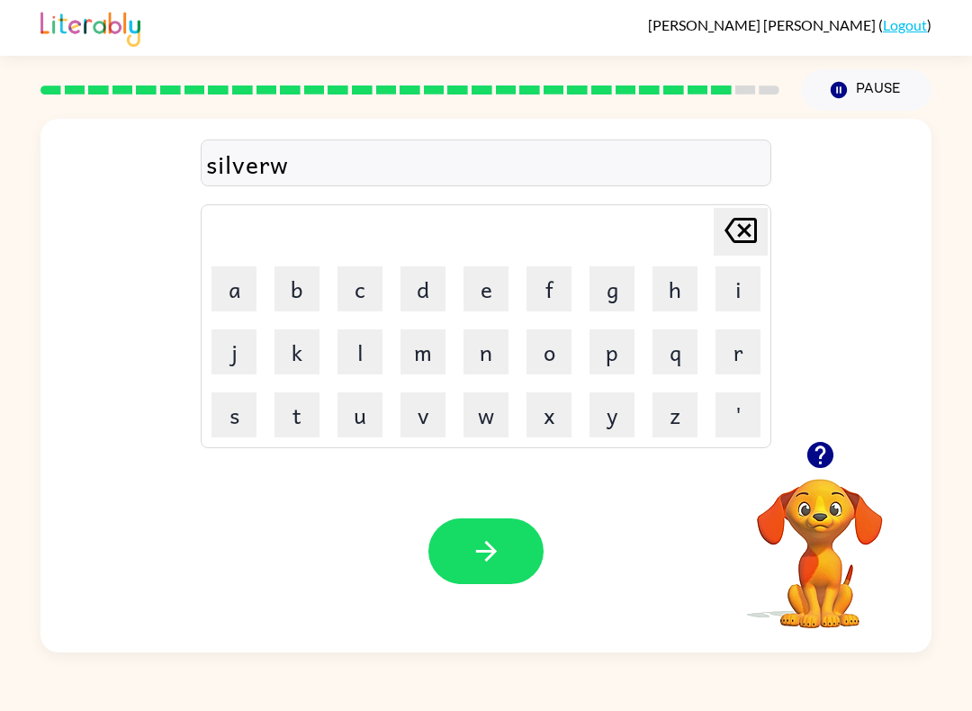
click at [235, 282] on button "a" at bounding box center [233, 288] width 45 height 45
click at [731, 351] on button "r" at bounding box center [737, 351] width 45 height 45
click at [490, 279] on button "e" at bounding box center [485, 288] width 45 height 45
click at [494, 542] on icon "button" at bounding box center [486, 550] width 31 height 31
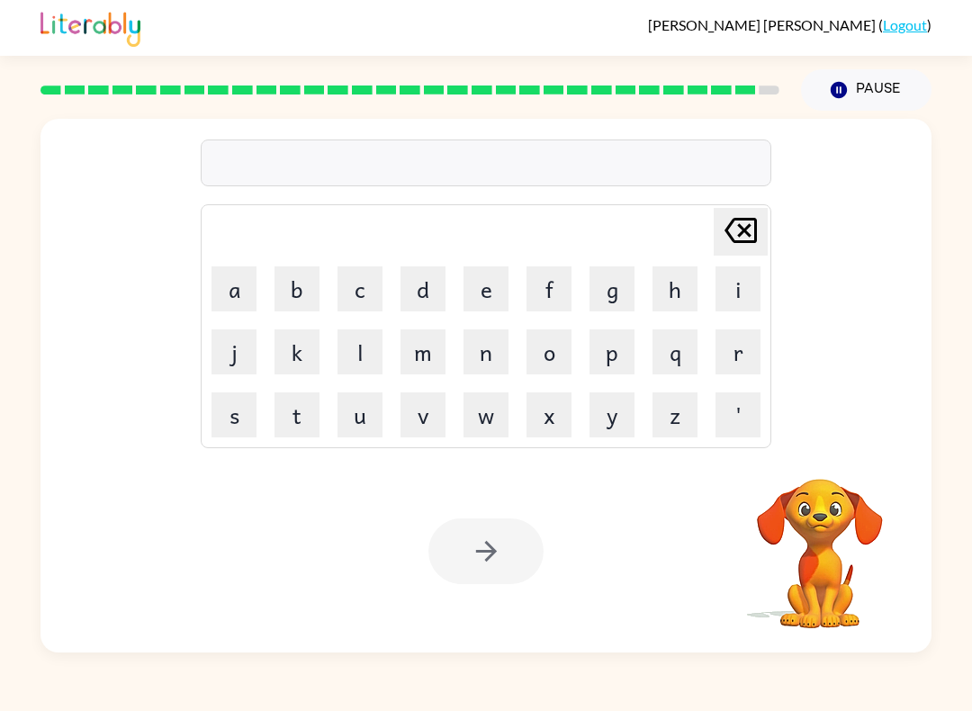
click at [496, 282] on button "e" at bounding box center [485, 288] width 45 height 45
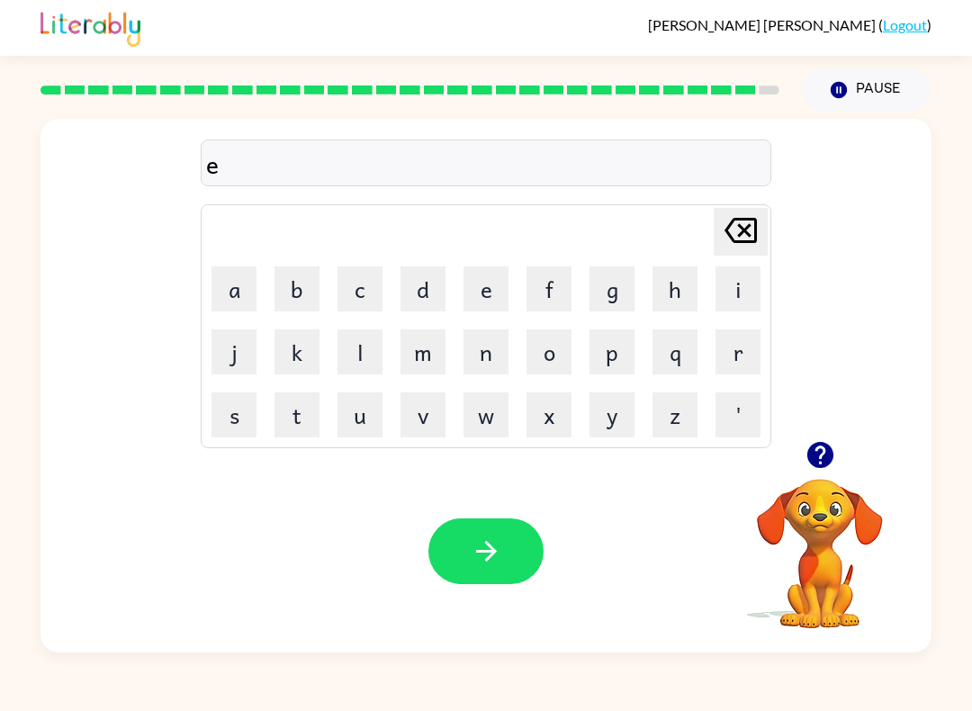
click at [491, 330] on button "n" at bounding box center [485, 351] width 45 height 45
click at [368, 295] on button "c" at bounding box center [359, 288] width 45 height 45
click at [553, 339] on button "o" at bounding box center [548, 351] width 45 height 45
click at [370, 402] on button "u" at bounding box center [359, 414] width 45 height 45
click at [490, 347] on button "n" at bounding box center [485, 351] width 45 height 45
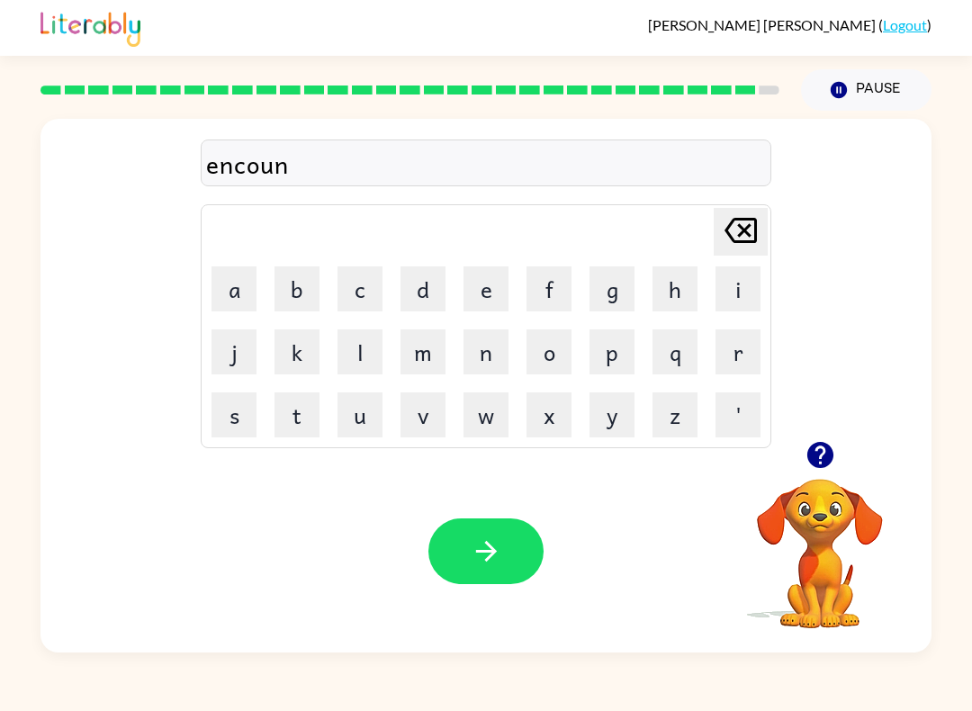
click at [293, 417] on button "t" at bounding box center [296, 414] width 45 height 45
click at [489, 273] on button "e" at bounding box center [485, 288] width 45 height 45
click at [737, 356] on button "r" at bounding box center [737, 351] width 45 height 45
click at [816, 438] on button "button" at bounding box center [820, 455] width 46 height 46
click at [489, 548] on icon "button" at bounding box center [486, 550] width 31 height 31
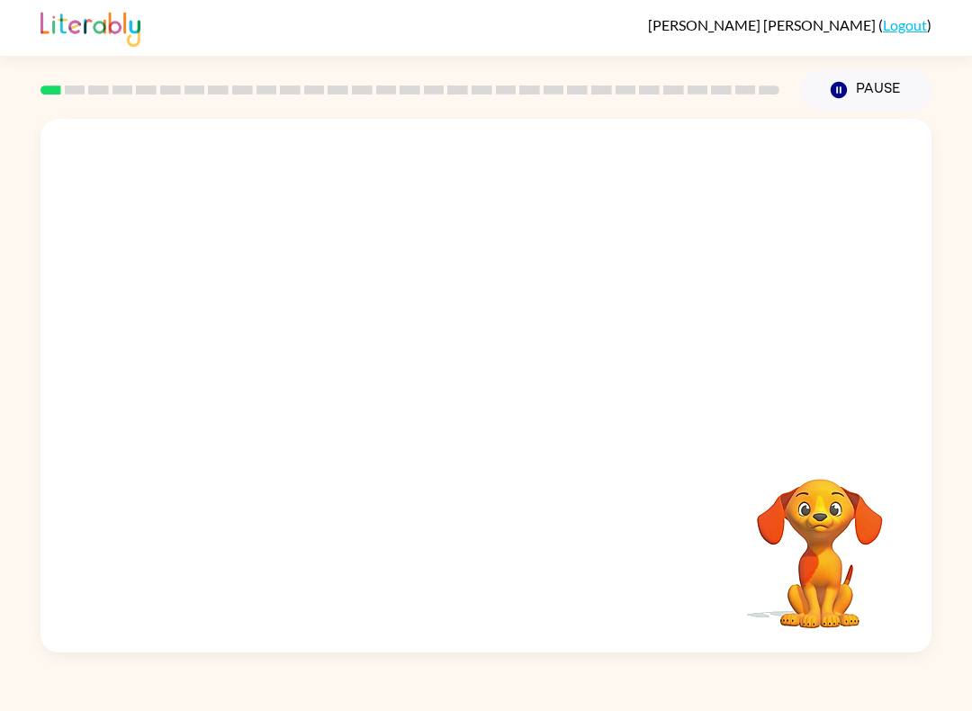
click at [262, 356] on video "Your browser must support playing .mp4 files to use Literably. Please try using…" at bounding box center [485, 280] width 891 height 322
click at [262, 355] on video "Your browser must support playing .mp4 files to use Literably. Please try using…" at bounding box center [485, 280] width 891 height 322
click at [503, 399] on button "button" at bounding box center [485, 395] width 115 height 66
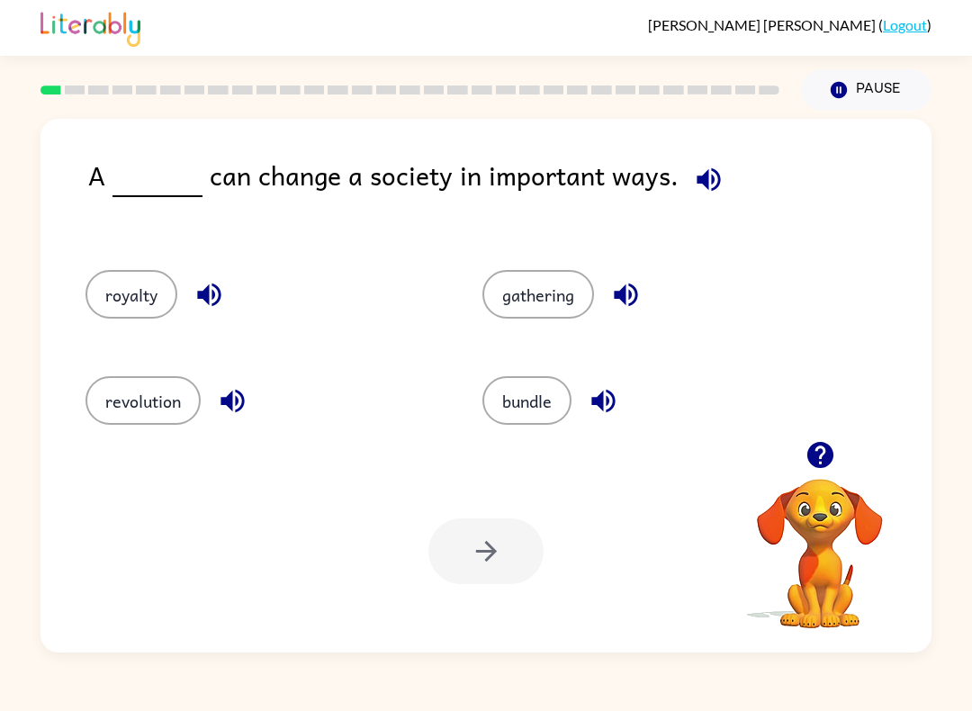
click at [143, 398] on button "revolution" at bounding box center [142, 400] width 115 height 49
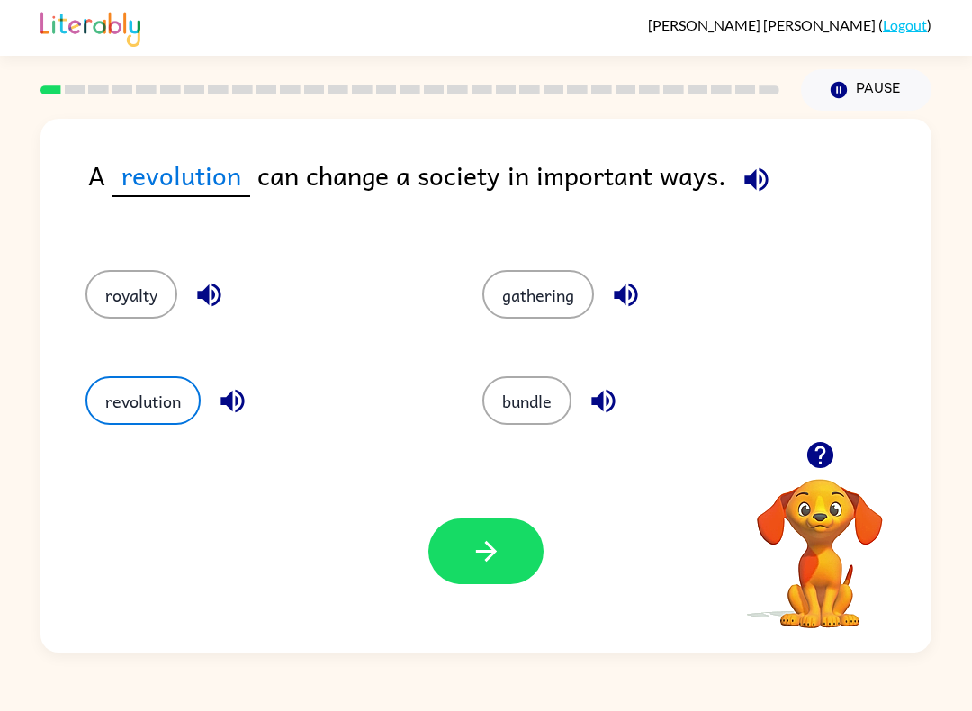
click at [555, 290] on button "gathering" at bounding box center [538, 294] width 112 height 49
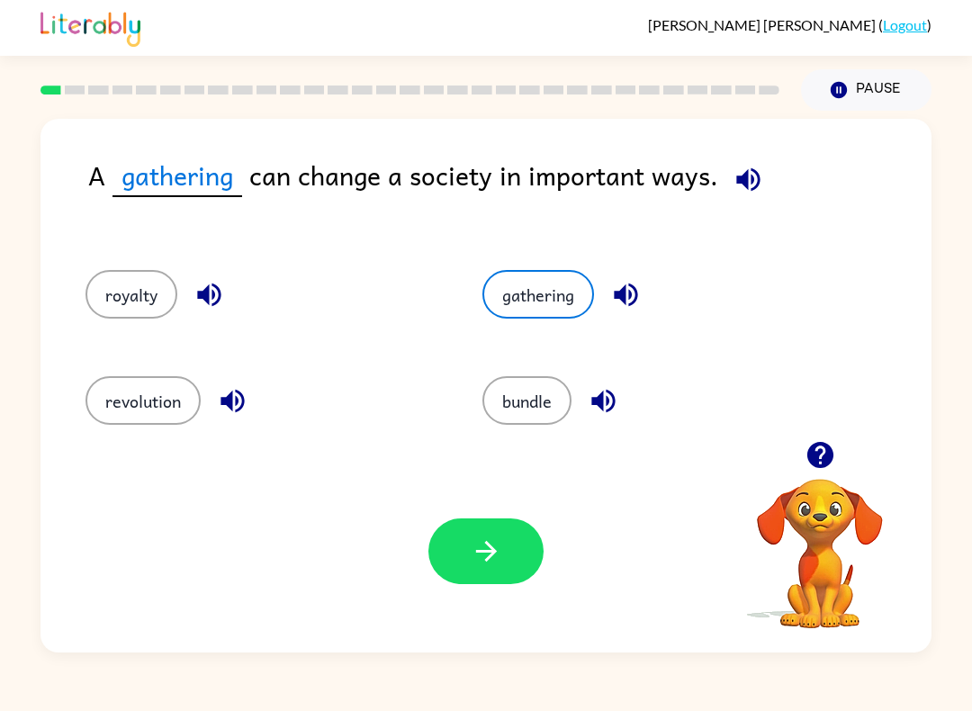
click at [141, 409] on button "revolution" at bounding box center [142, 400] width 115 height 49
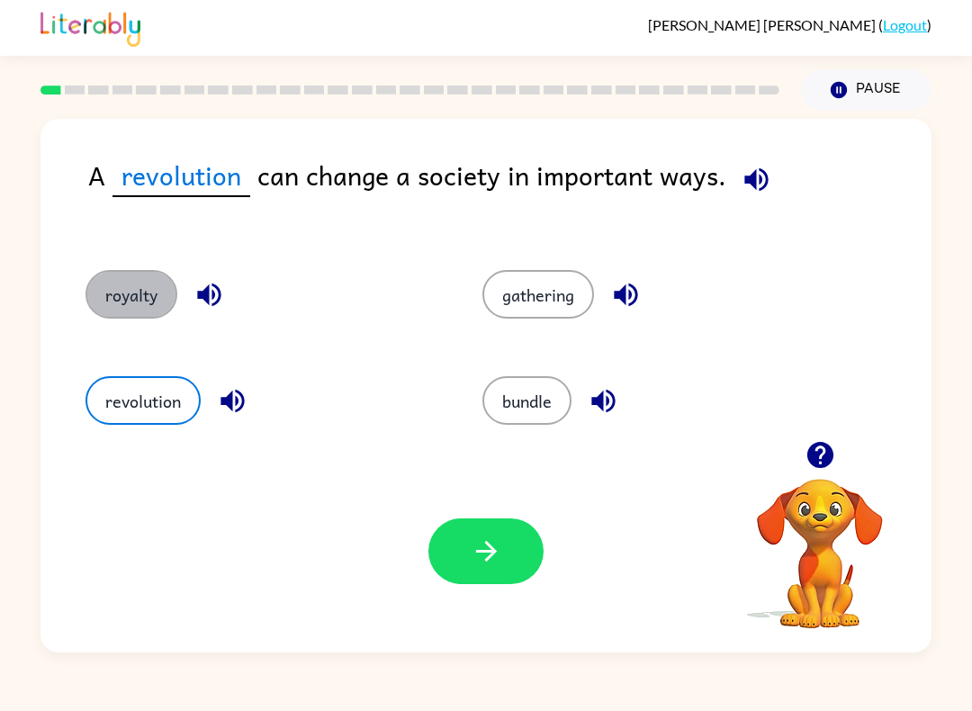
click at [125, 290] on button "royalty" at bounding box center [131, 294] width 92 height 49
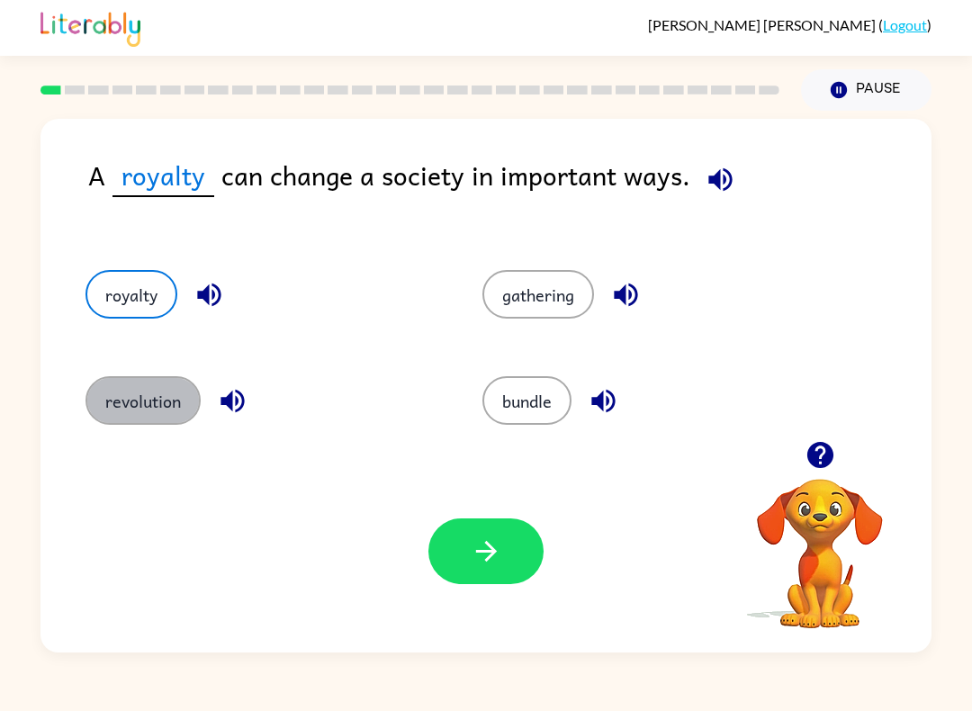
click at [134, 397] on button "revolution" at bounding box center [142, 400] width 115 height 49
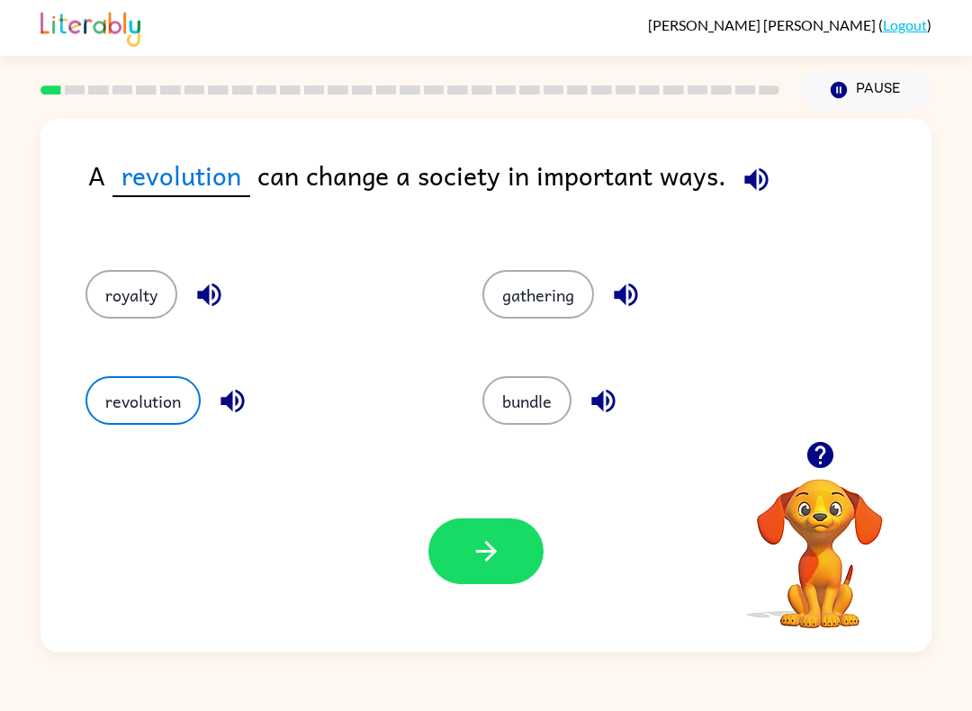
click at [562, 281] on button "gathering" at bounding box center [538, 294] width 112 height 49
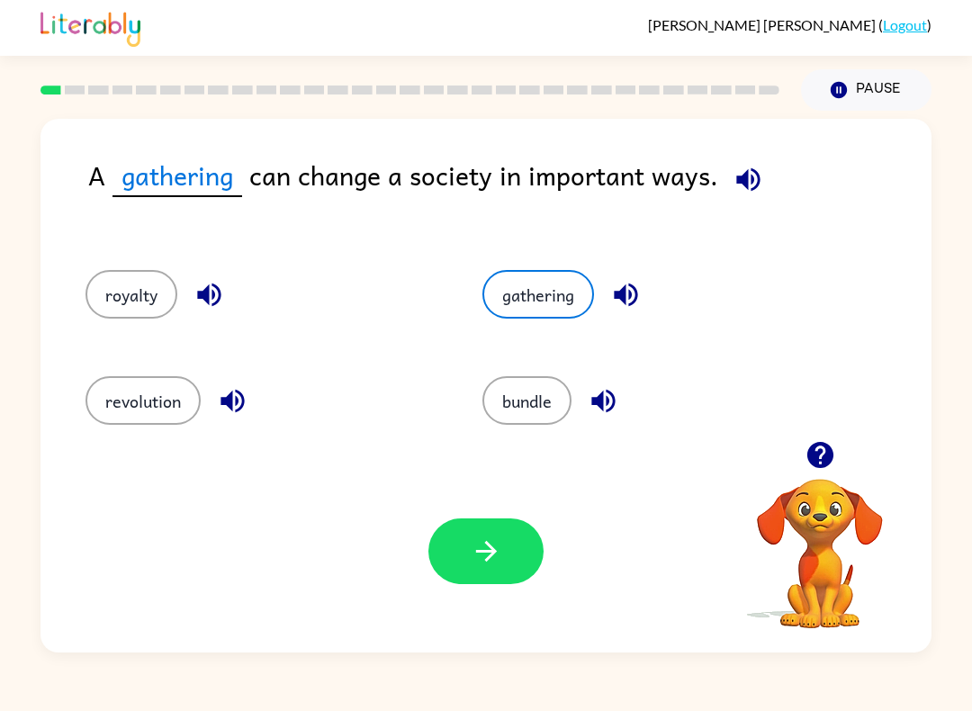
click at [136, 405] on button "revolution" at bounding box center [142, 400] width 115 height 49
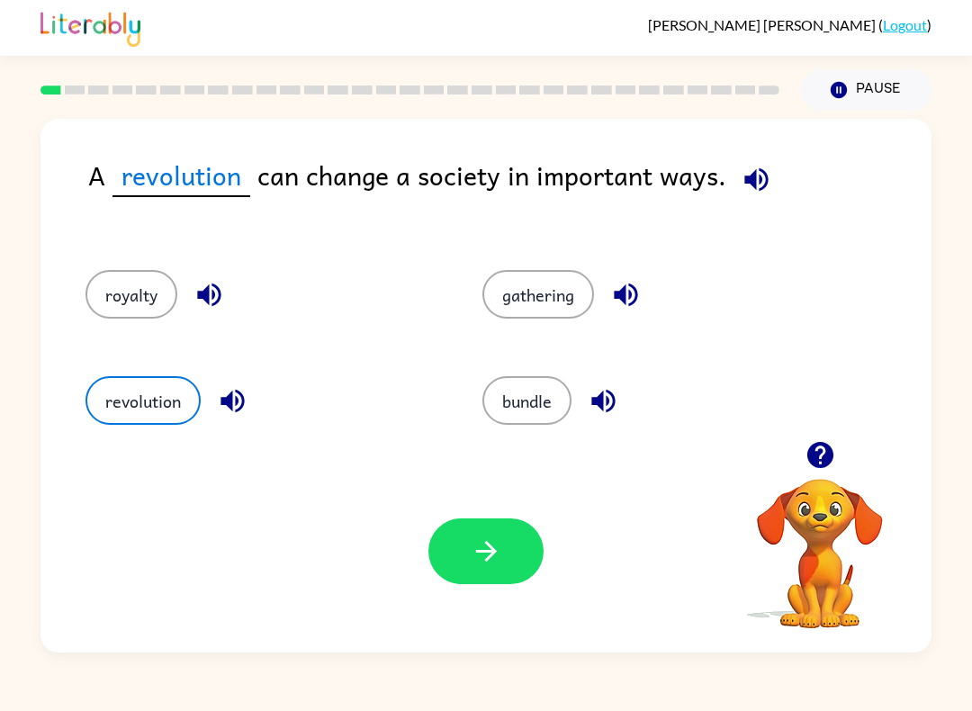
click at [500, 546] on icon "button" at bounding box center [486, 550] width 31 height 31
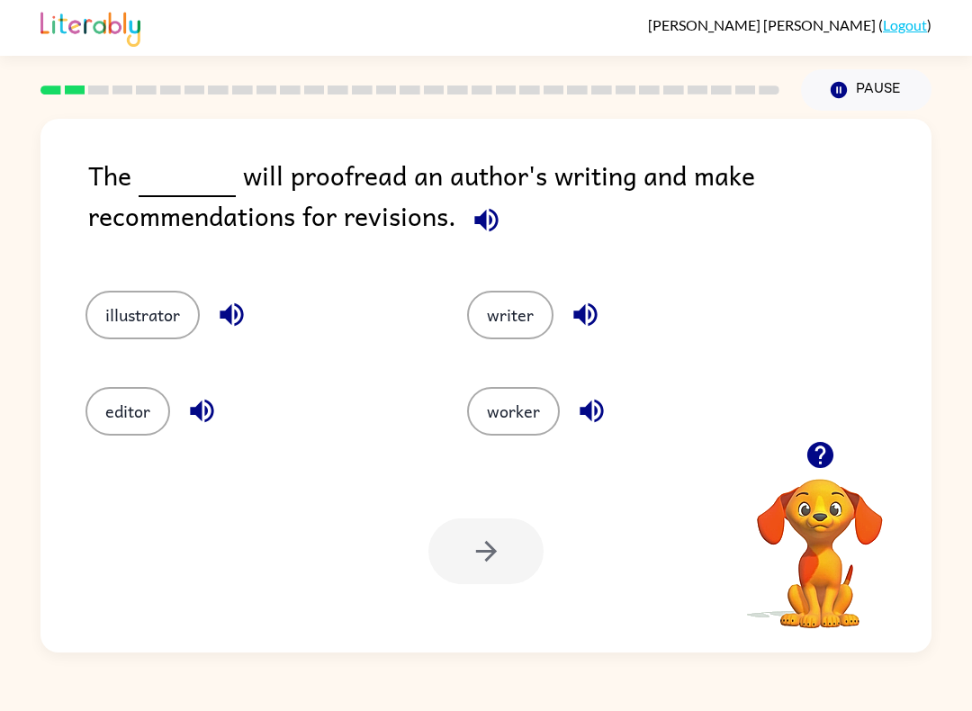
click at [130, 413] on button "editor" at bounding box center [127, 411] width 85 height 49
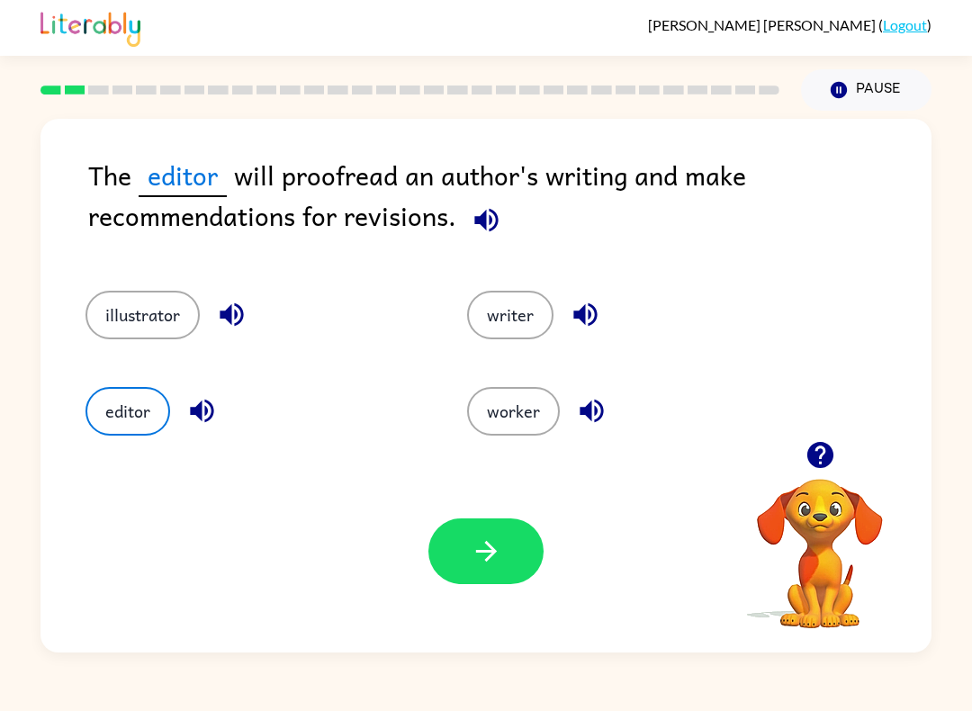
click at [499, 537] on icon "button" at bounding box center [486, 550] width 31 height 31
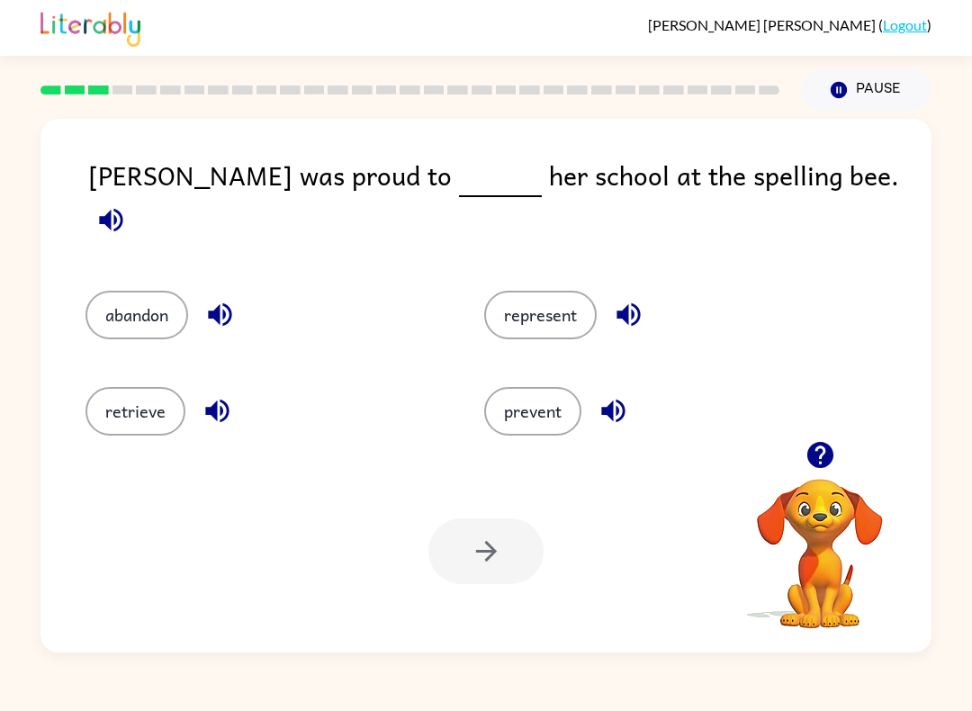
click at [554, 291] on button "represent" at bounding box center [540, 315] width 112 height 49
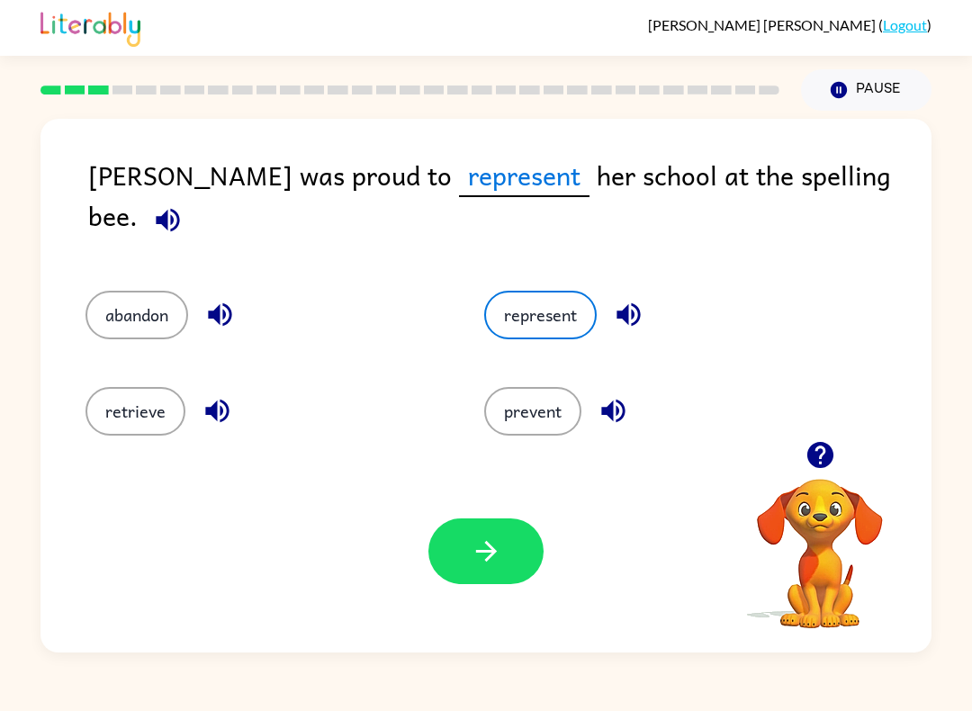
click at [496, 580] on button "button" at bounding box center [485, 551] width 115 height 66
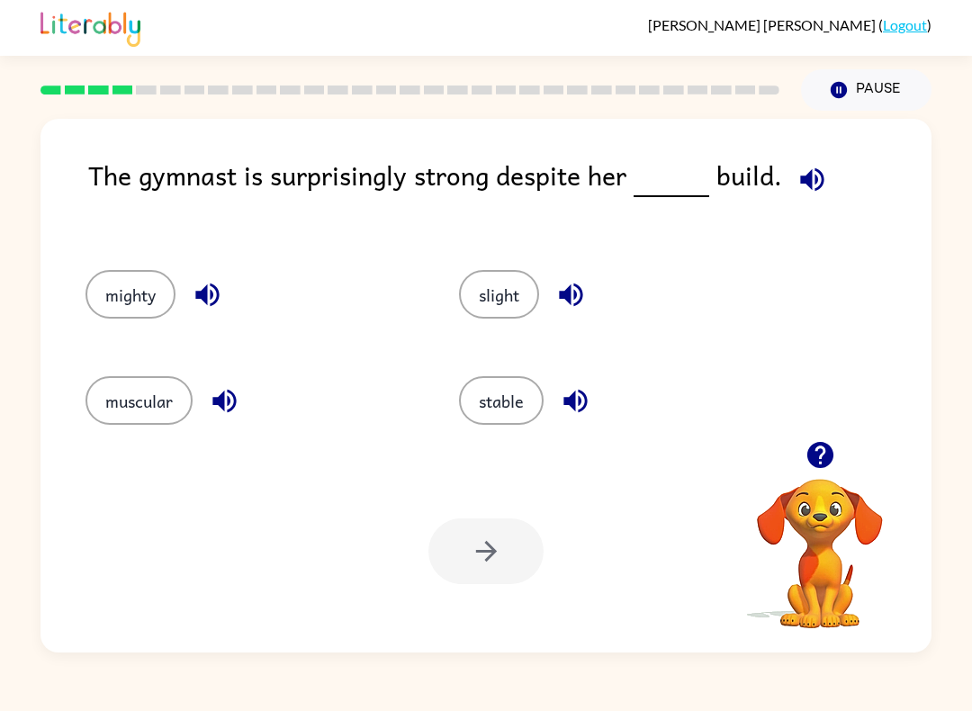
click at [517, 304] on button "slight" at bounding box center [499, 294] width 80 height 49
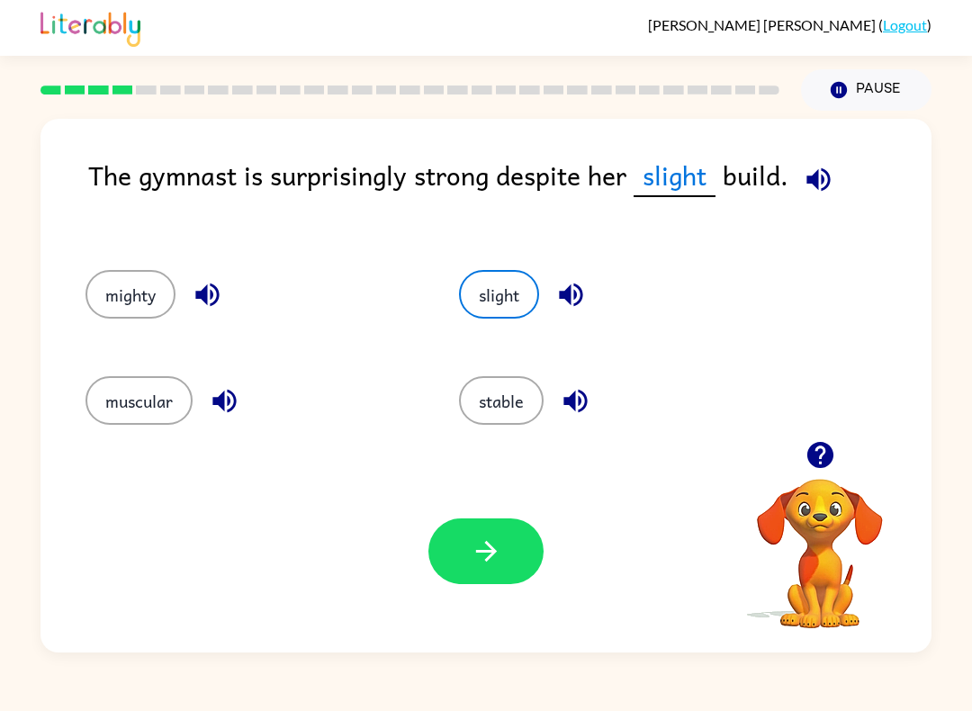
click at [523, 412] on button "stable" at bounding box center [501, 400] width 85 height 49
click at [454, 543] on button "button" at bounding box center [485, 551] width 115 height 66
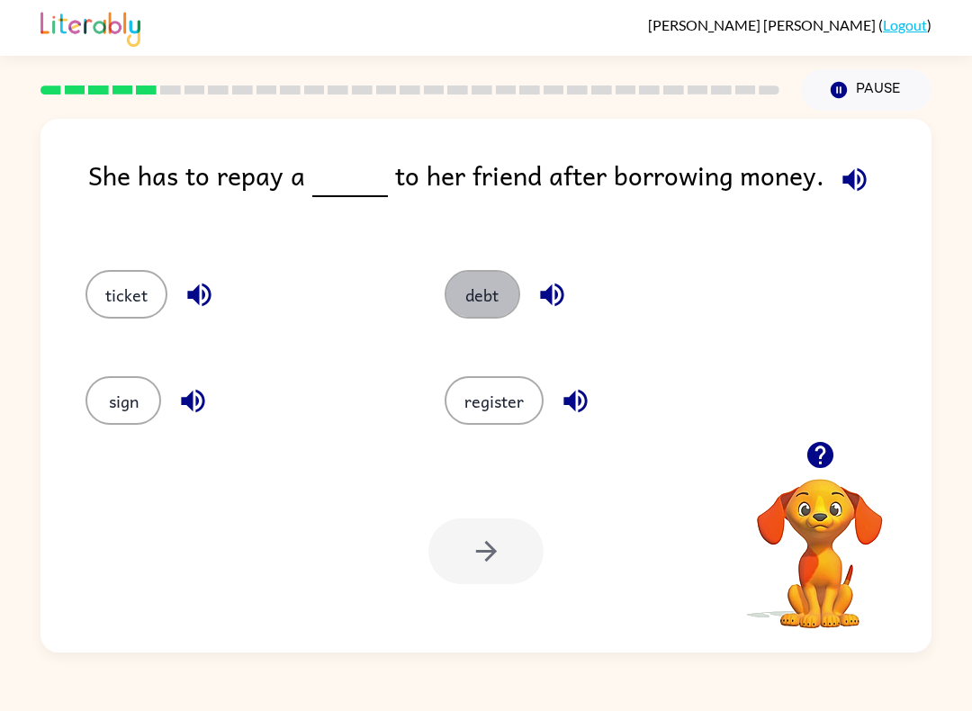
click at [487, 283] on button "debt" at bounding box center [483, 294] width 76 height 49
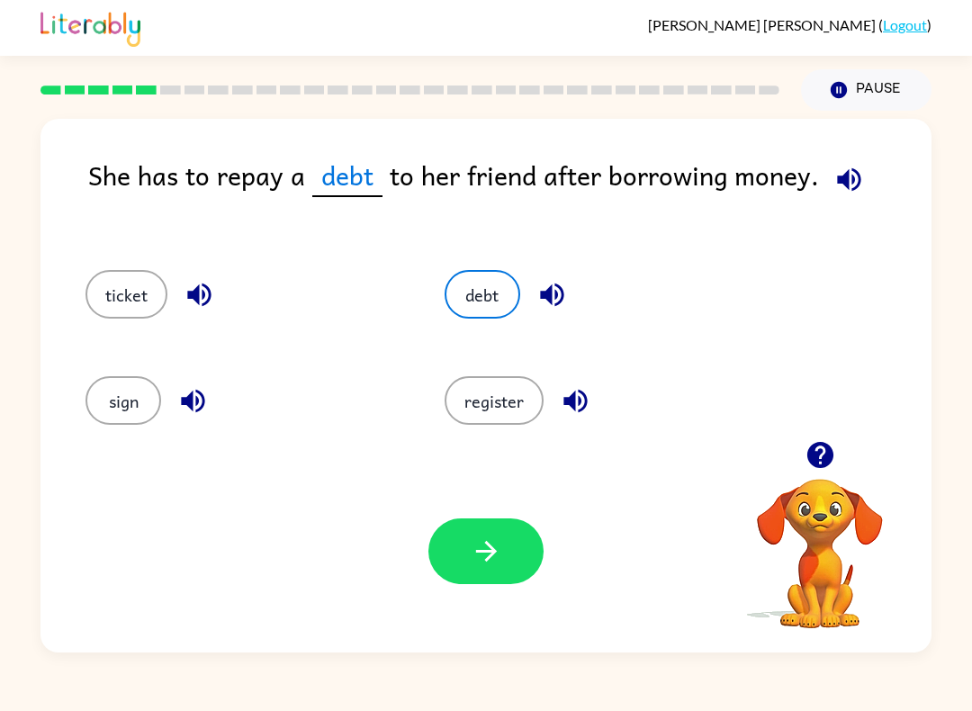
click at [517, 544] on button "button" at bounding box center [485, 551] width 115 height 66
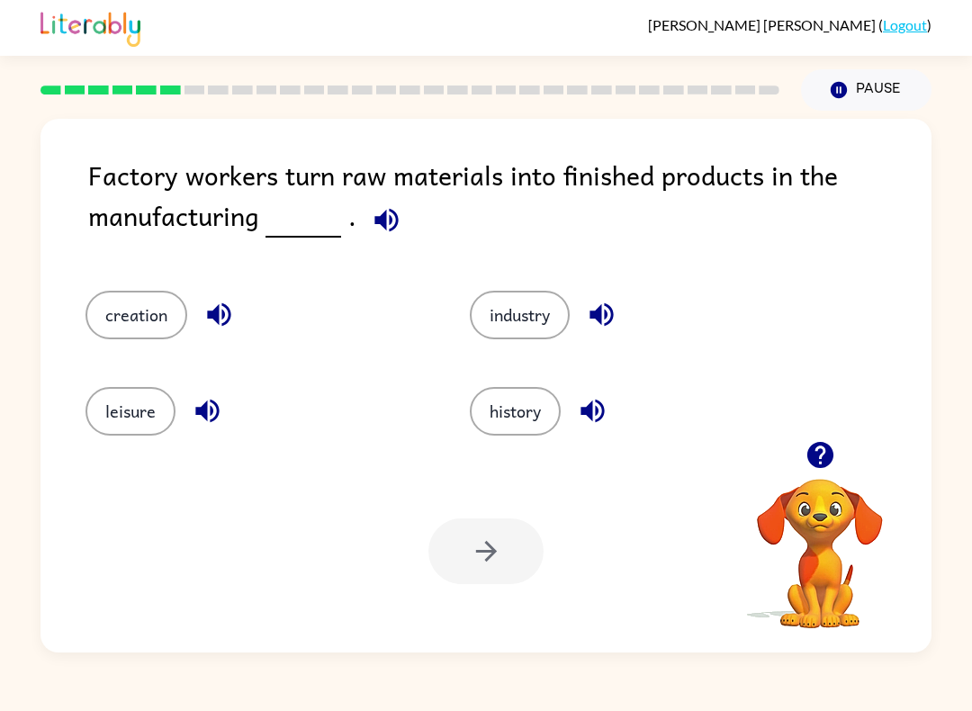
click at [538, 320] on button "industry" at bounding box center [520, 315] width 100 height 49
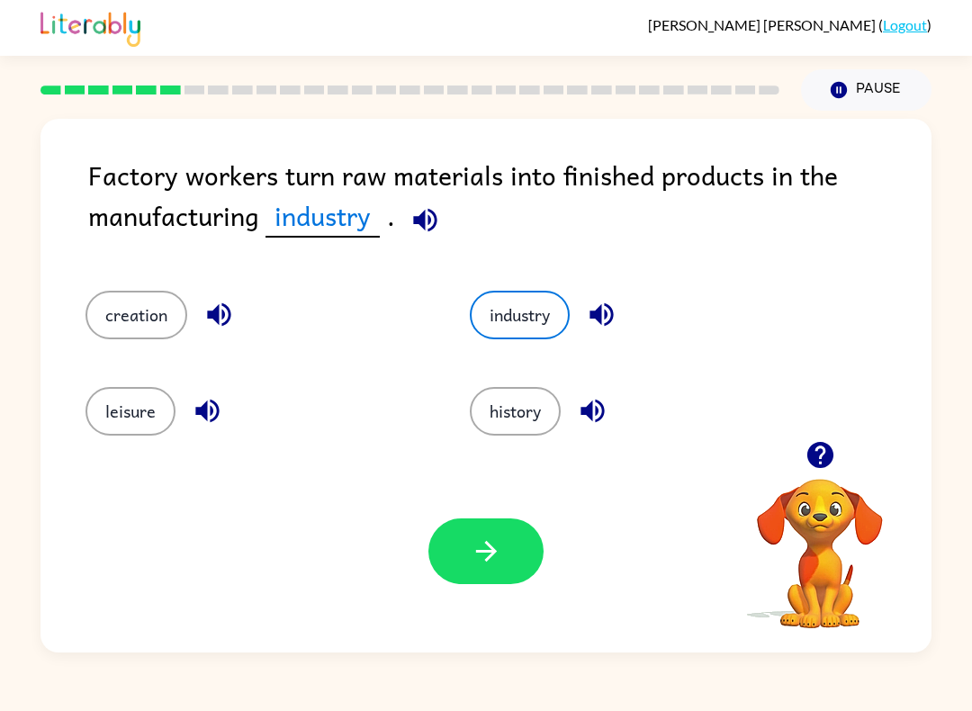
click at [488, 553] on icon "button" at bounding box center [485, 551] width 21 height 21
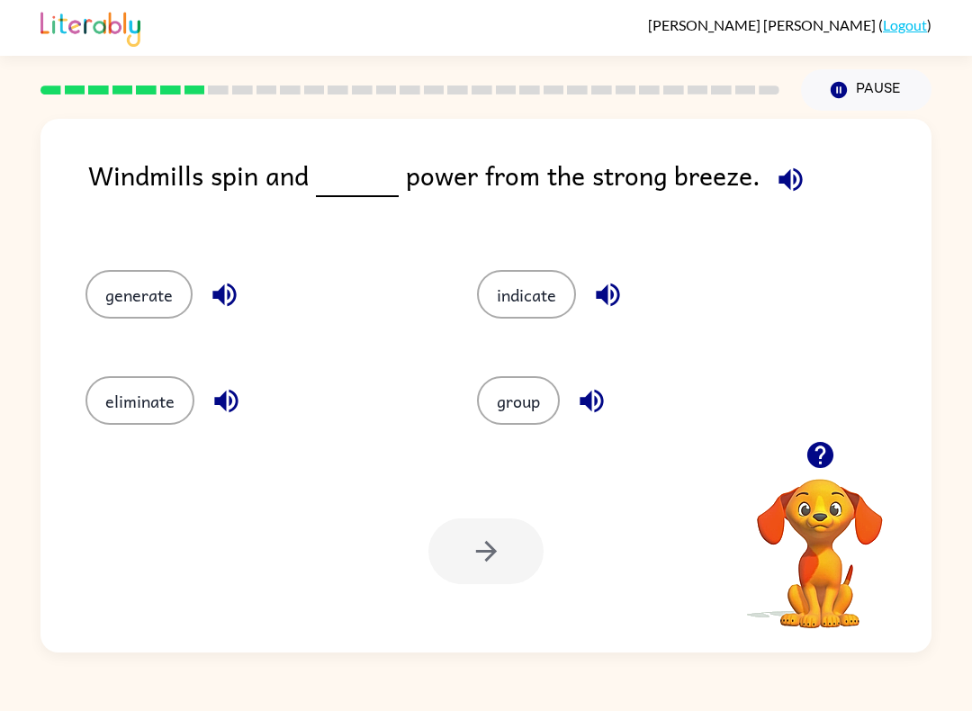
click at [165, 288] on button "generate" at bounding box center [138, 294] width 107 height 49
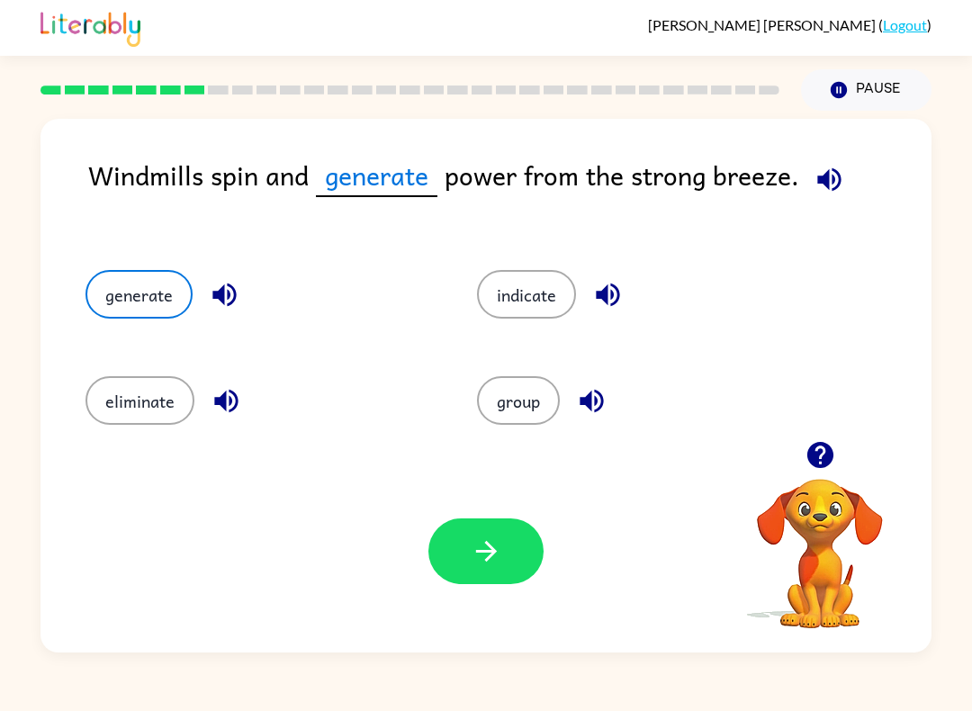
click at [483, 536] on icon "button" at bounding box center [486, 550] width 31 height 31
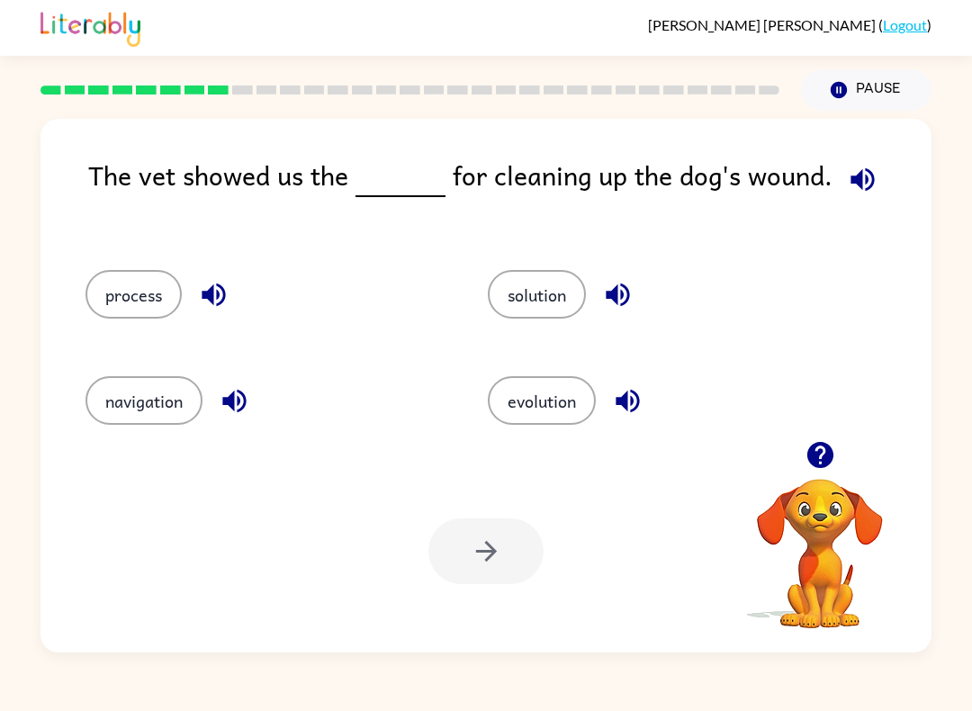
click at [166, 304] on button "process" at bounding box center [133, 294] width 96 height 49
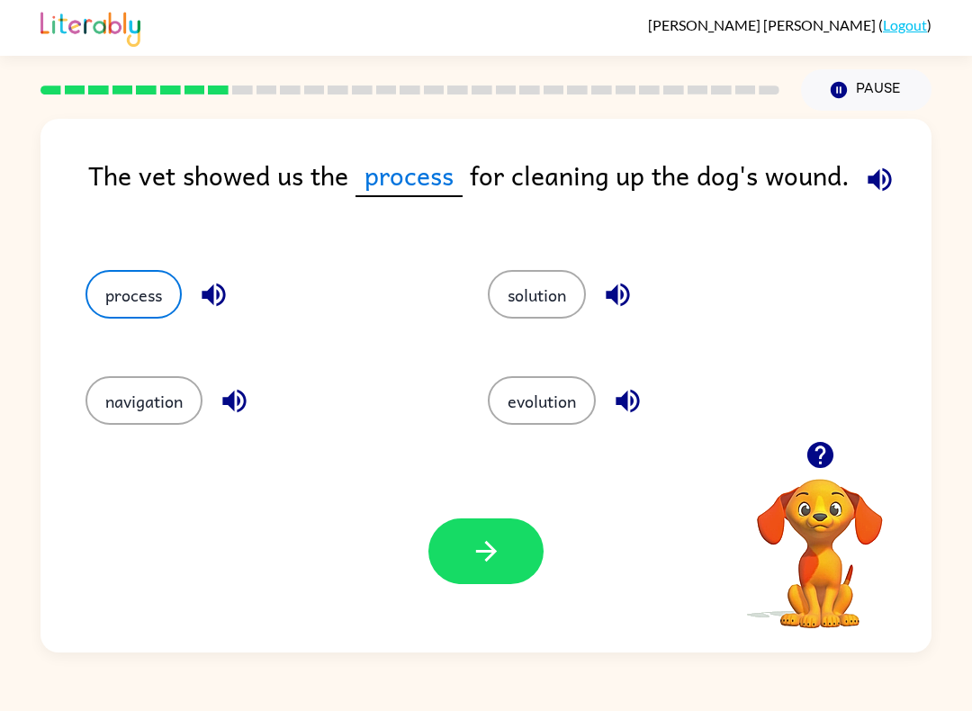
click at [498, 538] on icon "button" at bounding box center [486, 550] width 31 height 31
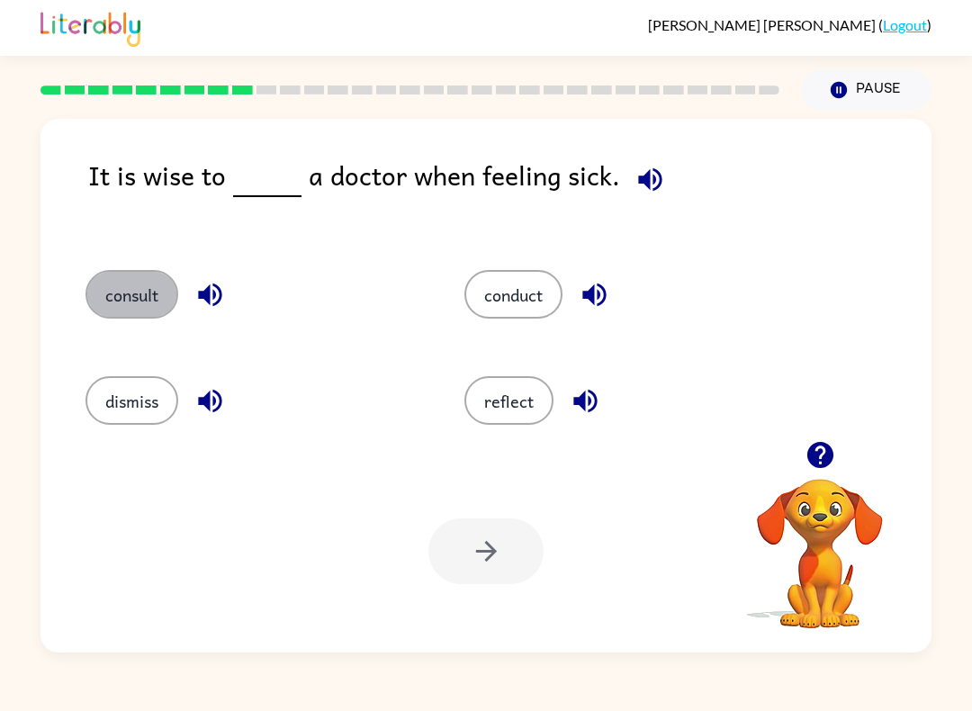
click at [131, 286] on button "consult" at bounding box center [131, 294] width 93 height 49
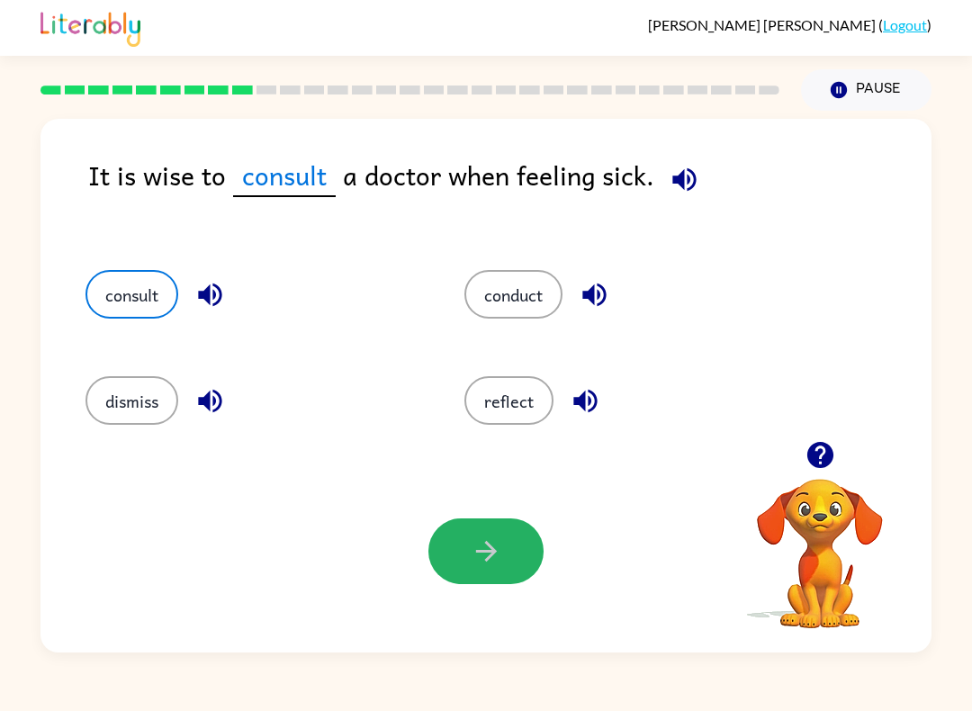
click at [479, 549] on icon "button" at bounding box center [486, 550] width 31 height 31
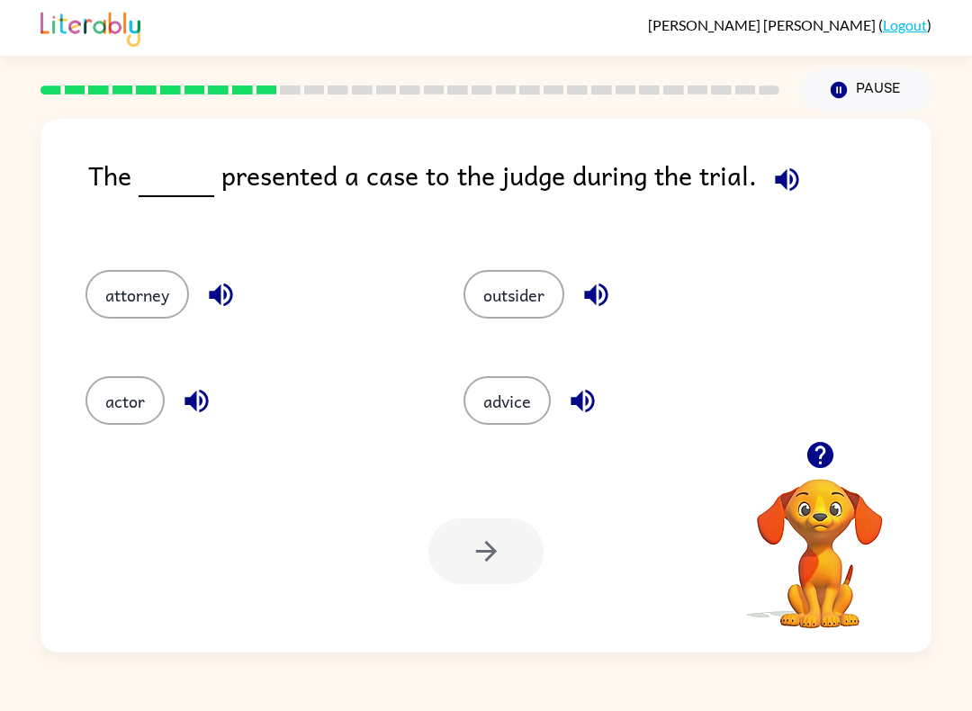
click at [132, 295] on button "attorney" at bounding box center [136, 294] width 103 height 49
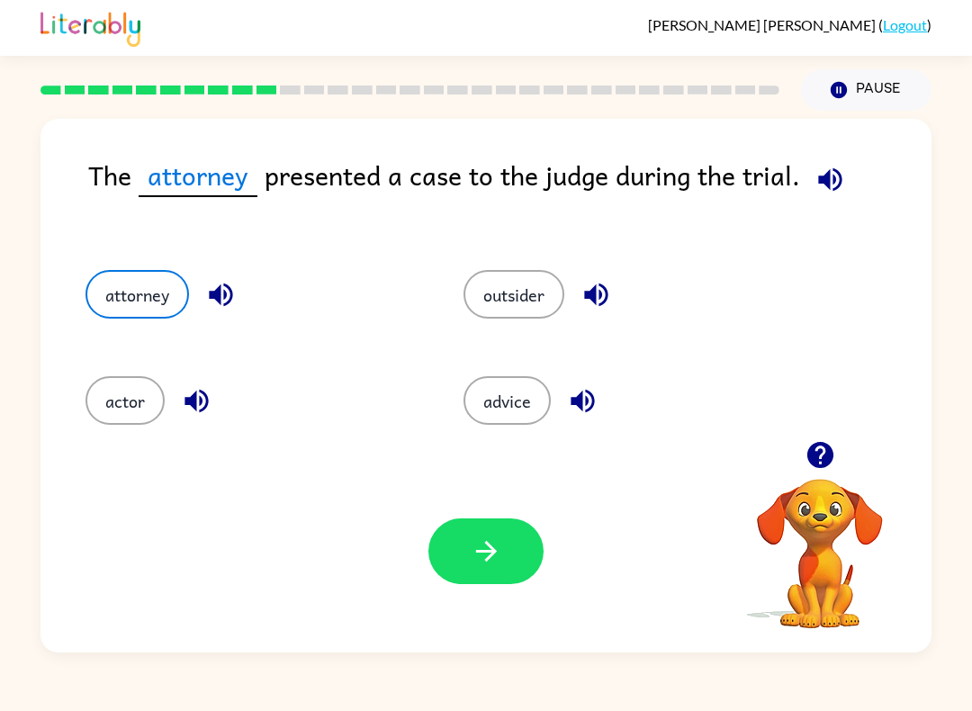
click at [503, 553] on button "button" at bounding box center [485, 551] width 115 height 66
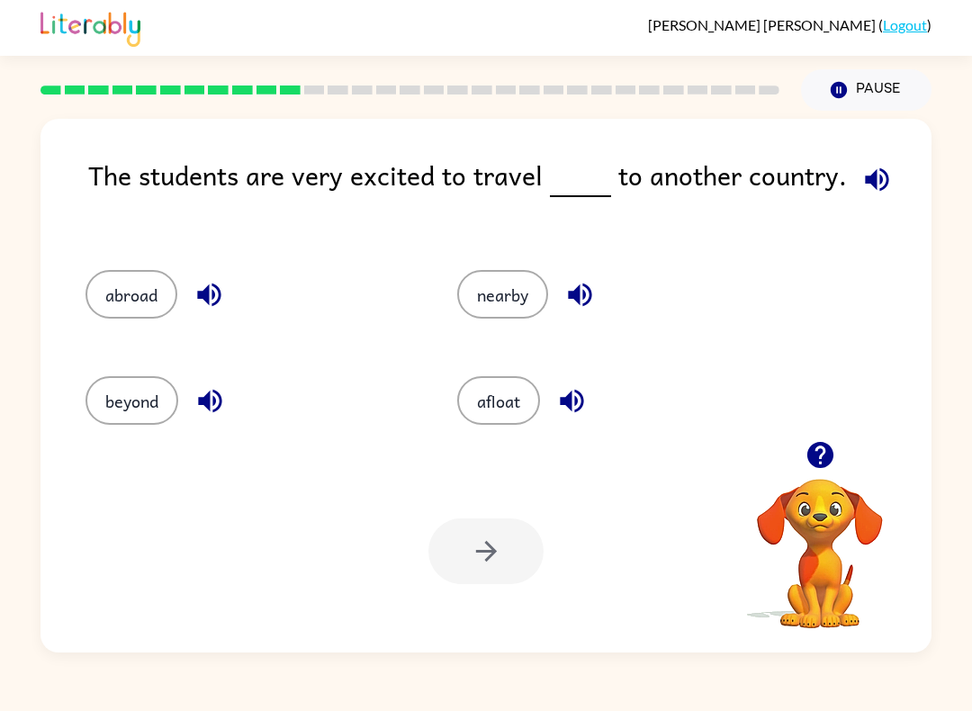
click at [517, 294] on button "nearby" at bounding box center [502, 294] width 91 height 49
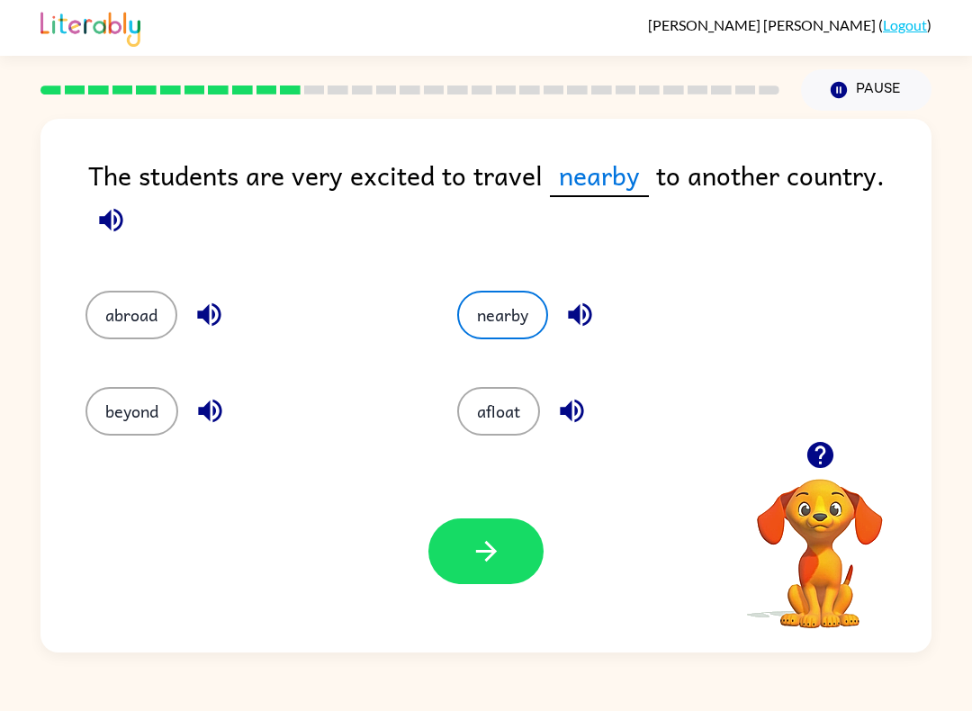
click at [525, 555] on button "button" at bounding box center [485, 551] width 115 height 66
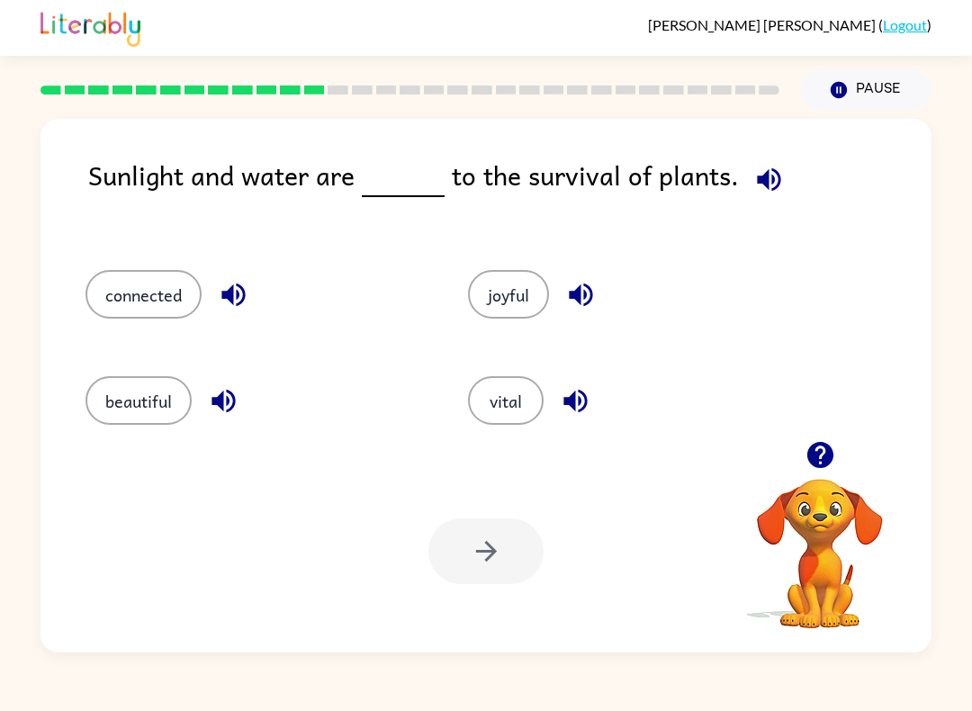
click at [491, 385] on button "vital" at bounding box center [506, 400] width 76 height 49
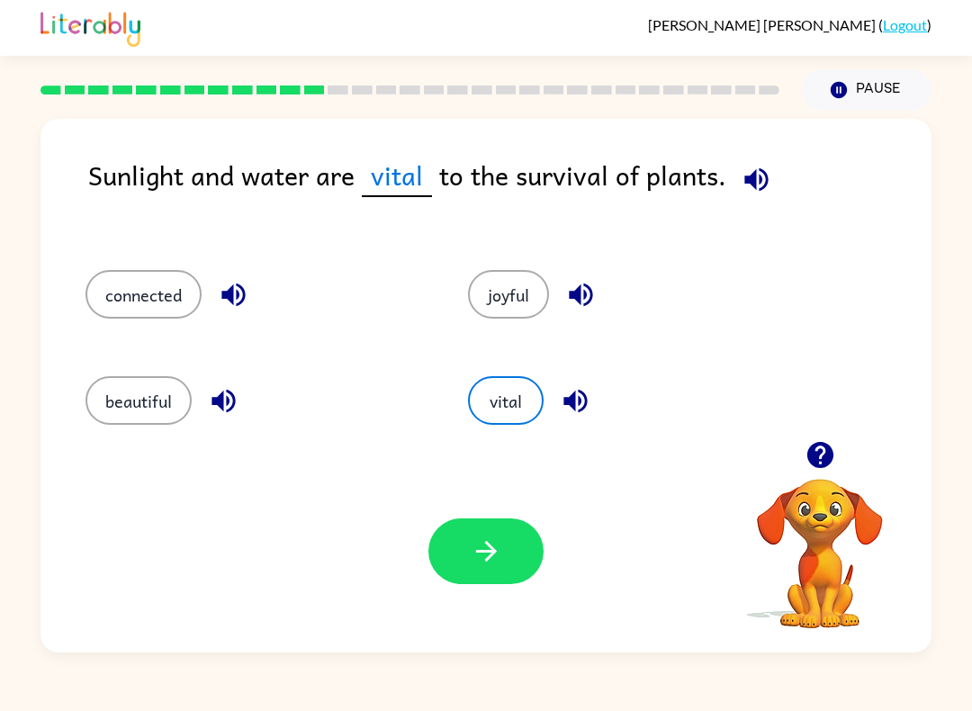
click at [491, 573] on button "button" at bounding box center [485, 551] width 115 height 66
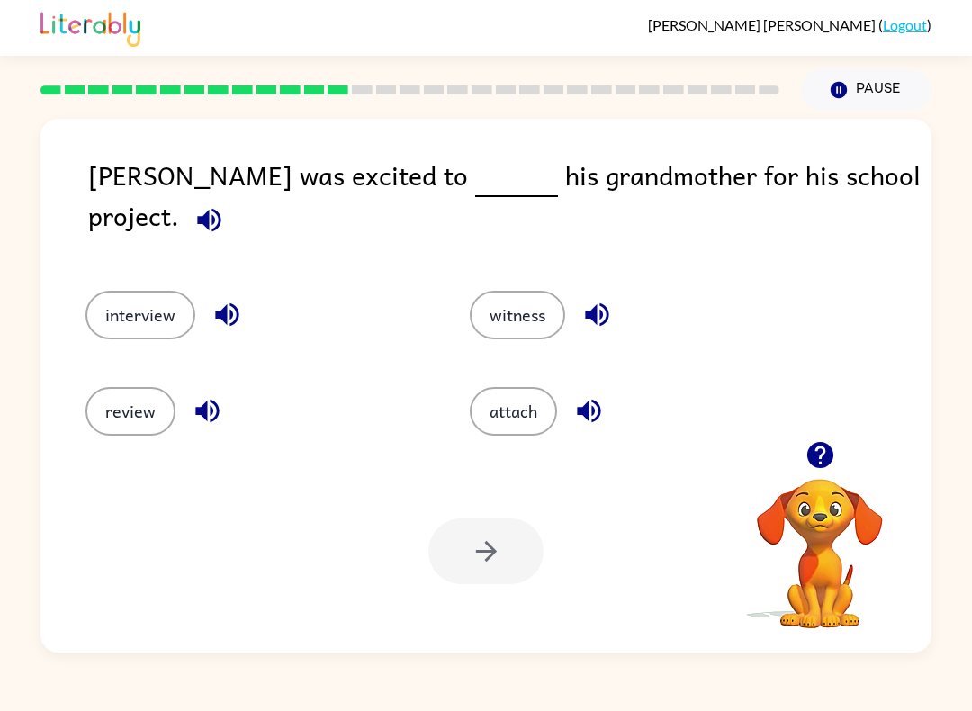
click at [128, 292] on button "interview" at bounding box center [140, 315] width 110 height 49
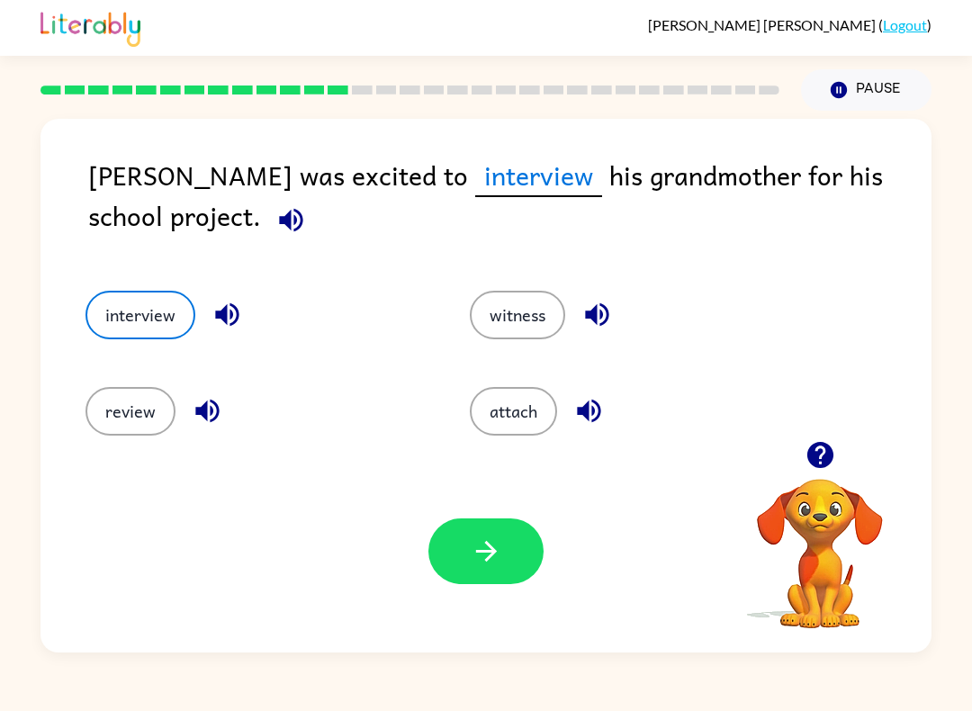
click at [496, 573] on button "button" at bounding box center [485, 551] width 115 height 66
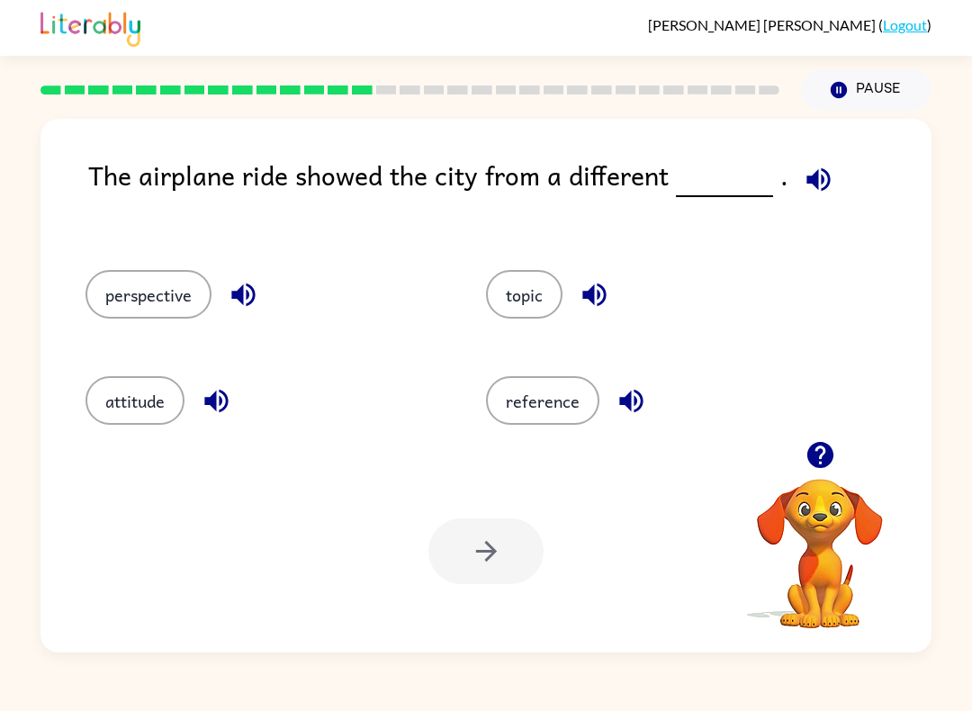
click at [153, 282] on button "perspective" at bounding box center [148, 294] width 126 height 49
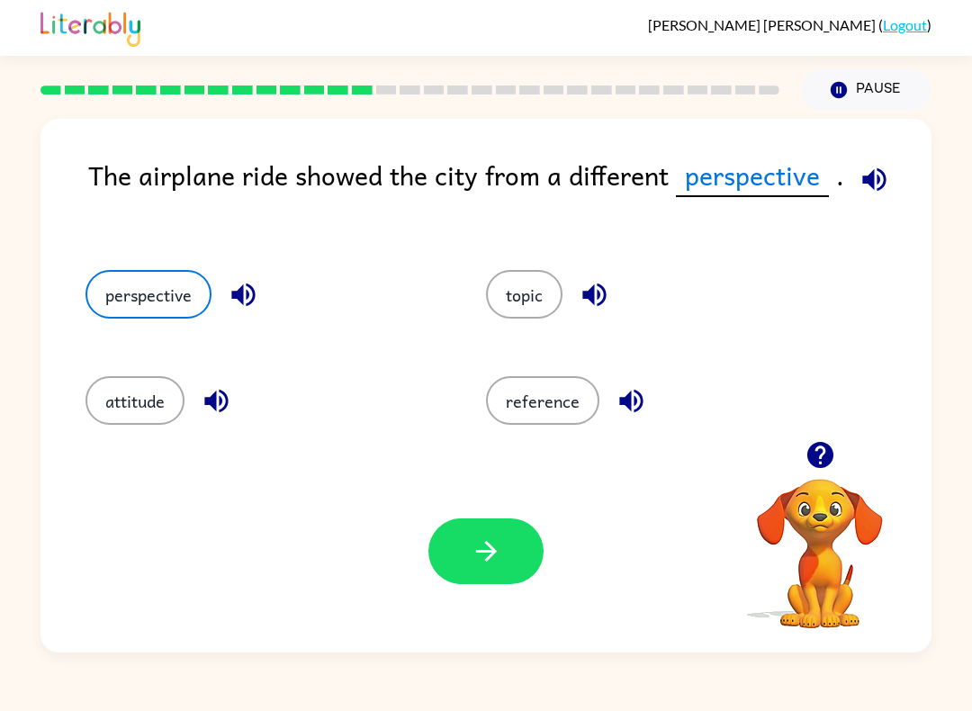
click at [467, 565] on button "button" at bounding box center [485, 551] width 115 height 66
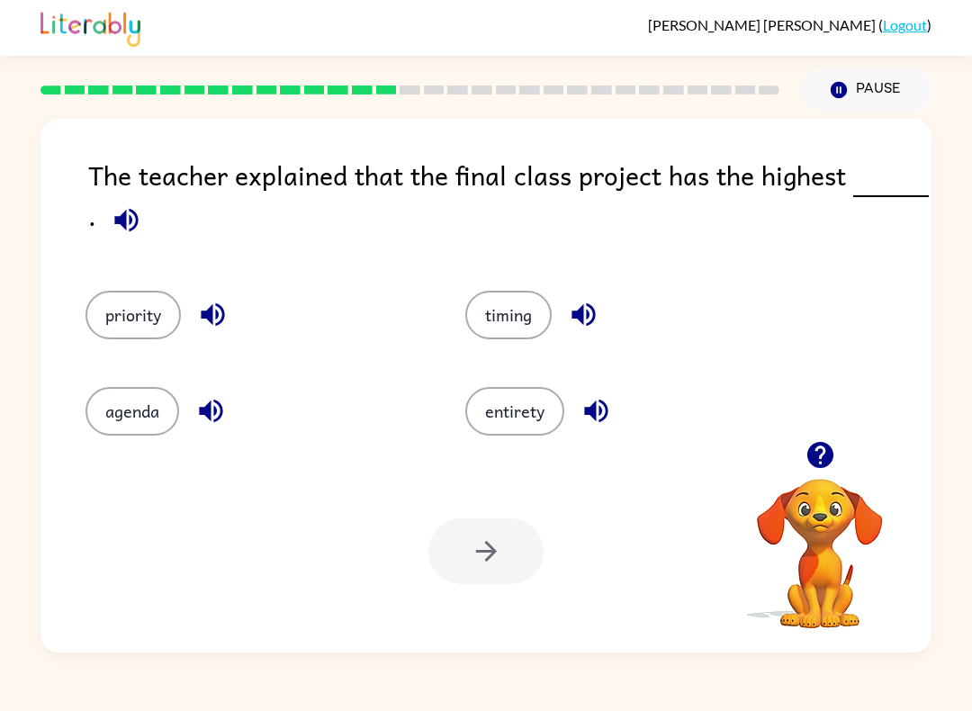
click at [124, 310] on button "priority" at bounding box center [132, 315] width 95 height 49
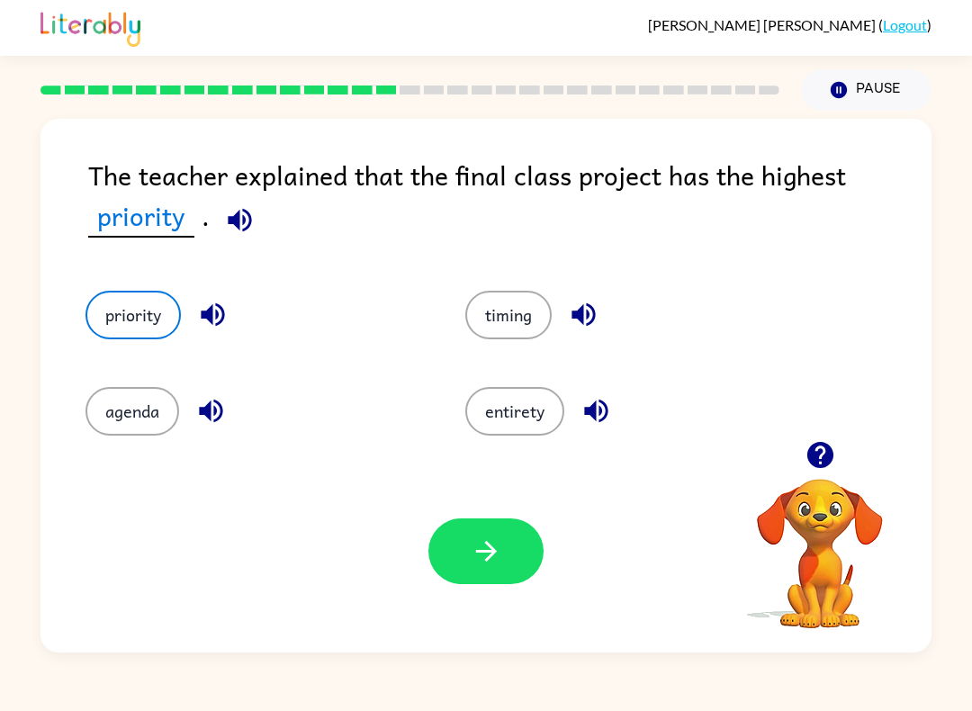
click at [498, 557] on icon "button" at bounding box center [486, 550] width 31 height 31
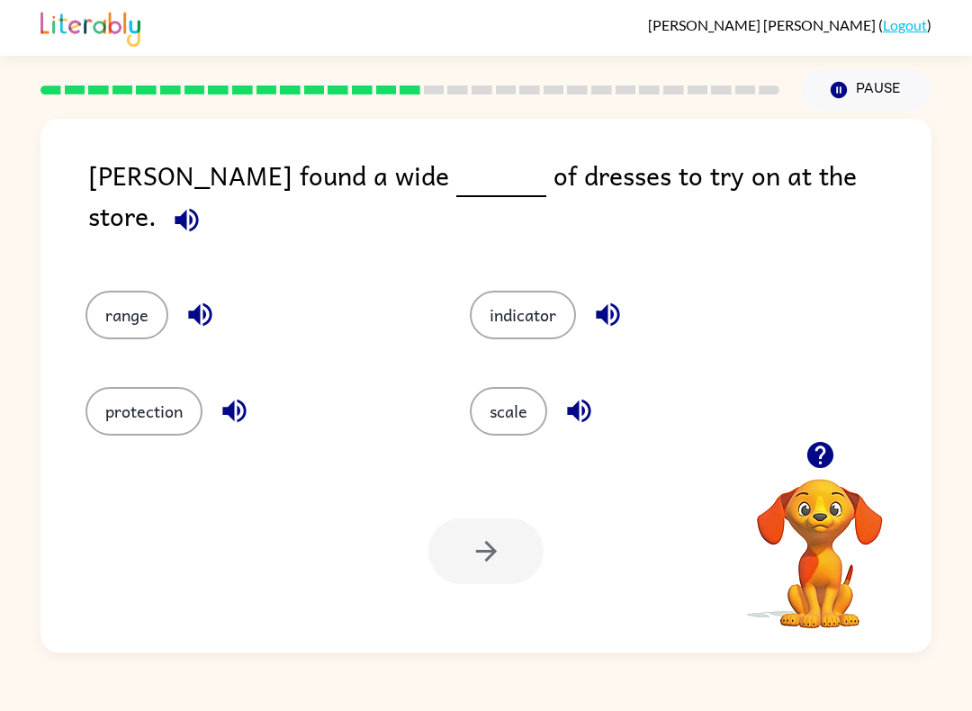
click at [121, 297] on button "range" at bounding box center [126, 315] width 83 height 49
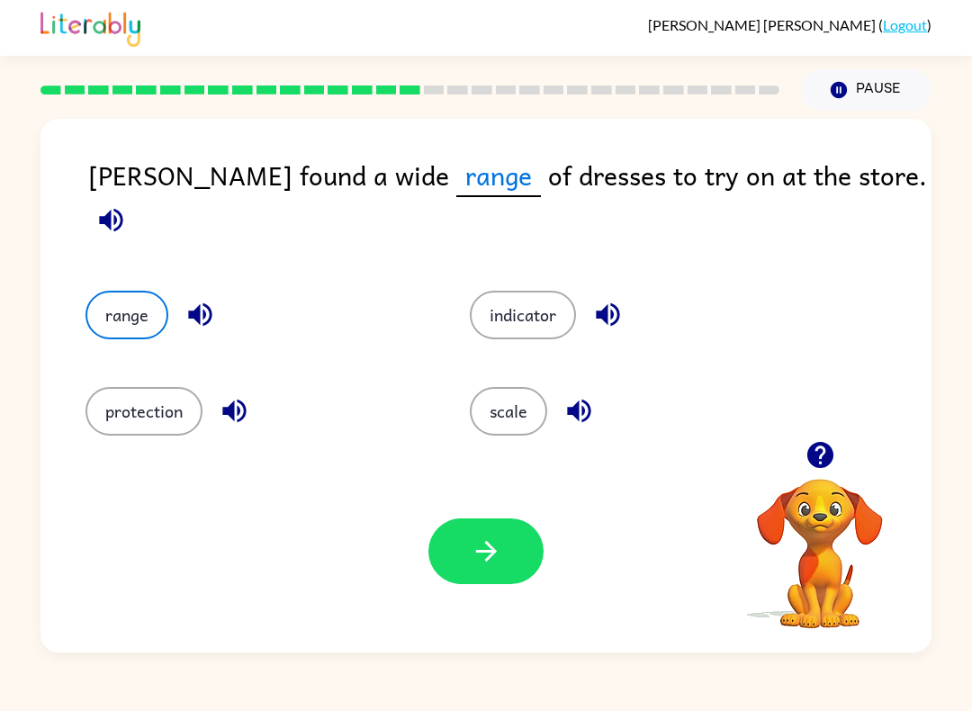
click at [490, 550] on icon "button" at bounding box center [486, 550] width 31 height 31
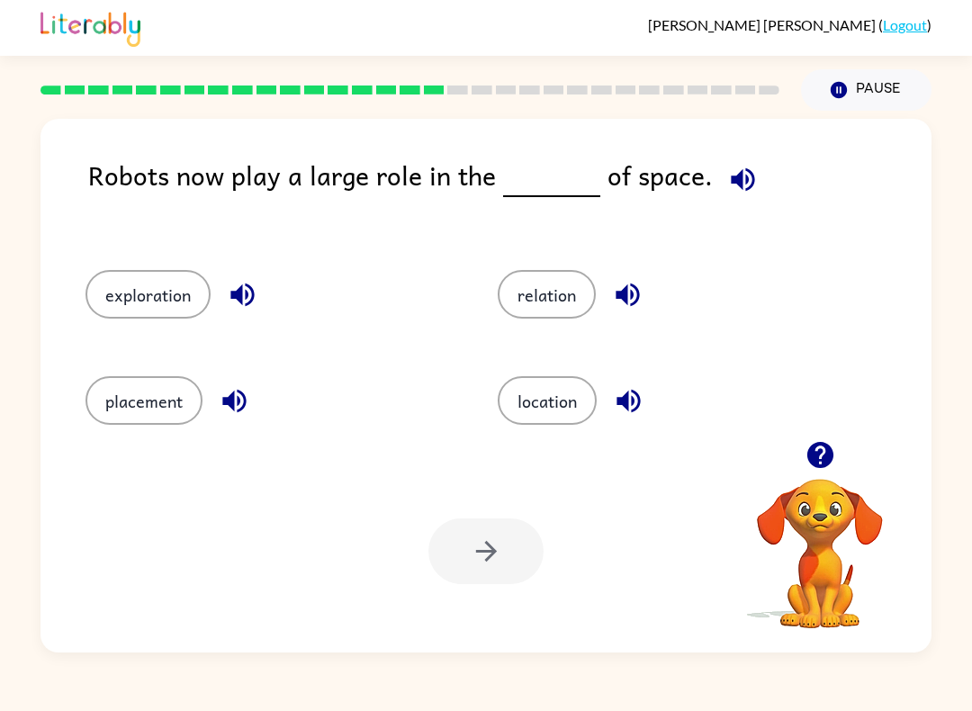
click at [119, 283] on button "exploration" at bounding box center [147, 294] width 125 height 49
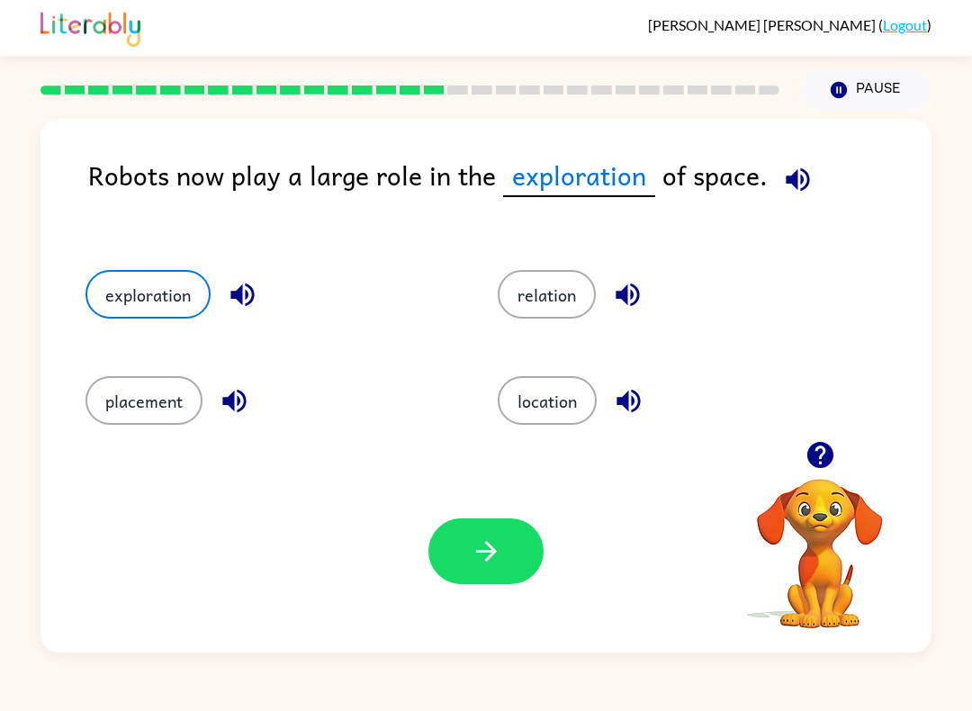
click at [505, 544] on button "button" at bounding box center [485, 551] width 115 height 66
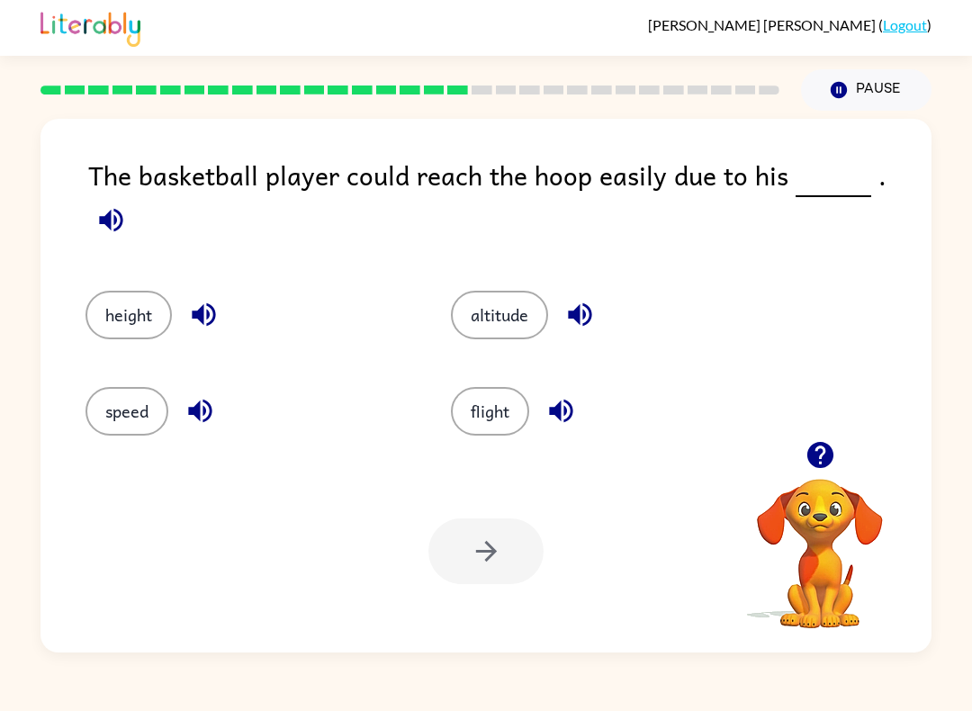
click at [131, 292] on button "height" at bounding box center [128, 315] width 86 height 49
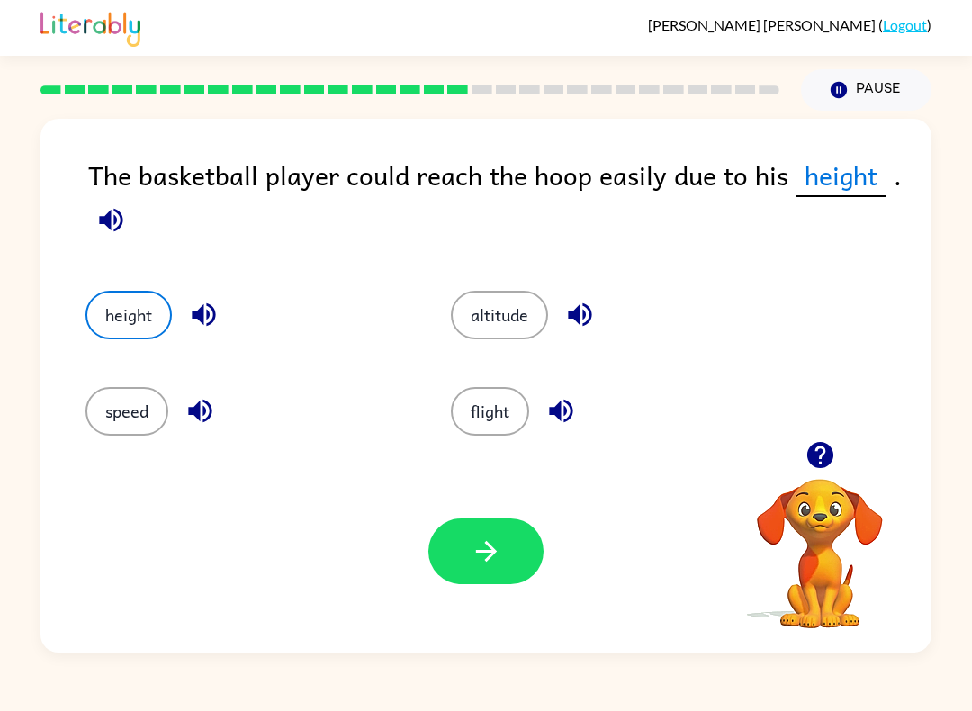
click at [496, 558] on icon "button" at bounding box center [486, 550] width 31 height 31
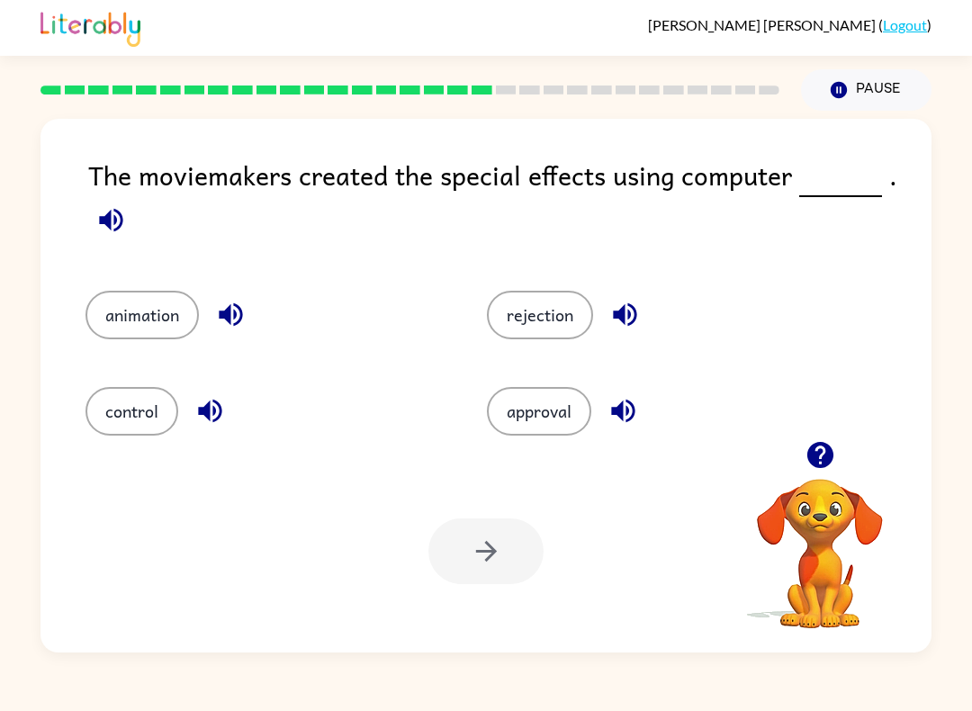
click at [123, 320] on button "animation" at bounding box center [141, 315] width 113 height 49
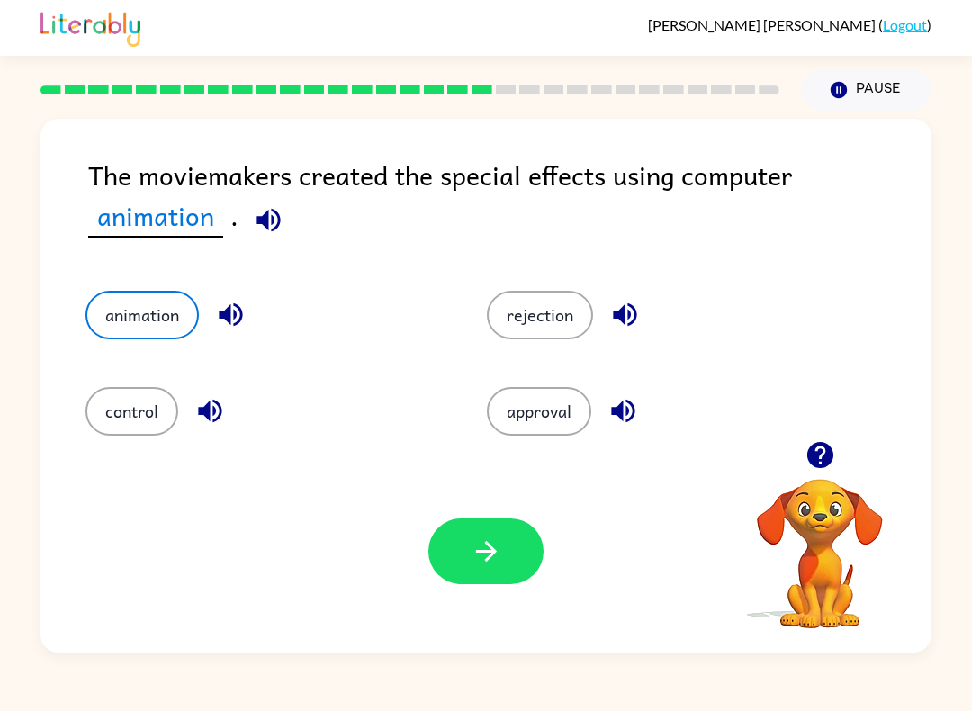
click at [494, 549] on icon "button" at bounding box center [486, 550] width 31 height 31
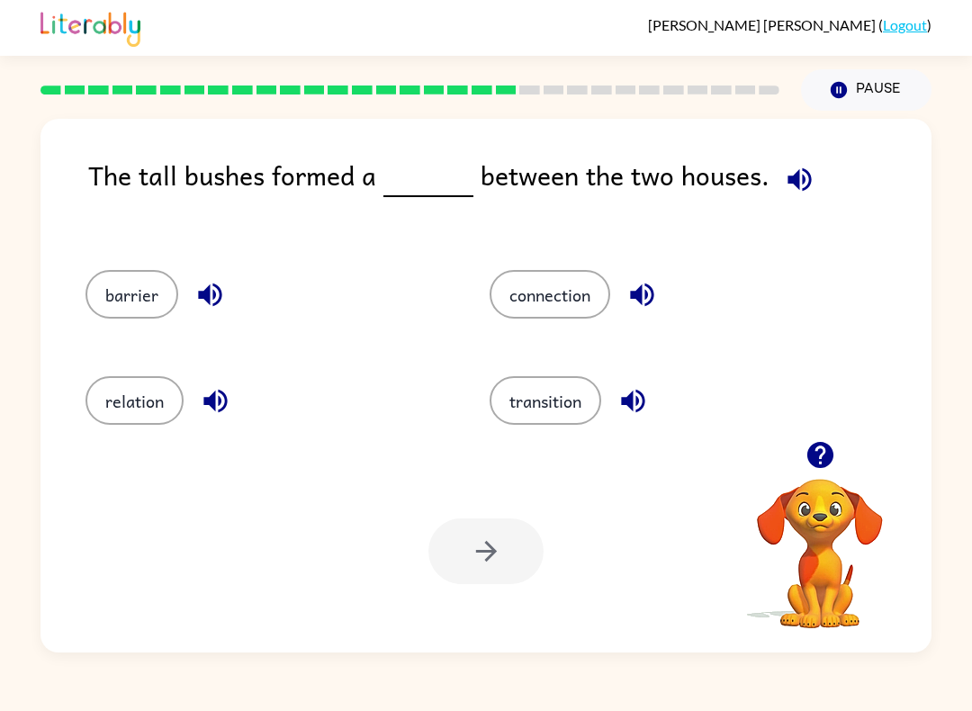
click at [115, 283] on button "barrier" at bounding box center [131, 294] width 93 height 49
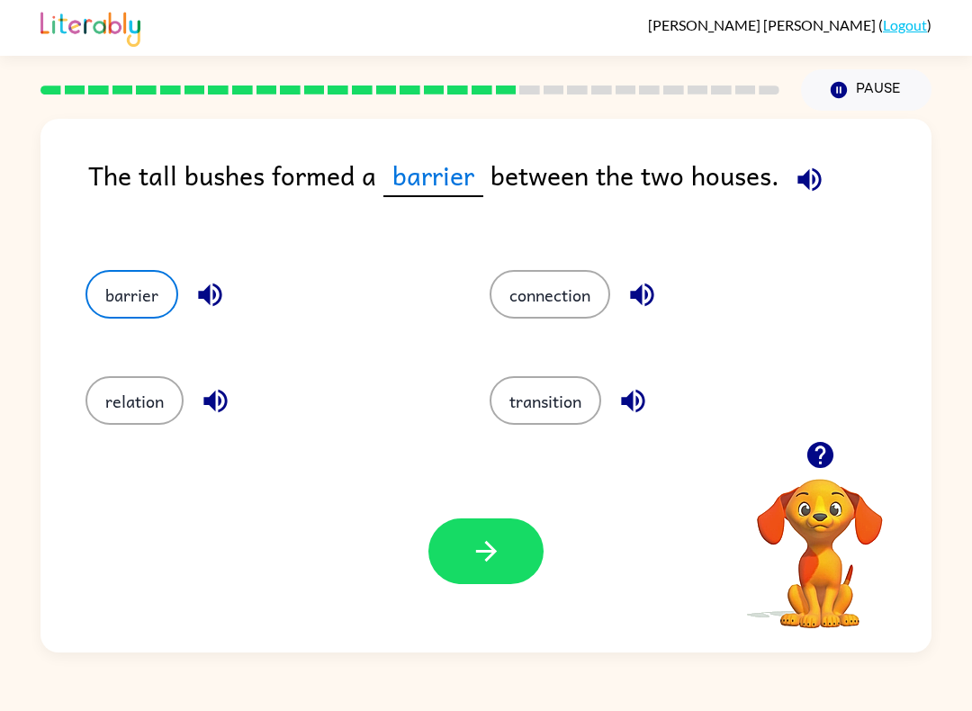
click at [498, 537] on icon "button" at bounding box center [486, 550] width 31 height 31
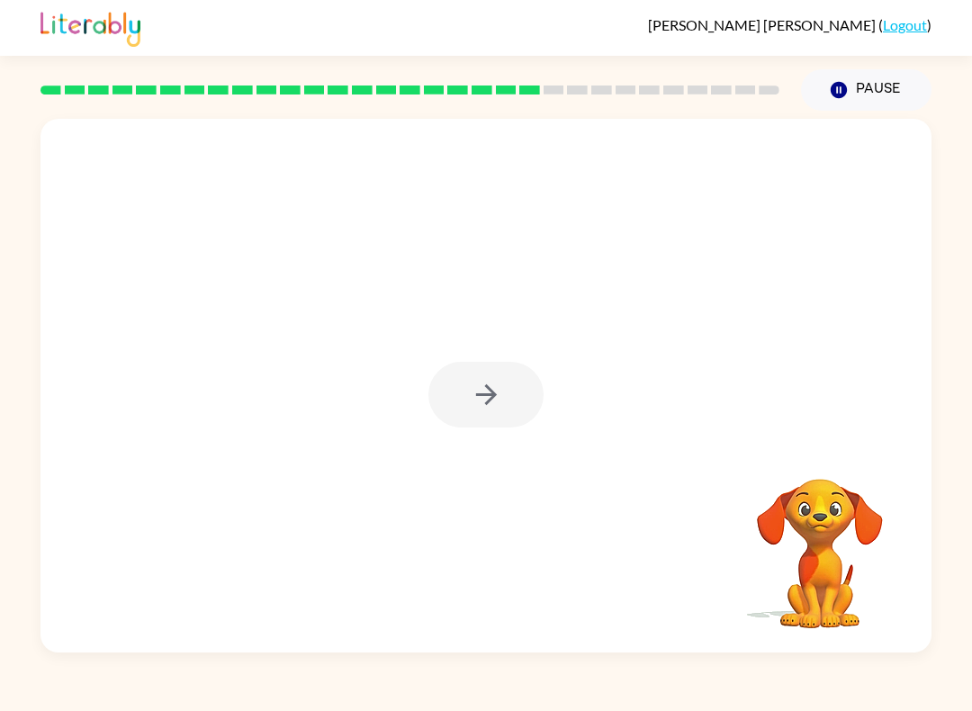
click at [478, 395] on icon "button" at bounding box center [485, 394] width 21 height 21
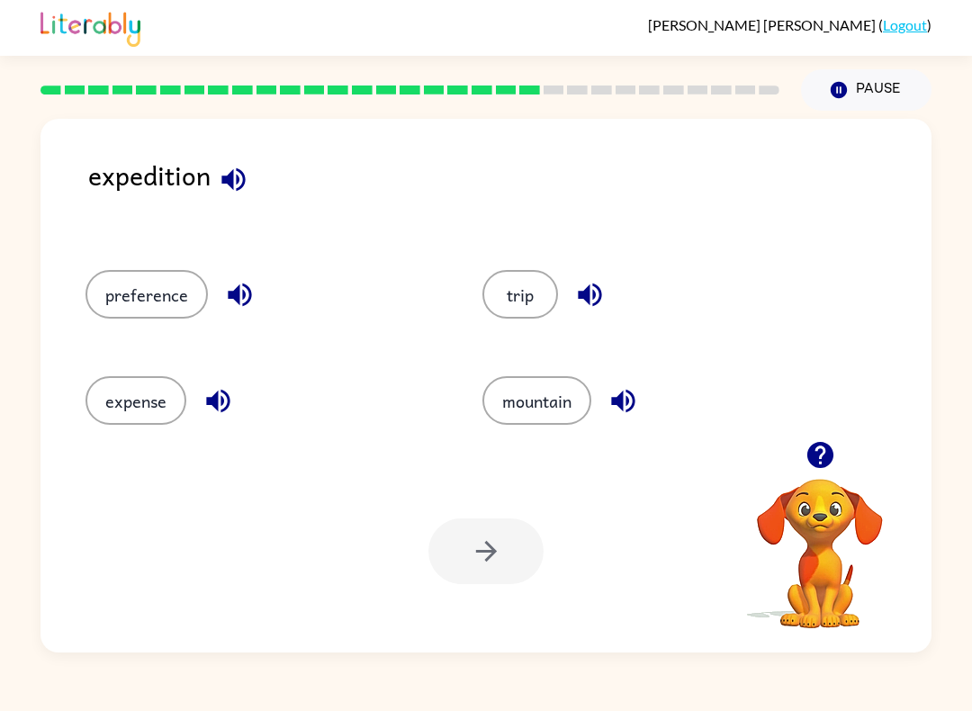
click at [518, 295] on button "trip" at bounding box center [520, 294] width 76 height 49
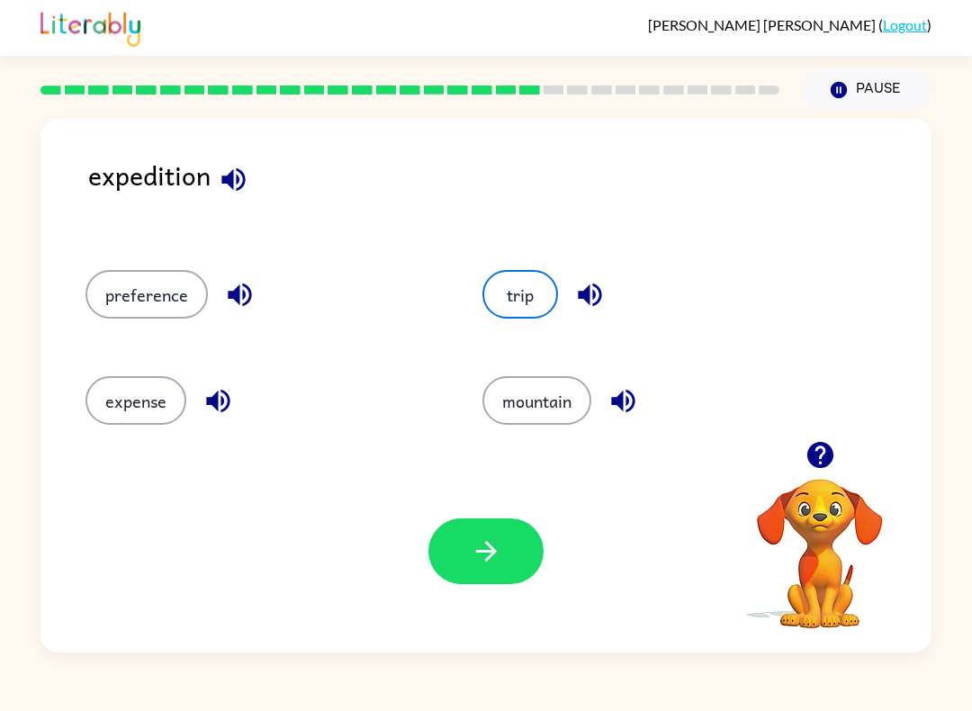
click at [488, 551] on icon "button" at bounding box center [486, 550] width 31 height 31
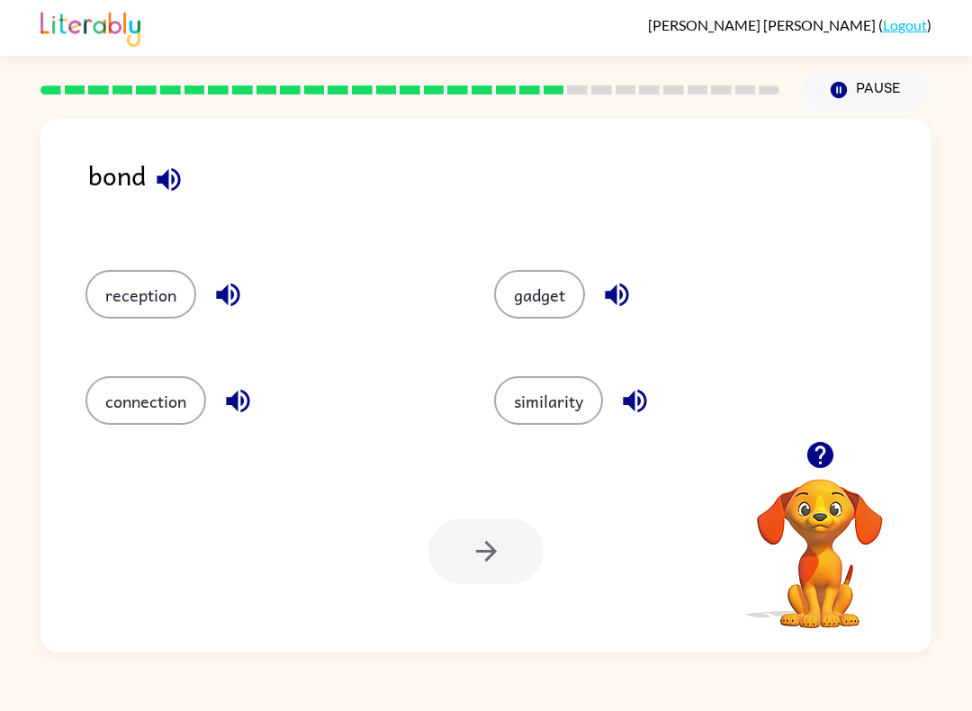
click at [107, 410] on button "connection" at bounding box center [145, 400] width 121 height 49
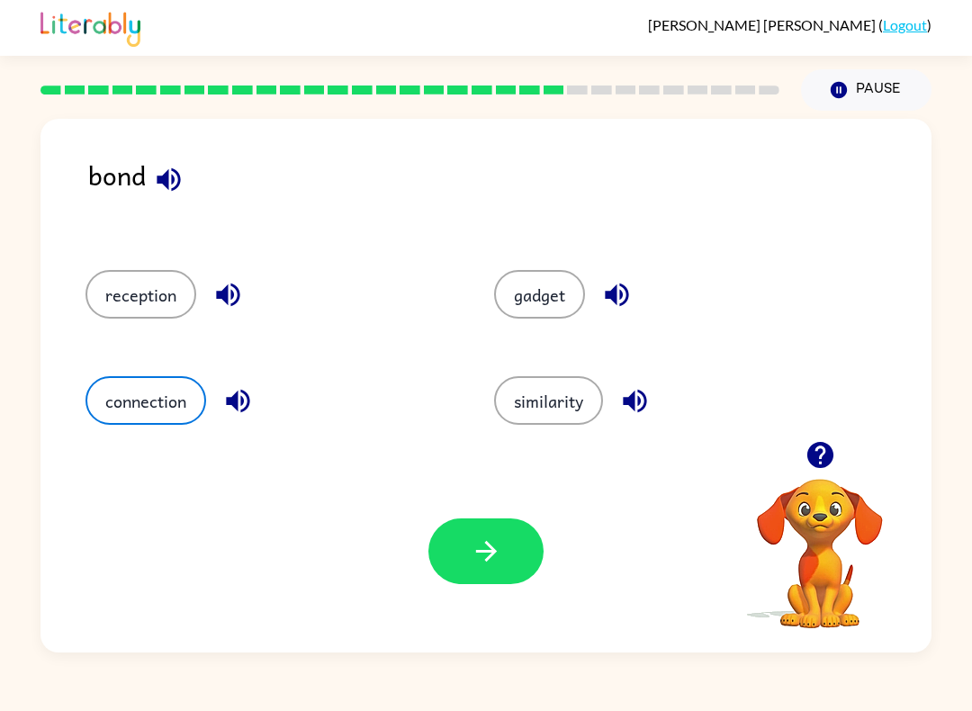
click at [493, 549] on icon "button" at bounding box center [485, 551] width 21 height 21
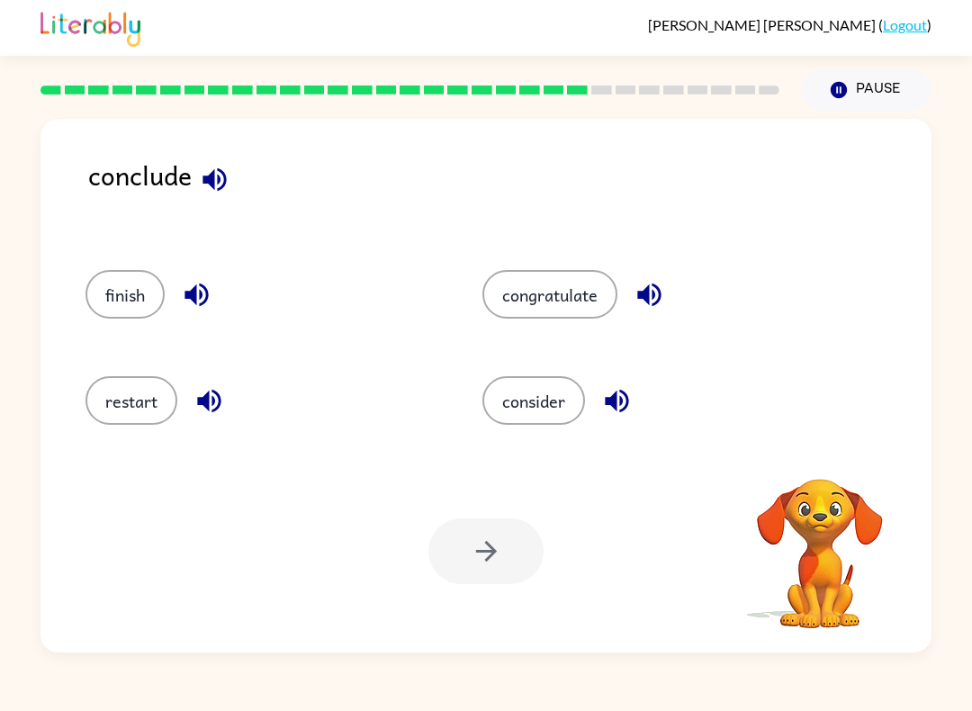
click at [112, 296] on button "finish" at bounding box center [124, 294] width 79 height 49
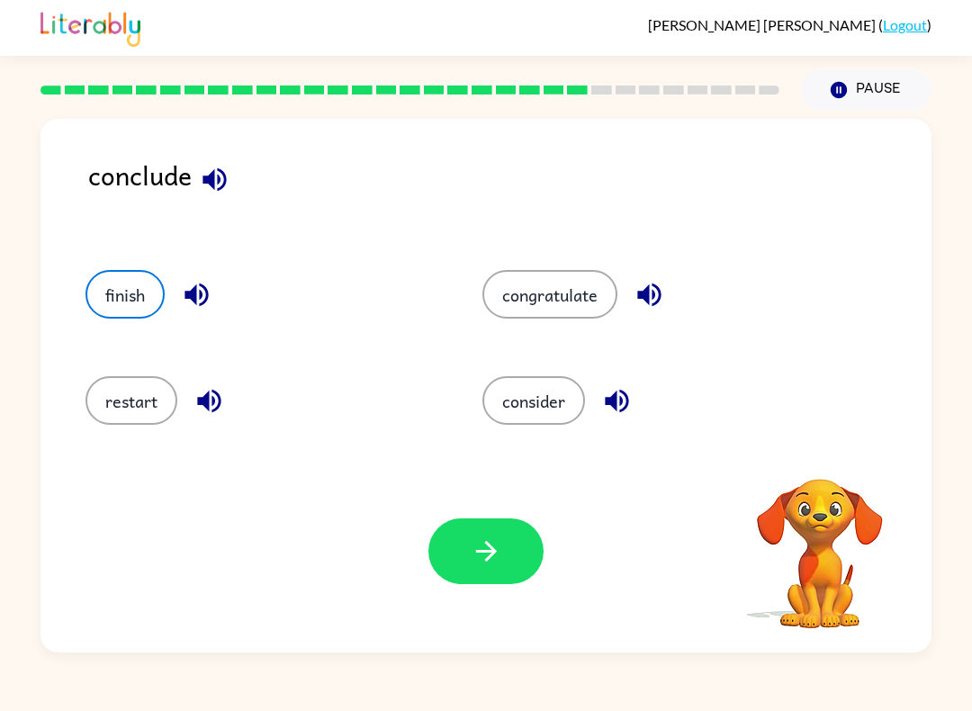
click at [506, 558] on button "button" at bounding box center [485, 551] width 115 height 66
click at [113, 293] on button "finish" at bounding box center [124, 294] width 79 height 49
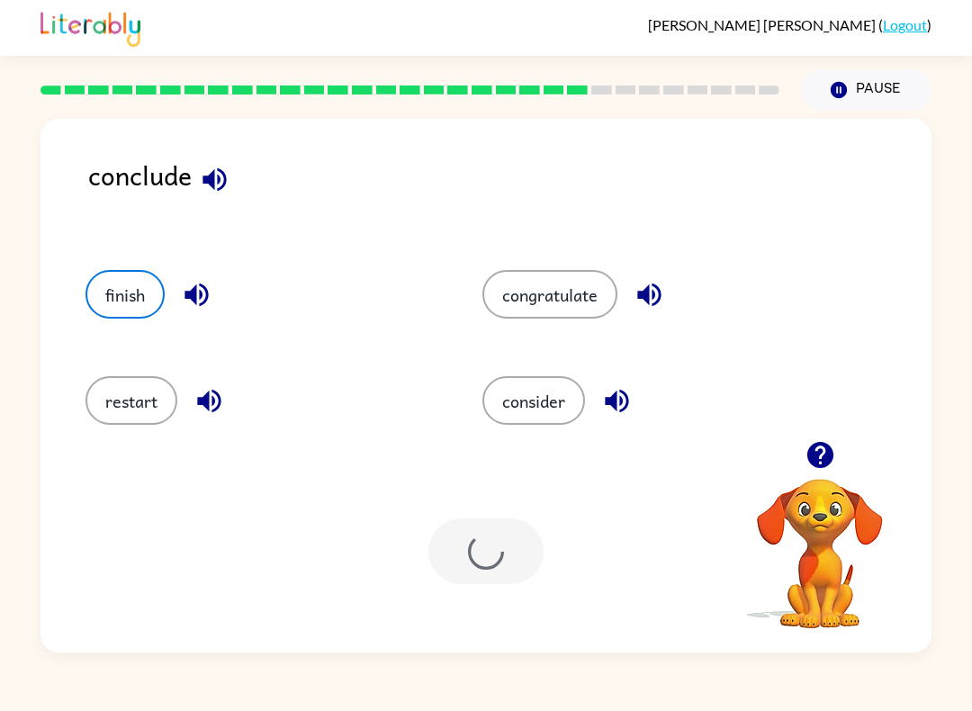
click at [478, 551] on div at bounding box center [485, 551] width 115 height 66
click at [115, 296] on button "finish" at bounding box center [124, 294] width 79 height 49
click at [481, 541] on div at bounding box center [485, 551] width 115 height 66
click at [129, 402] on button "restart" at bounding box center [131, 400] width 92 height 49
click at [105, 292] on button "finish" at bounding box center [124, 294] width 79 height 49
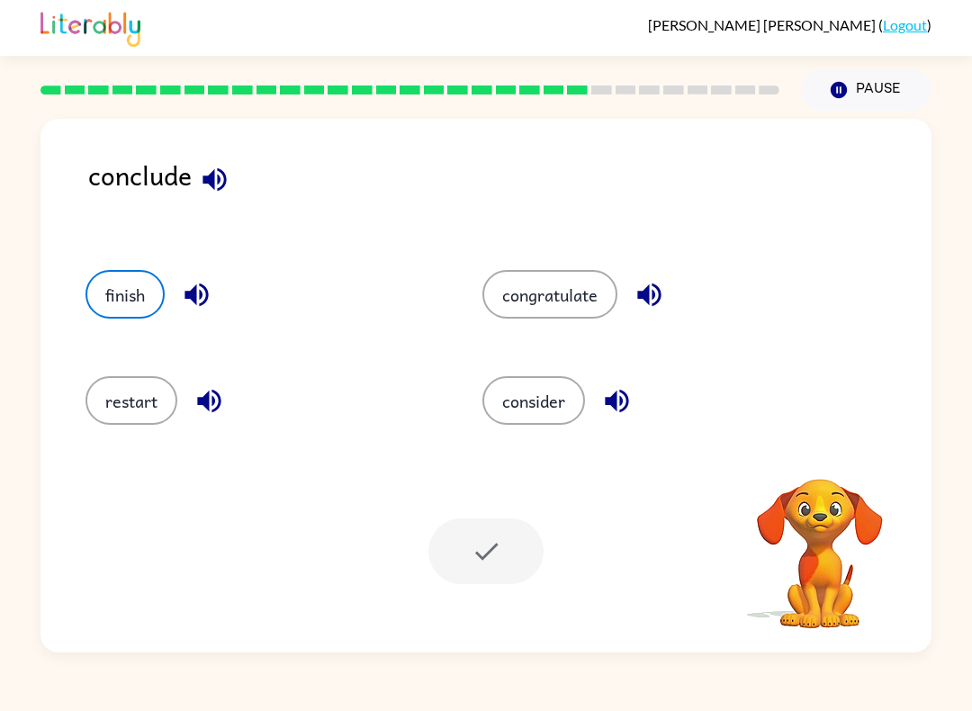
click at [108, 286] on button "finish" at bounding box center [124, 294] width 79 height 49
click at [132, 295] on button "finish" at bounding box center [124, 294] width 79 height 49
click at [131, 294] on button "finish" at bounding box center [124, 294] width 79 height 49
click at [561, 286] on button "congratulate" at bounding box center [549, 294] width 135 height 49
click at [124, 299] on button "finish" at bounding box center [124, 294] width 79 height 49
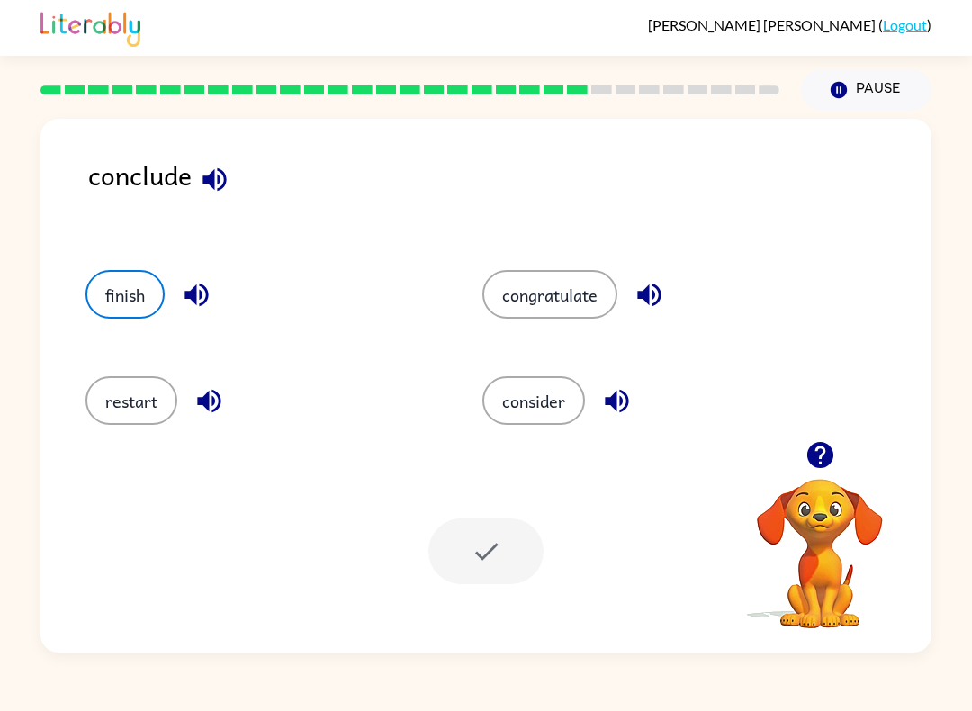
click at [497, 547] on div at bounding box center [485, 551] width 115 height 66
click at [496, 547] on div at bounding box center [485, 551] width 115 height 66
click at [565, 315] on button "congratulate" at bounding box center [549, 294] width 135 height 49
click at [106, 291] on button "finish" at bounding box center [124, 294] width 79 height 49
click at [486, 537] on div at bounding box center [485, 551] width 115 height 66
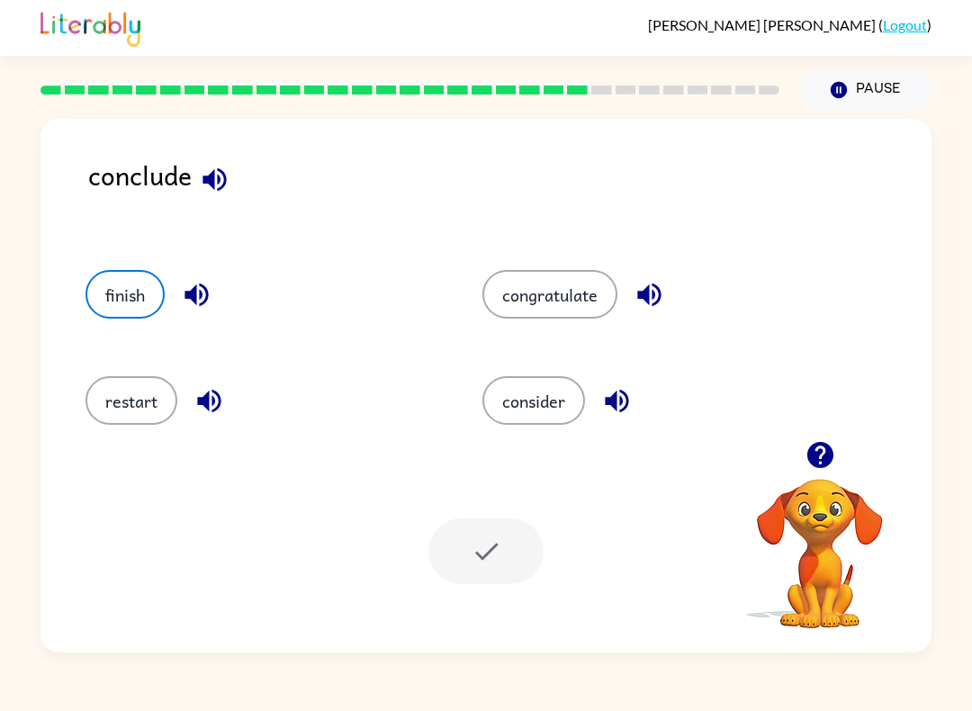
click at [501, 550] on div at bounding box center [485, 551] width 115 height 66
click at [837, 442] on button "button" at bounding box center [820, 455] width 46 height 46
click at [121, 301] on button "finish" at bounding box center [124, 294] width 79 height 49
click at [504, 543] on div at bounding box center [485, 551] width 115 height 66
click at [506, 526] on div at bounding box center [485, 551] width 115 height 66
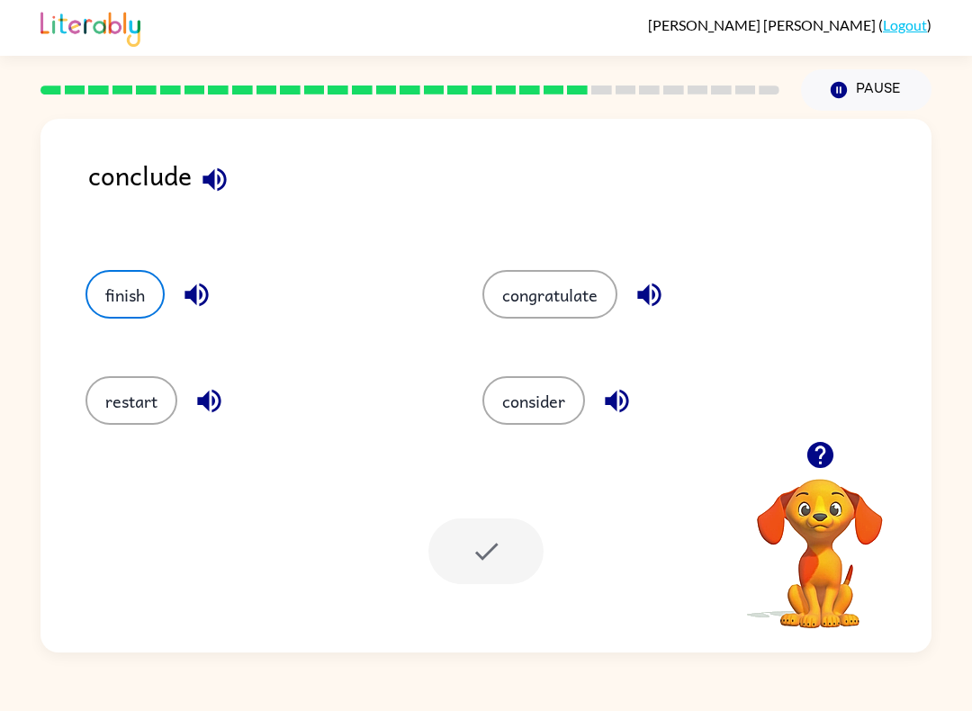
click at [106, 297] on button "finish" at bounding box center [124, 294] width 79 height 49
click at [196, 317] on button "button" at bounding box center [197, 295] width 46 height 46
click at [203, 406] on icon "button" at bounding box center [208, 400] width 31 height 31
click at [650, 281] on icon "button" at bounding box center [649, 294] width 31 height 31
click at [619, 404] on icon "button" at bounding box center [616, 400] width 31 height 31
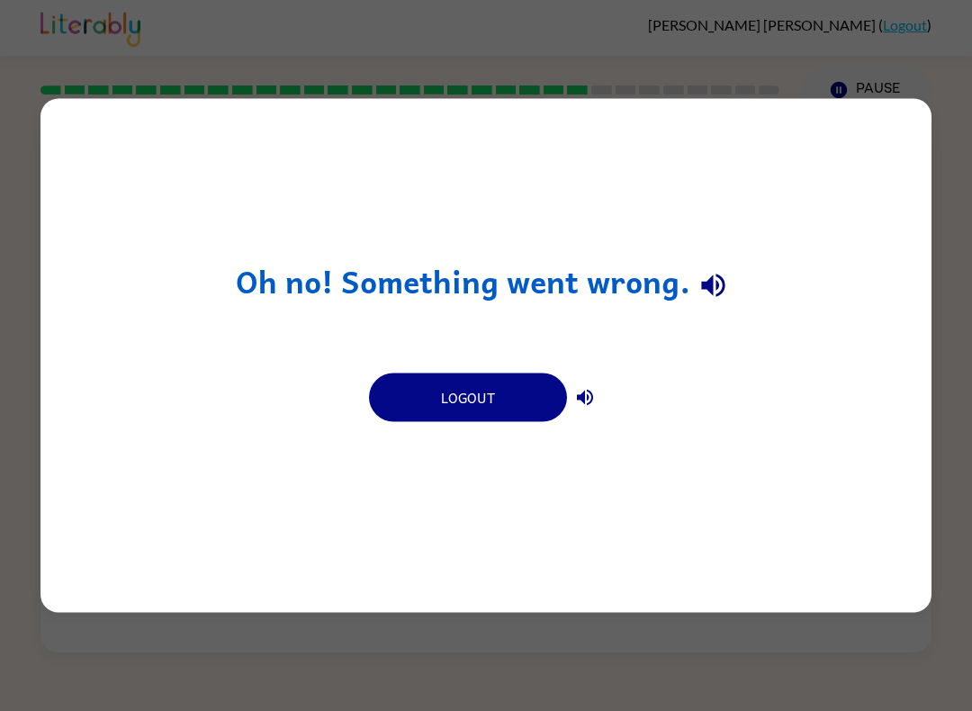
click at [712, 276] on icon "button" at bounding box center [712, 285] width 23 height 23
click at [717, 279] on icon "button" at bounding box center [712, 284] width 31 height 31
click at [598, 398] on button "button" at bounding box center [585, 398] width 36 height 36
click at [520, 390] on button "Logout" at bounding box center [468, 397] width 198 height 49
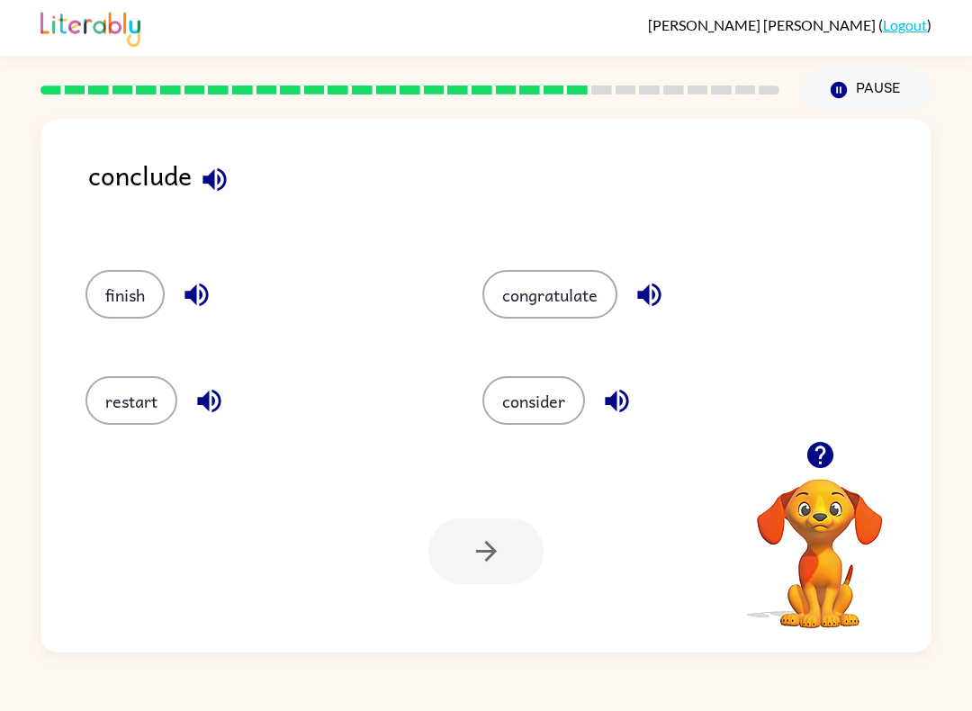
click at [119, 289] on button "finish" at bounding box center [124, 294] width 79 height 49
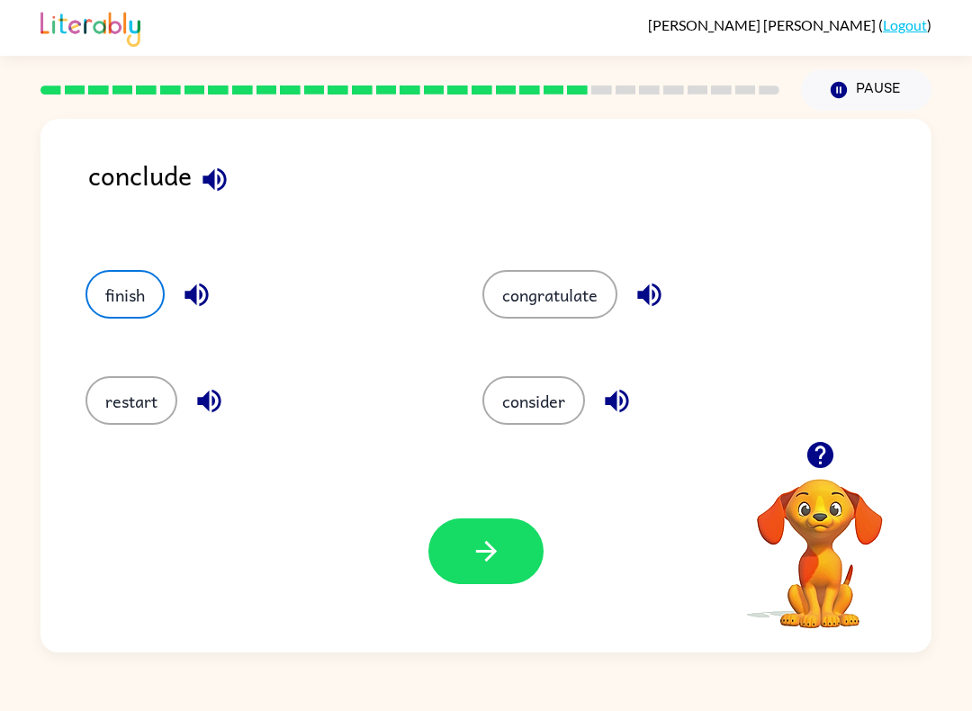
click at [483, 553] on icon "button" at bounding box center [486, 550] width 31 height 31
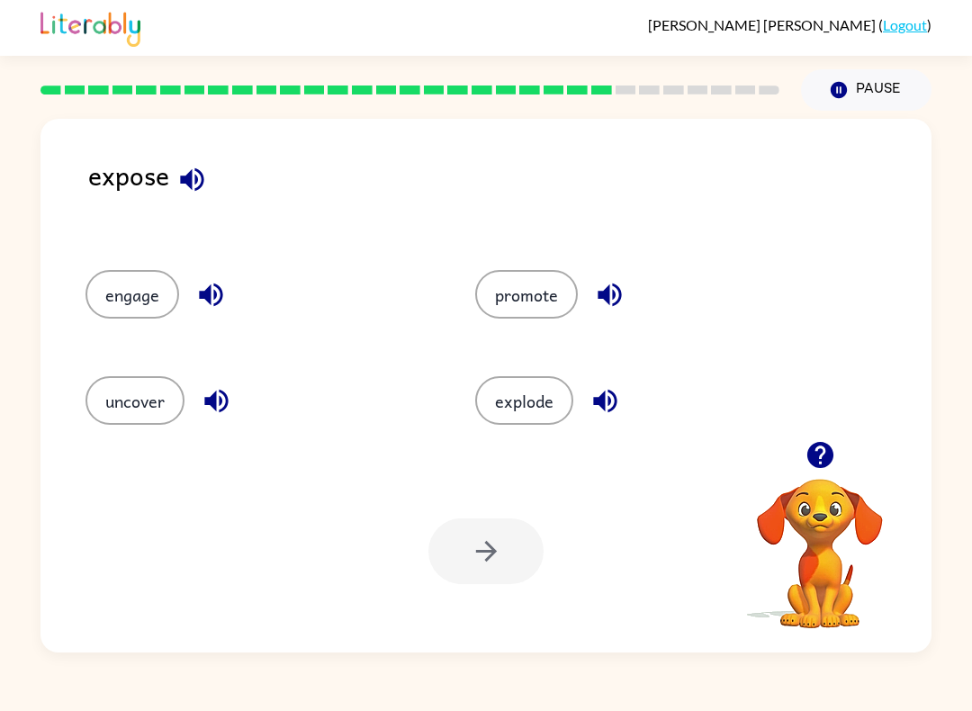
click at [130, 385] on button "uncover" at bounding box center [134, 400] width 99 height 49
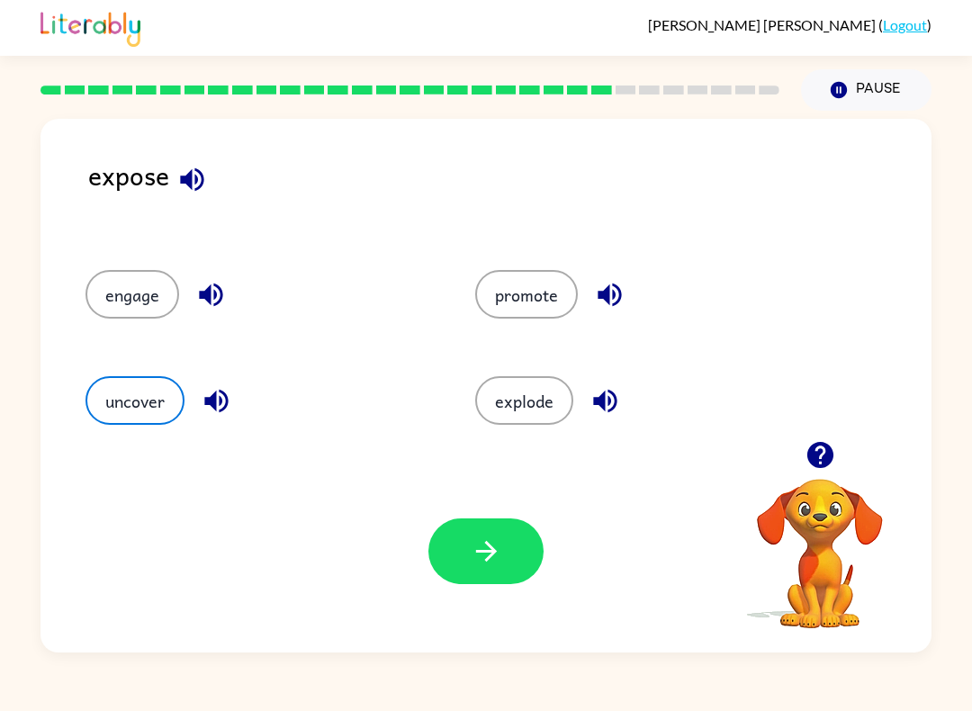
click at [482, 540] on icon "button" at bounding box center [486, 550] width 31 height 31
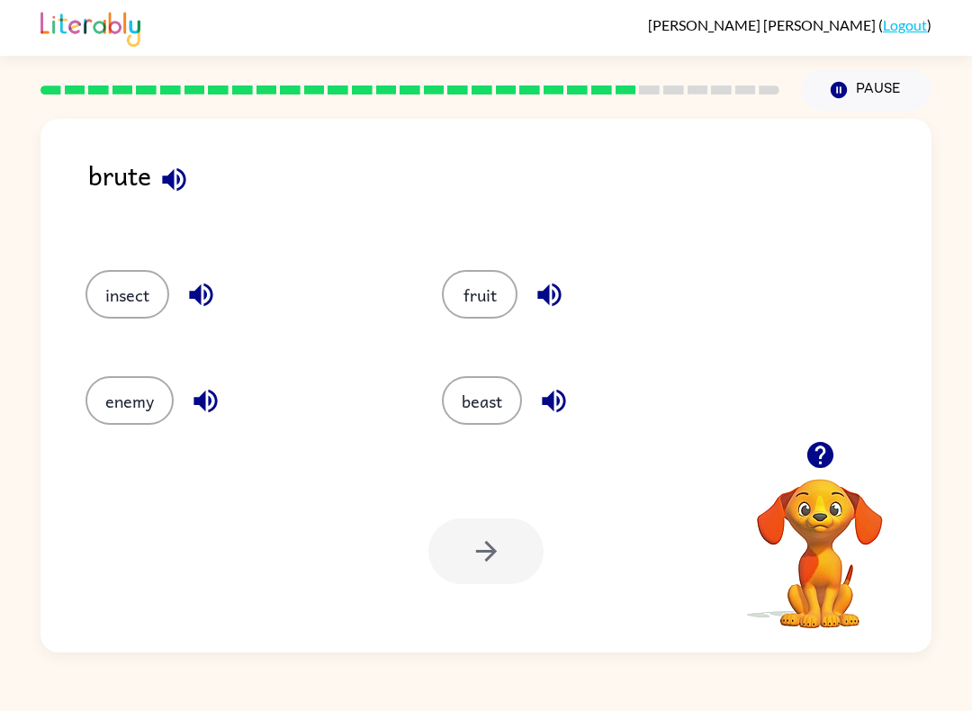
click at [435, 426] on div "beast" at bounding box center [586, 395] width 356 height 106
click at [478, 391] on button "beast" at bounding box center [482, 400] width 80 height 49
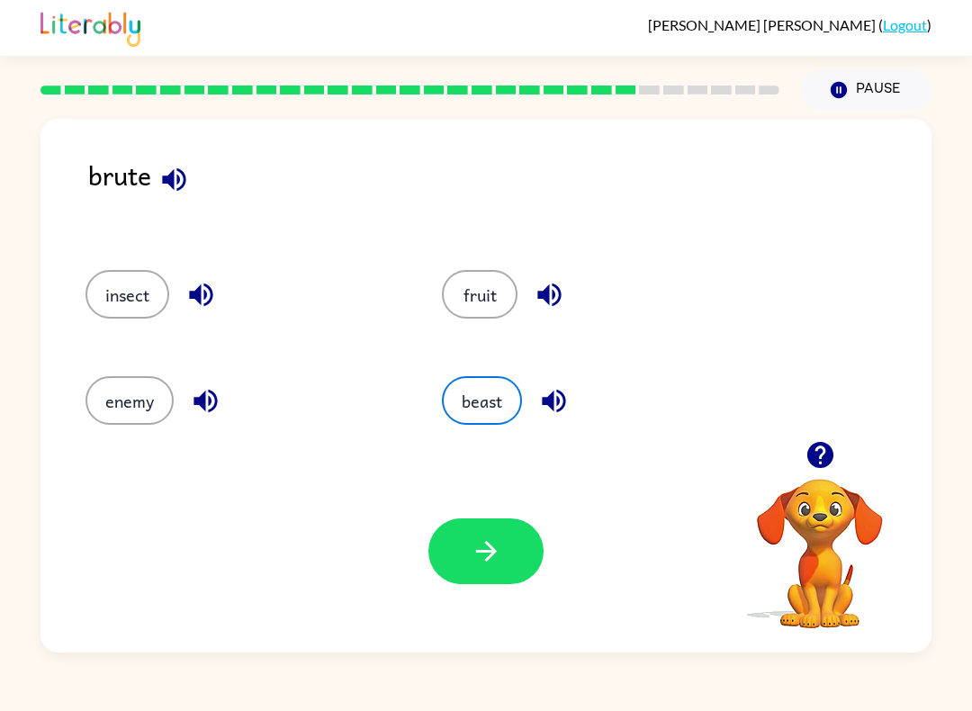
click at [491, 542] on icon "button" at bounding box center [486, 550] width 31 height 31
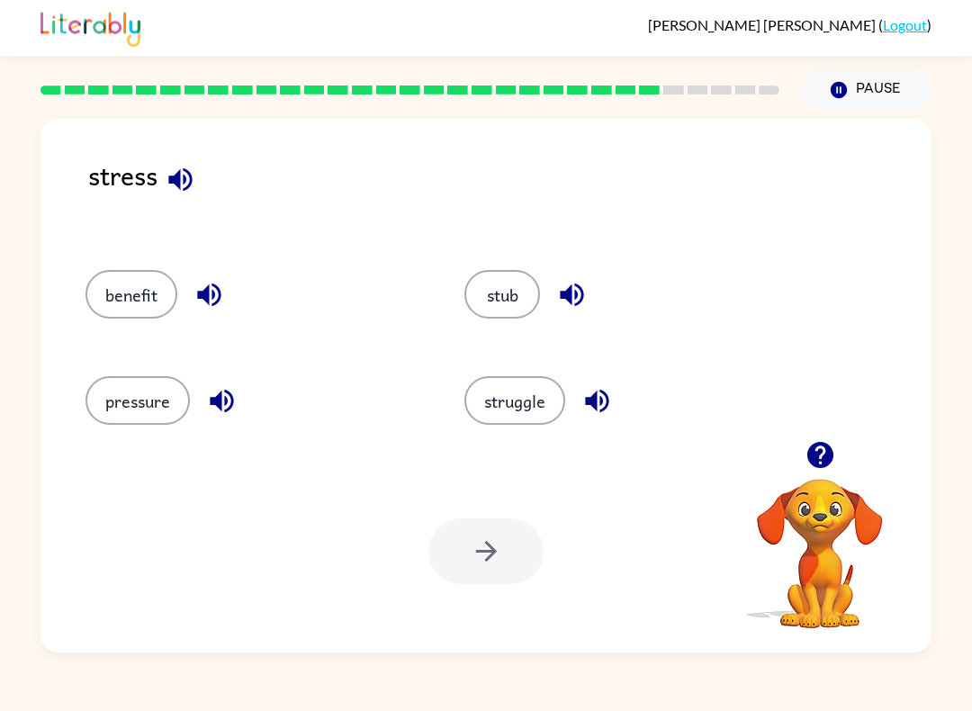
click at [143, 401] on button "pressure" at bounding box center [137, 400] width 104 height 49
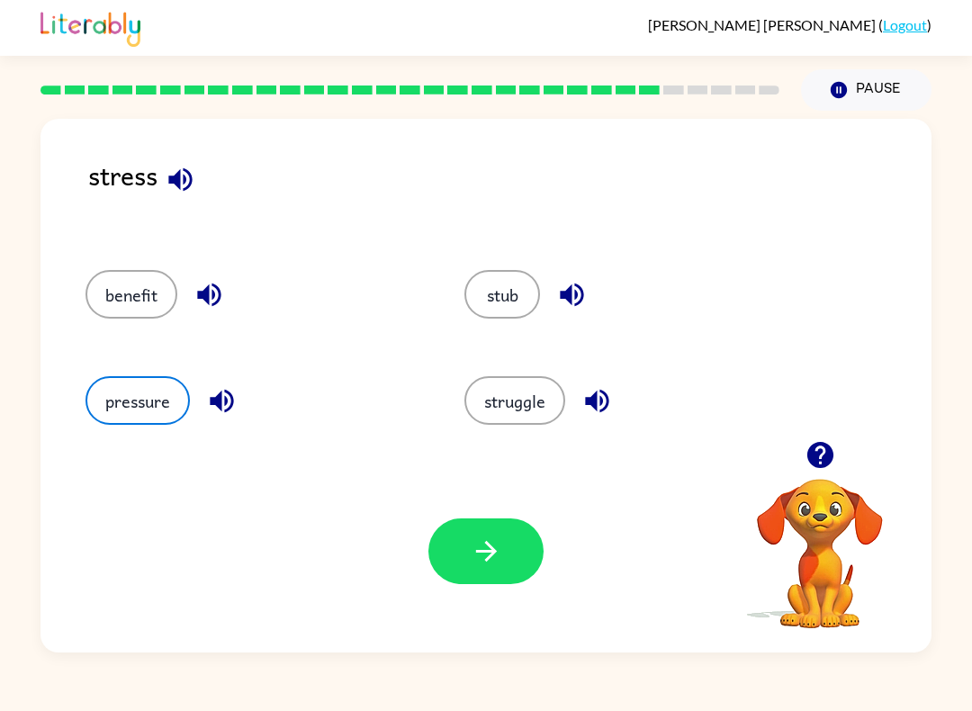
click at [504, 543] on button "button" at bounding box center [485, 551] width 115 height 66
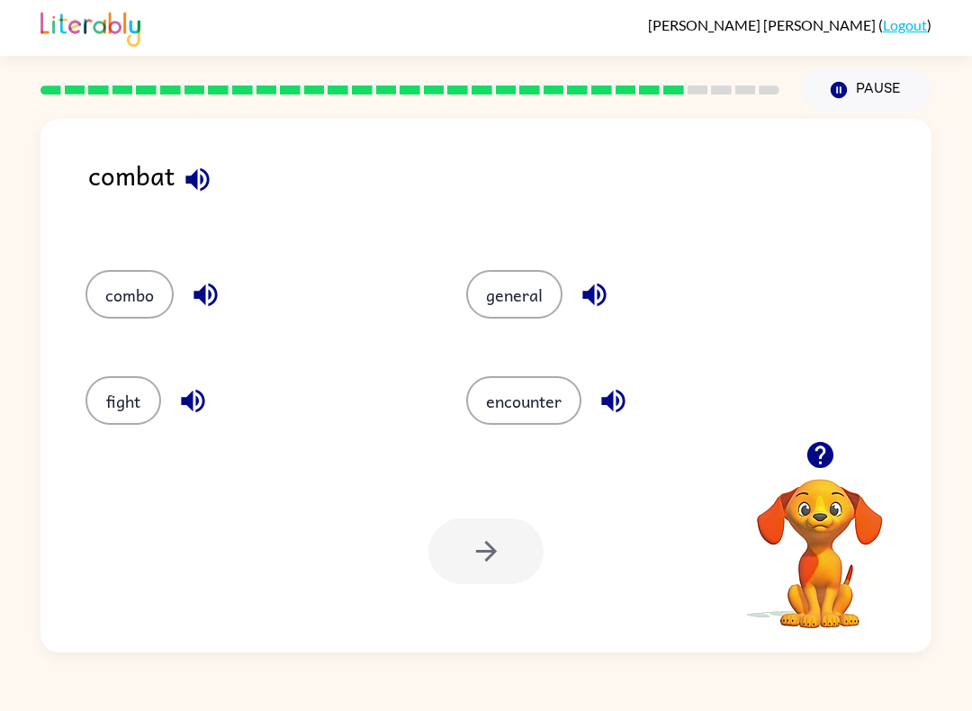
click at [110, 382] on button "fight" at bounding box center [123, 400] width 76 height 49
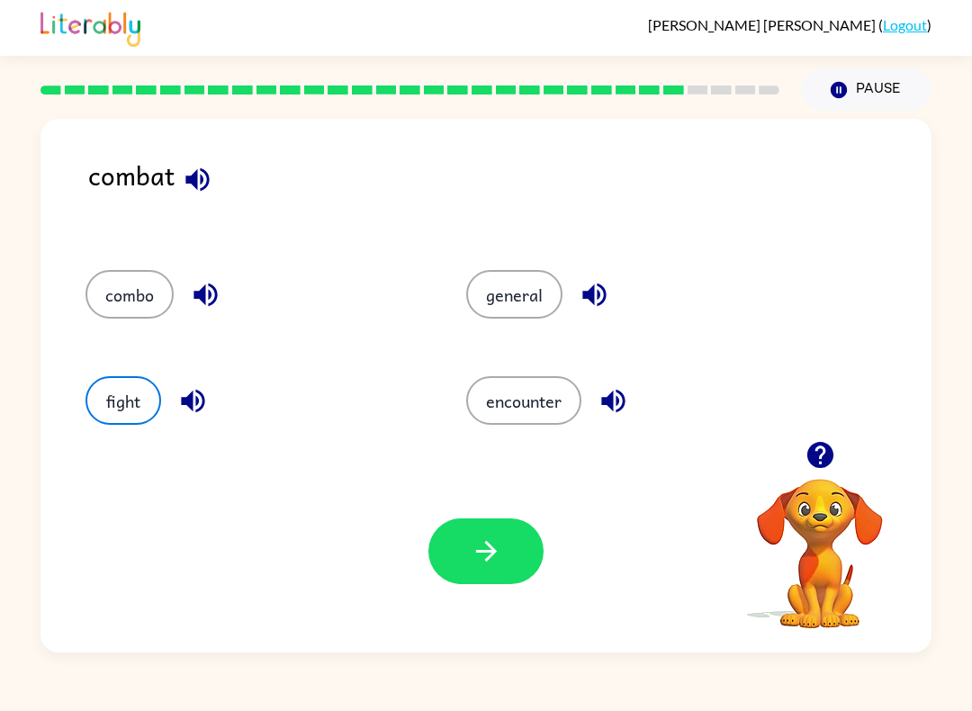
click at [480, 545] on icon "button" at bounding box center [486, 550] width 31 height 31
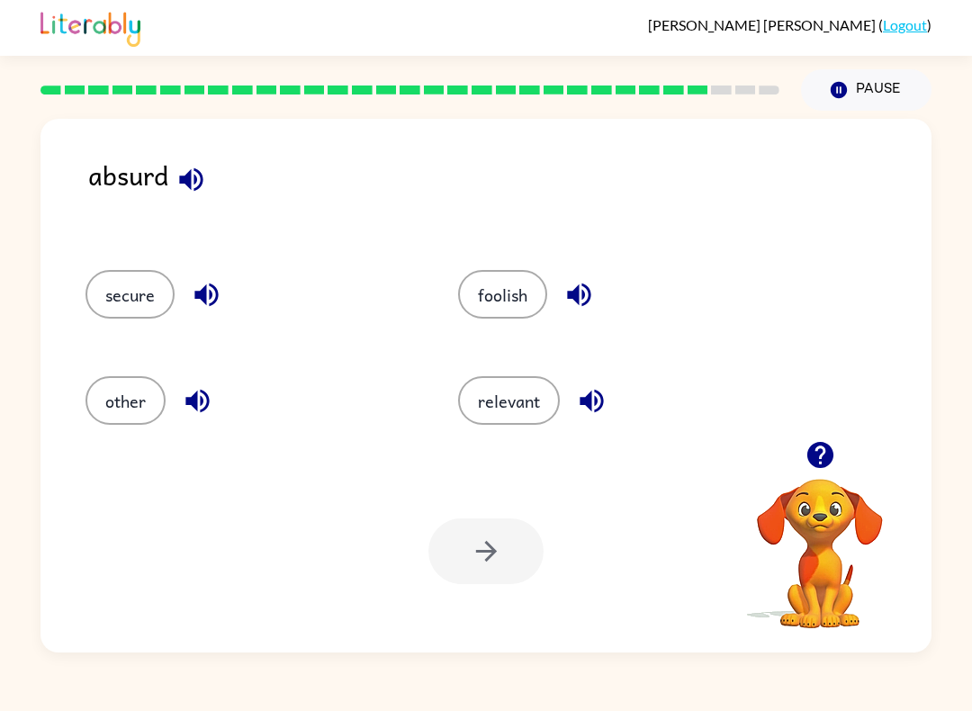
click at [508, 310] on button "foolish" at bounding box center [502, 294] width 89 height 49
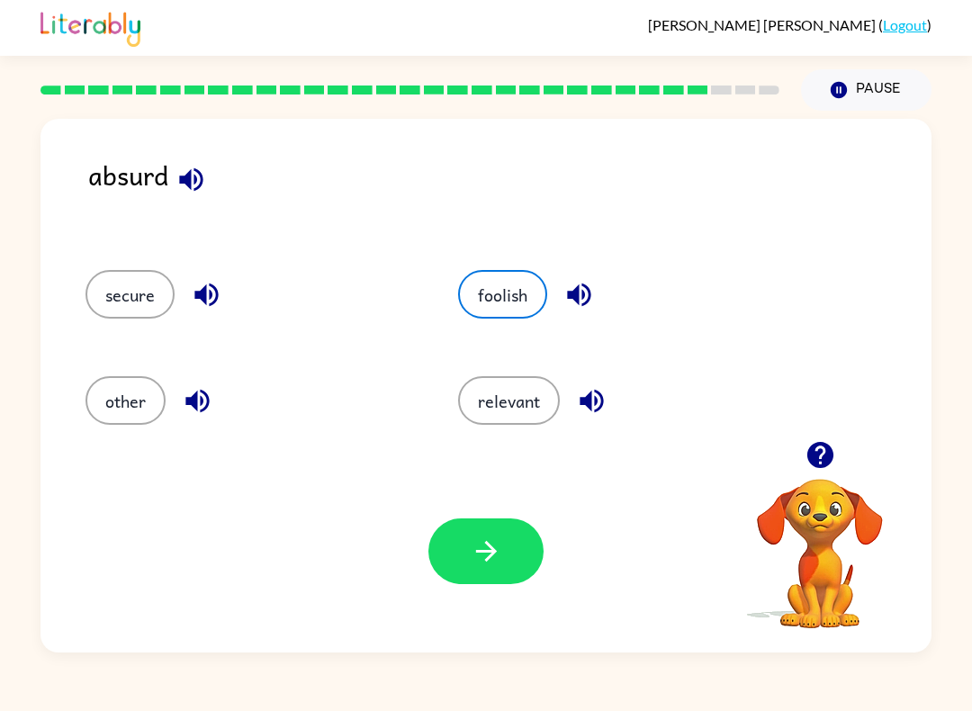
click at [478, 525] on button "button" at bounding box center [485, 551] width 115 height 66
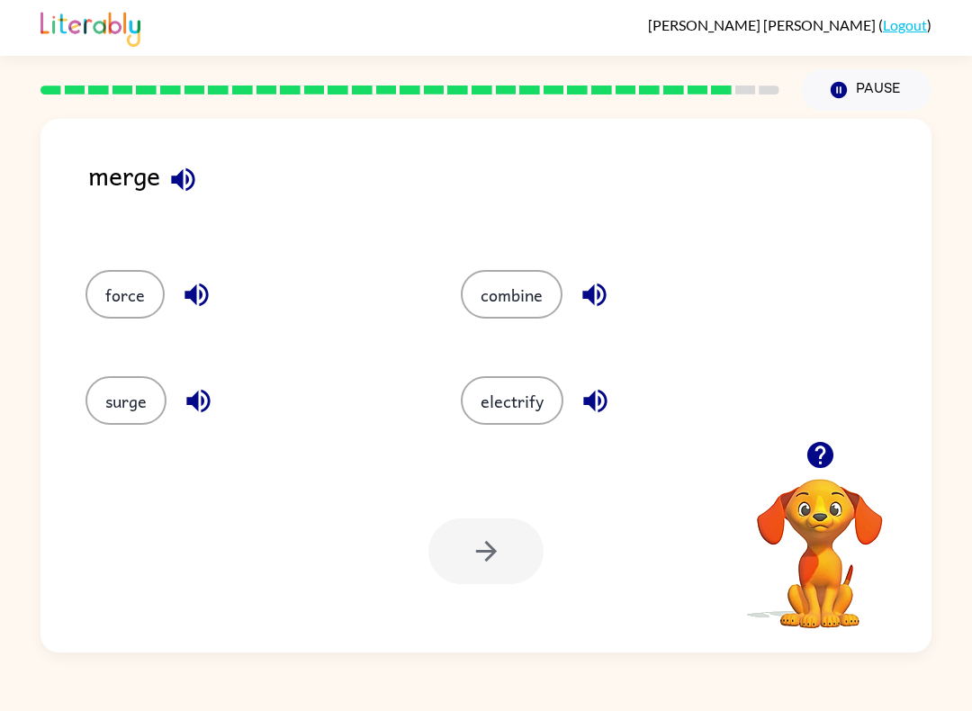
click at [516, 283] on button "combine" at bounding box center [512, 294] width 102 height 49
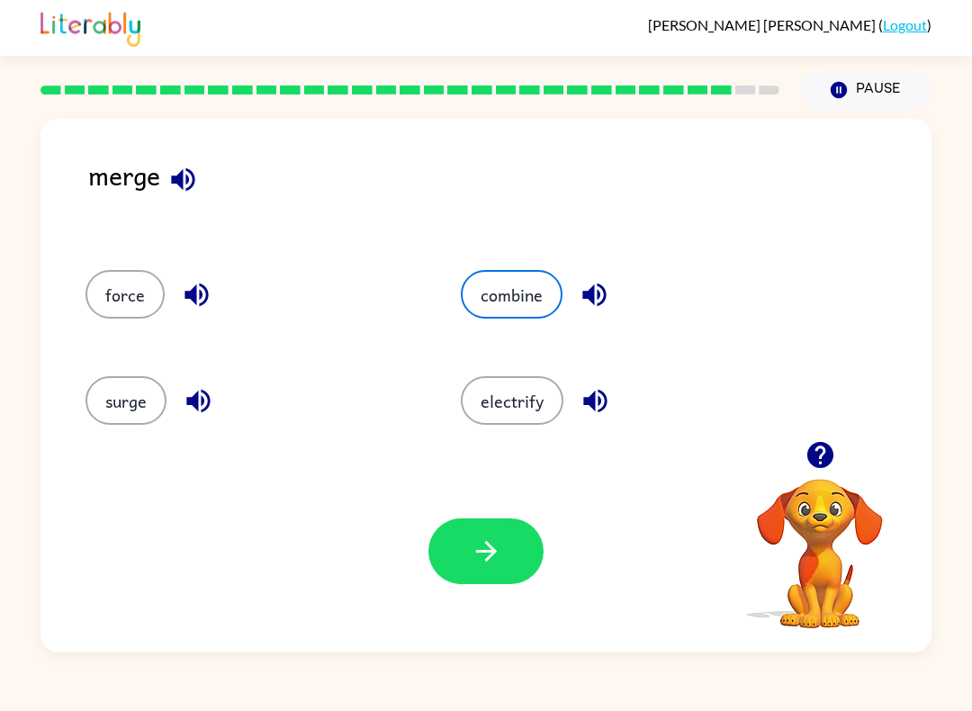
click at [494, 537] on icon "button" at bounding box center [486, 550] width 31 height 31
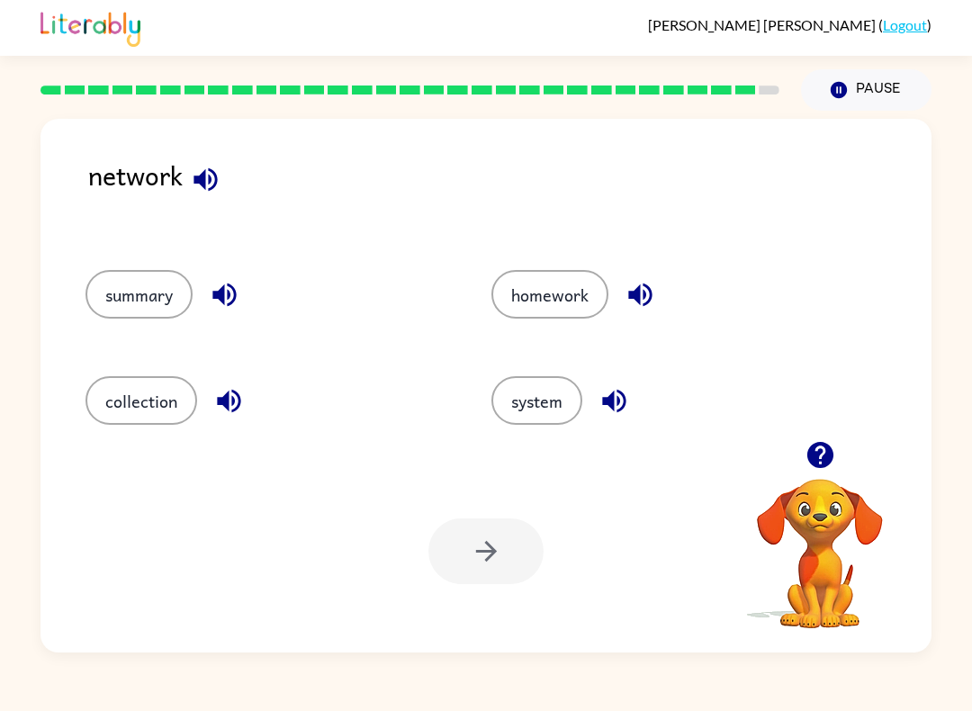
click at [550, 408] on button "system" at bounding box center [536, 400] width 91 height 49
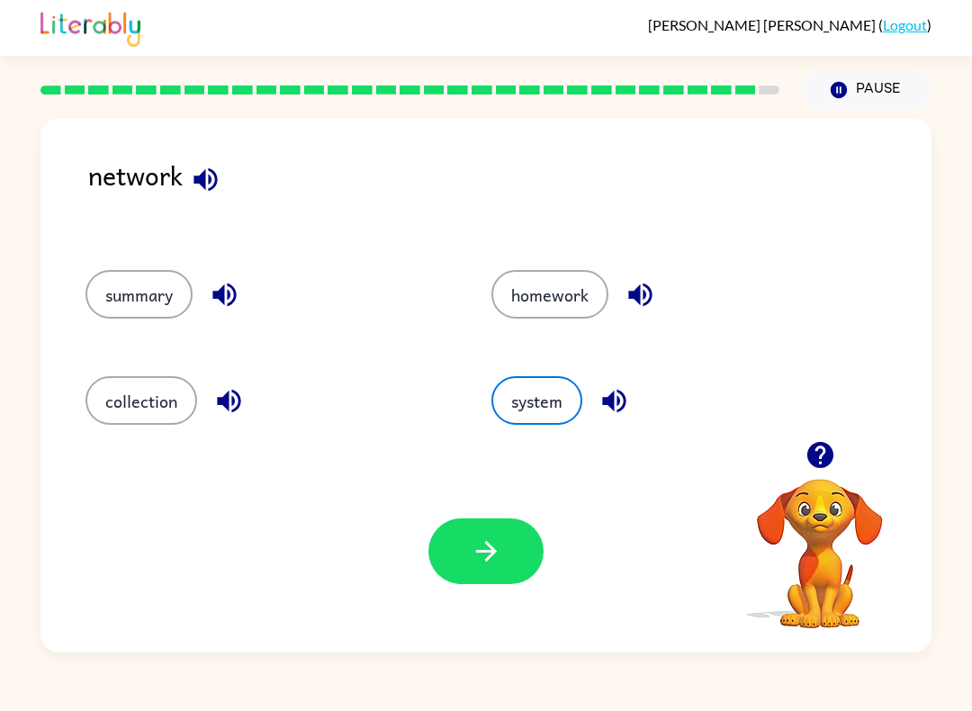
click at [499, 539] on icon "button" at bounding box center [486, 550] width 31 height 31
